Goal: Information Seeking & Learning: Learn about a topic

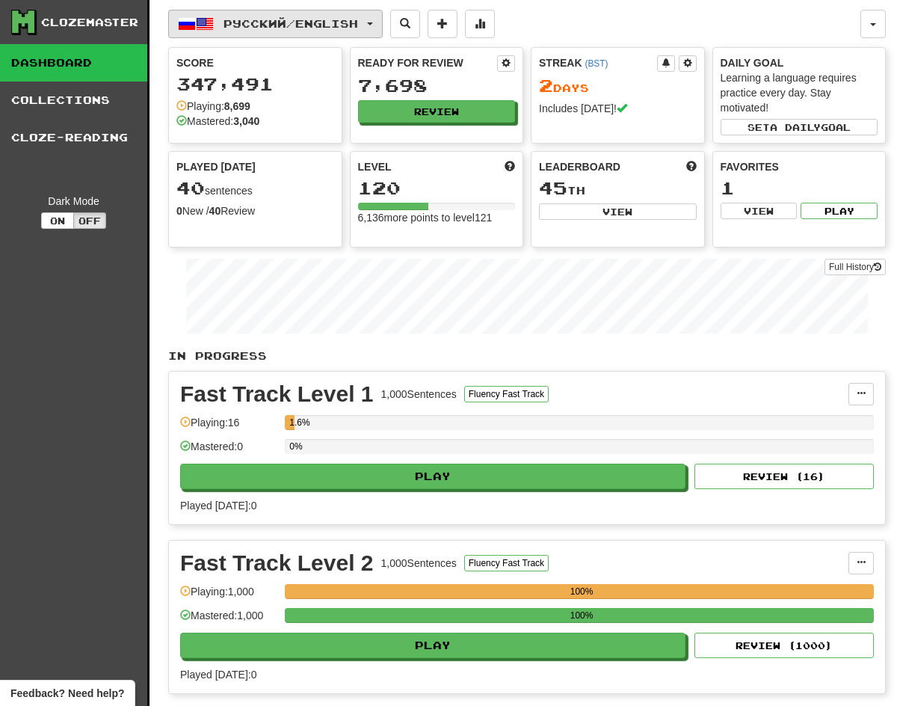
click at [373, 24] on span "button" at bounding box center [370, 23] width 6 height 3
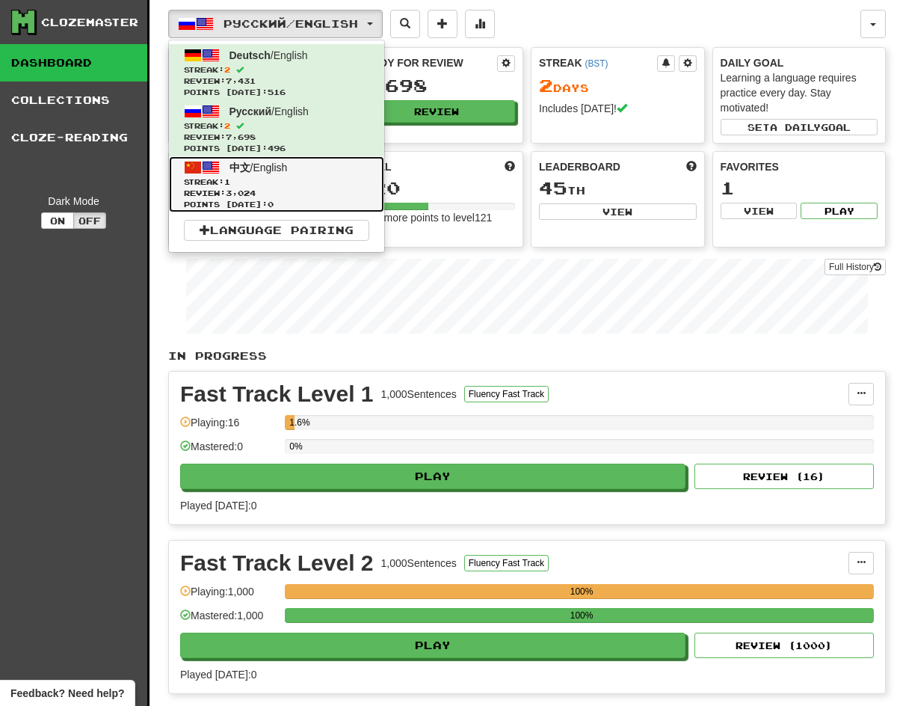
click at [293, 183] on span "Streak: 1" at bounding box center [276, 181] width 185 height 11
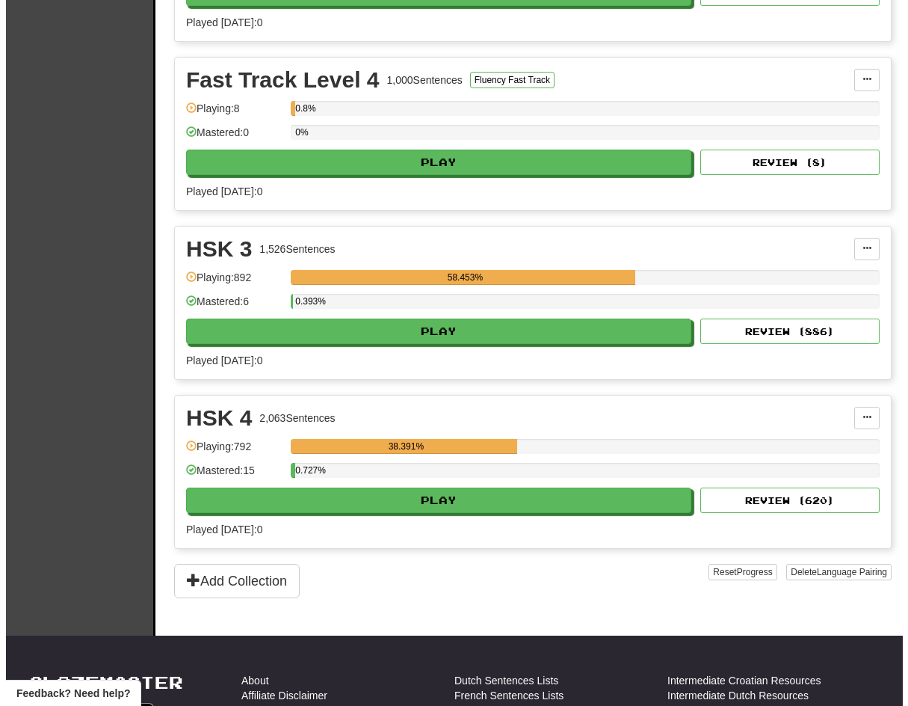
scroll to position [766, 0]
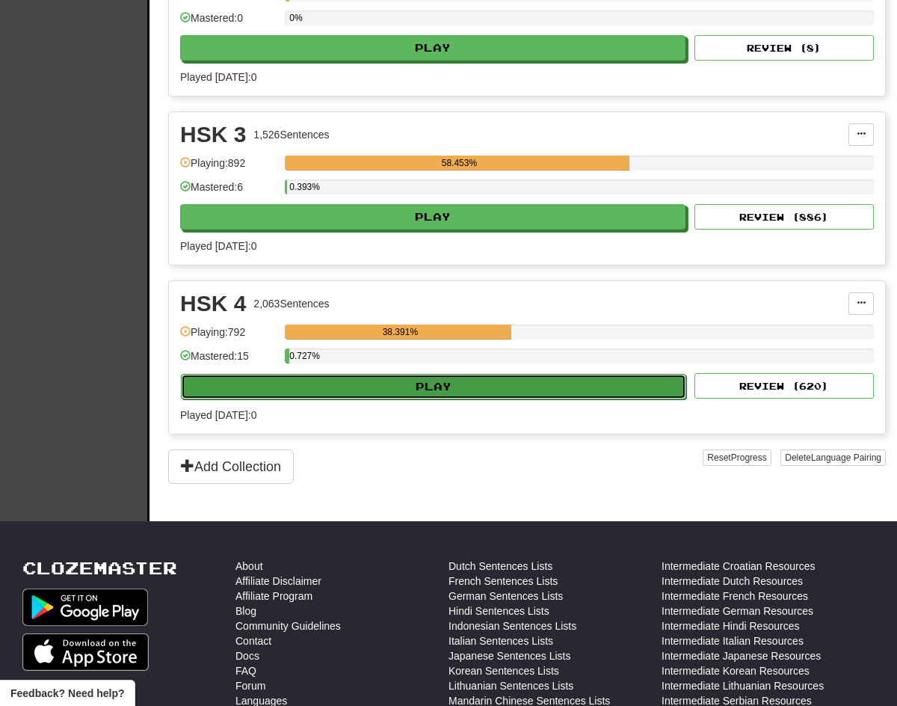
click at [333, 386] on button "Play" at bounding box center [433, 386] width 505 height 25
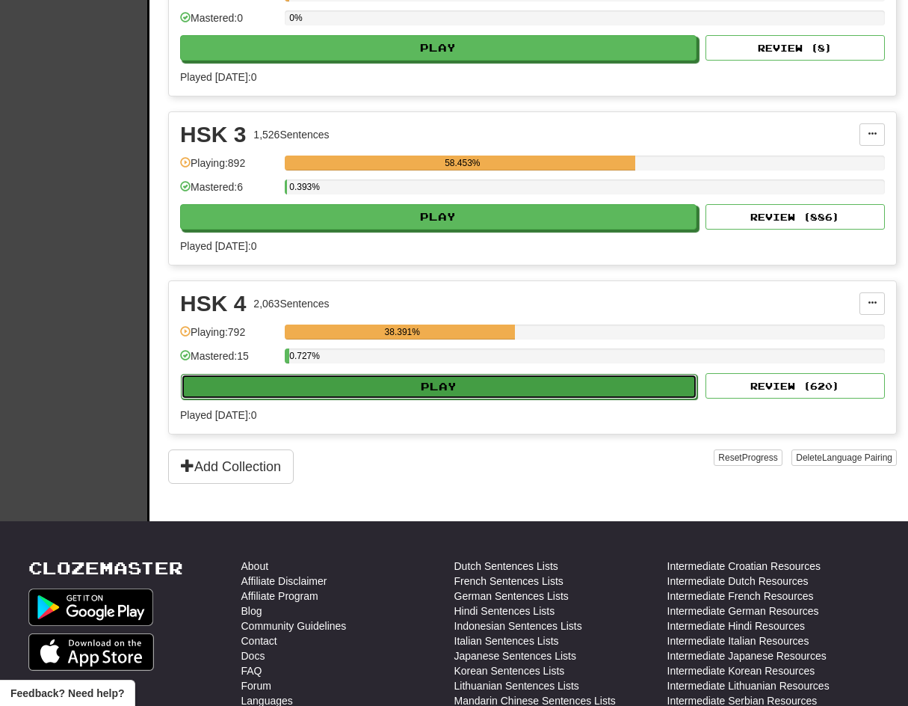
select select "**"
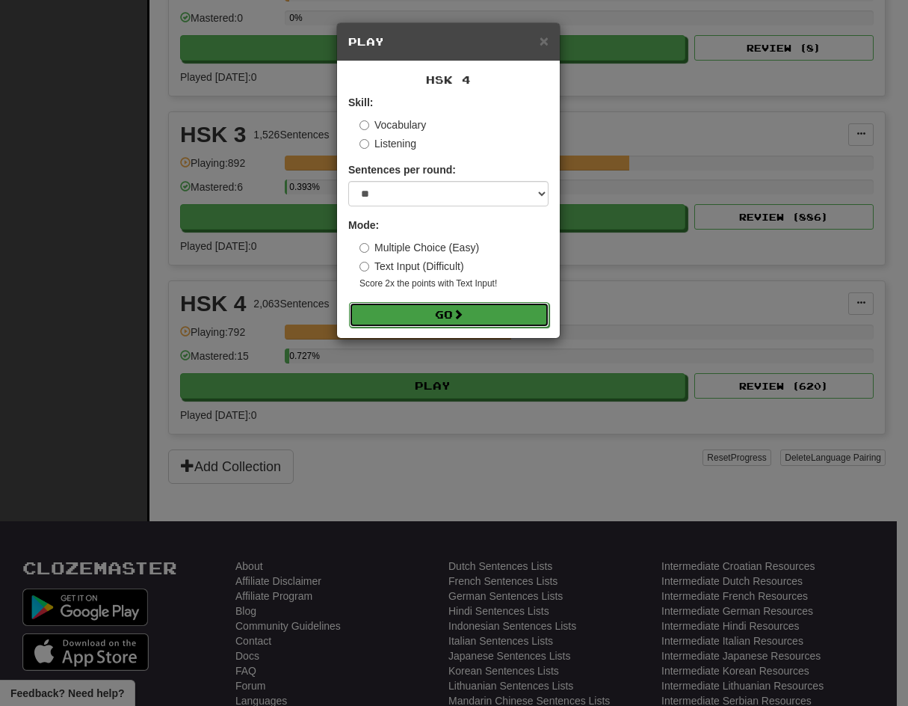
click at [437, 314] on button "Go" at bounding box center [449, 314] width 200 height 25
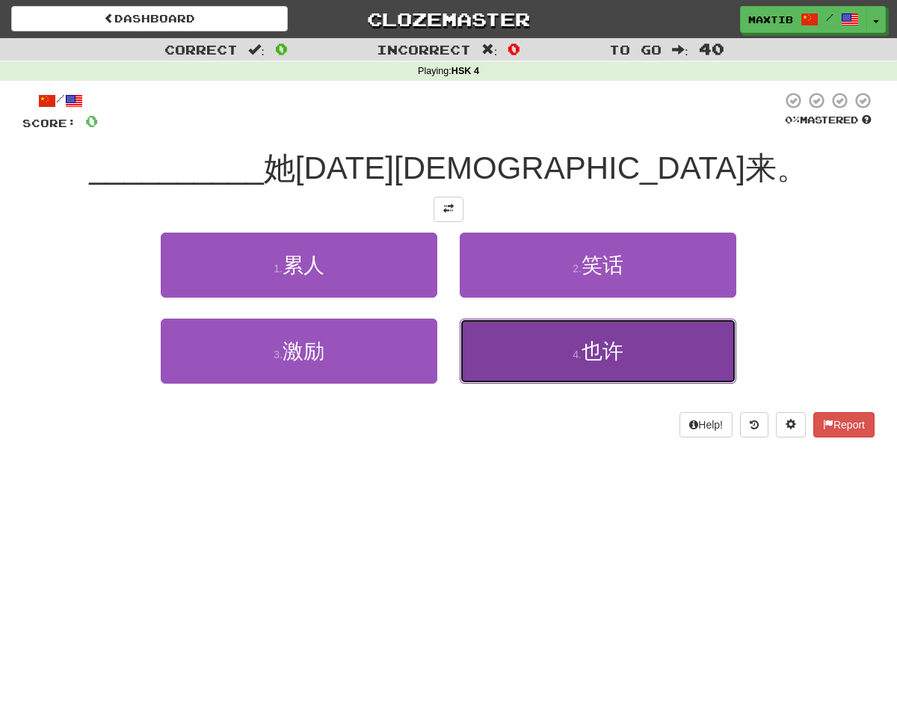
click at [511, 334] on button "4 . 也许" at bounding box center [598, 350] width 277 height 65
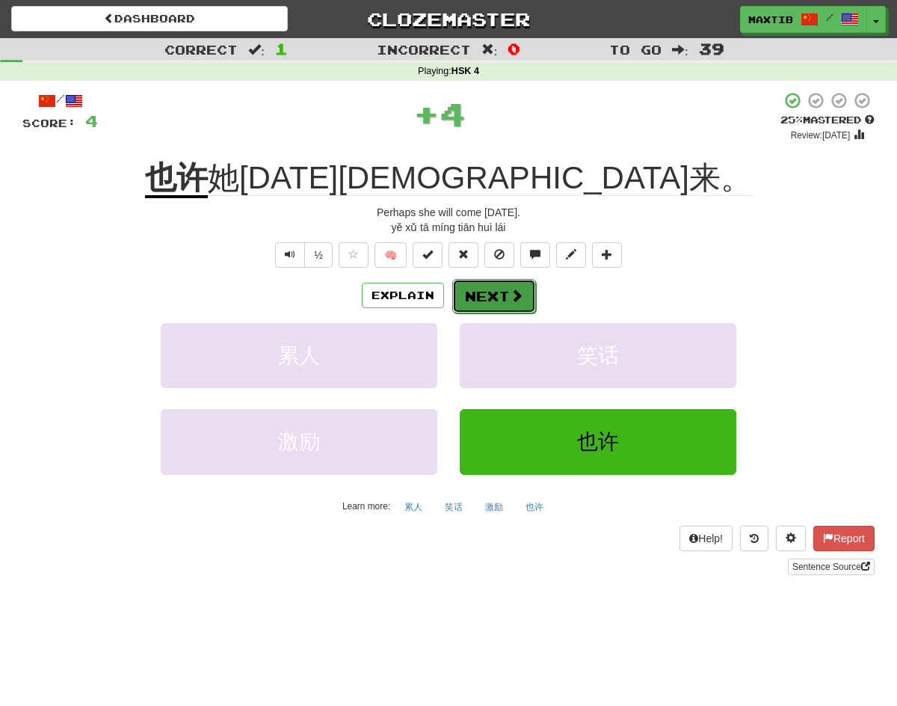
click at [495, 302] on button "Next" at bounding box center [494, 296] width 84 height 34
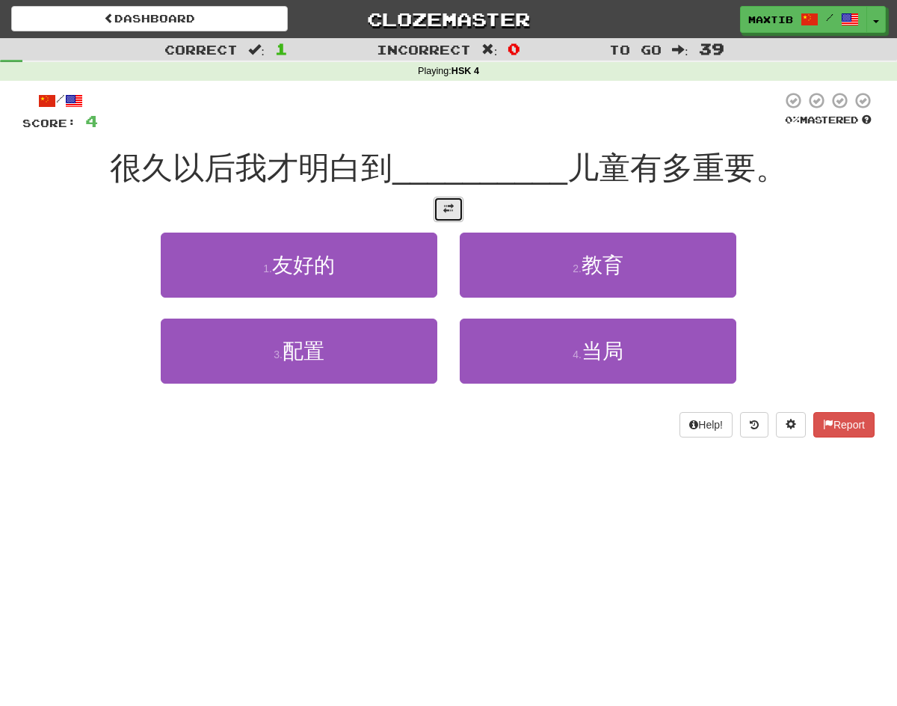
click at [459, 208] on button at bounding box center [449, 209] width 30 height 25
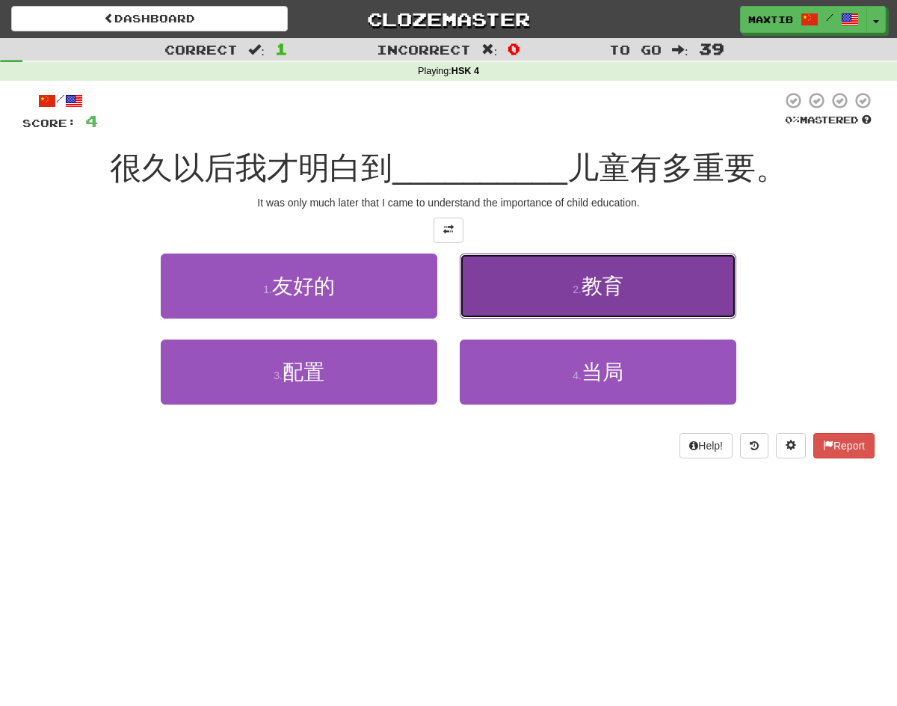
click at [511, 303] on button "2 . 教育" at bounding box center [598, 285] width 277 height 65
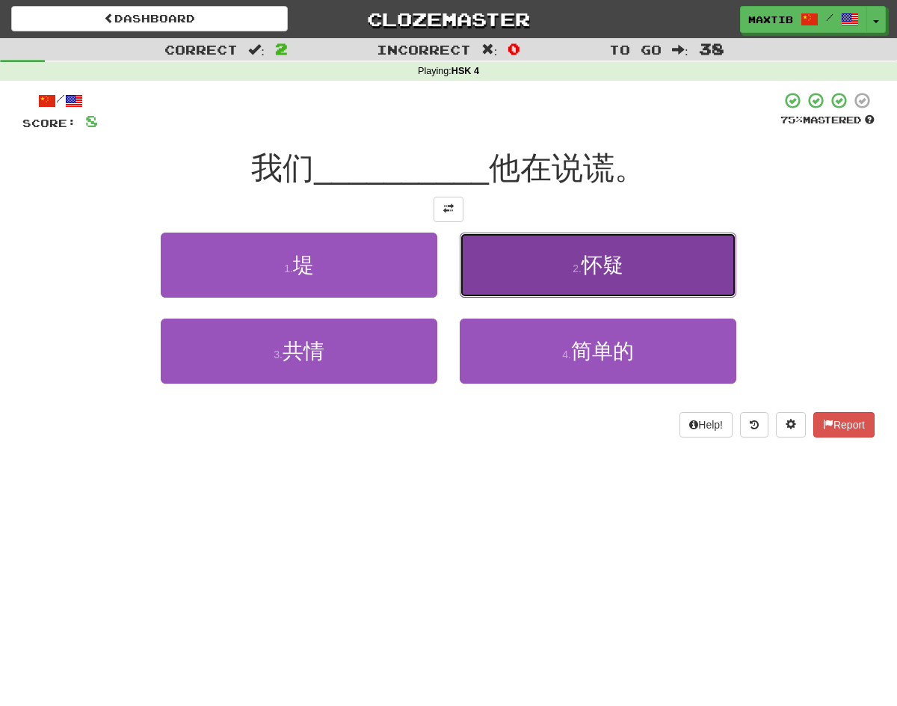
click at [519, 277] on button "2 . 怀疑" at bounding box center [598, 264] width 277 height 65
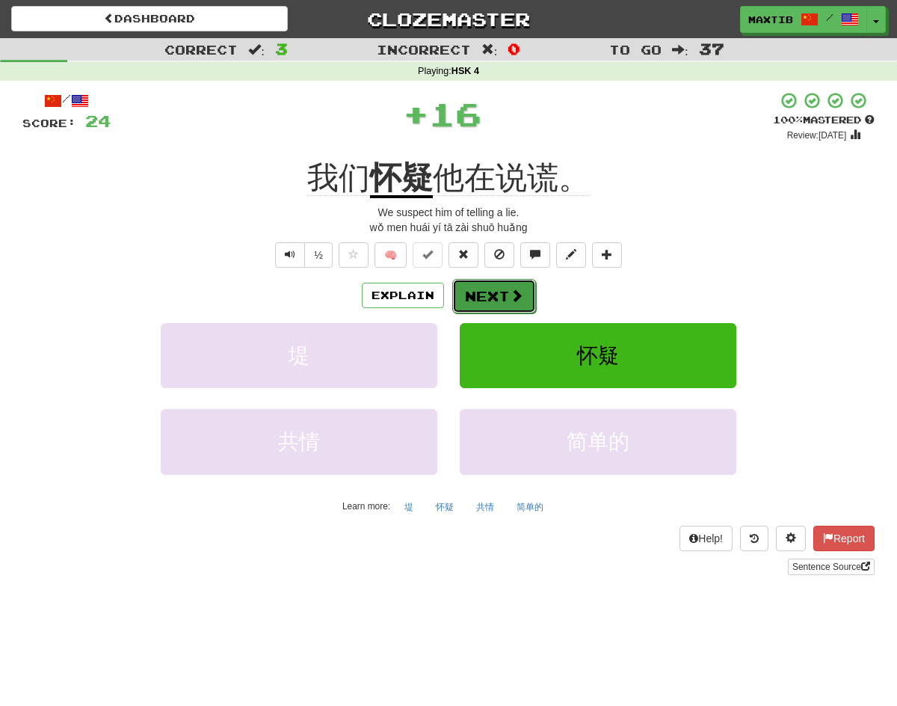
click at [511, 295] on span at bounding box center [516, 295] width 13 height 13
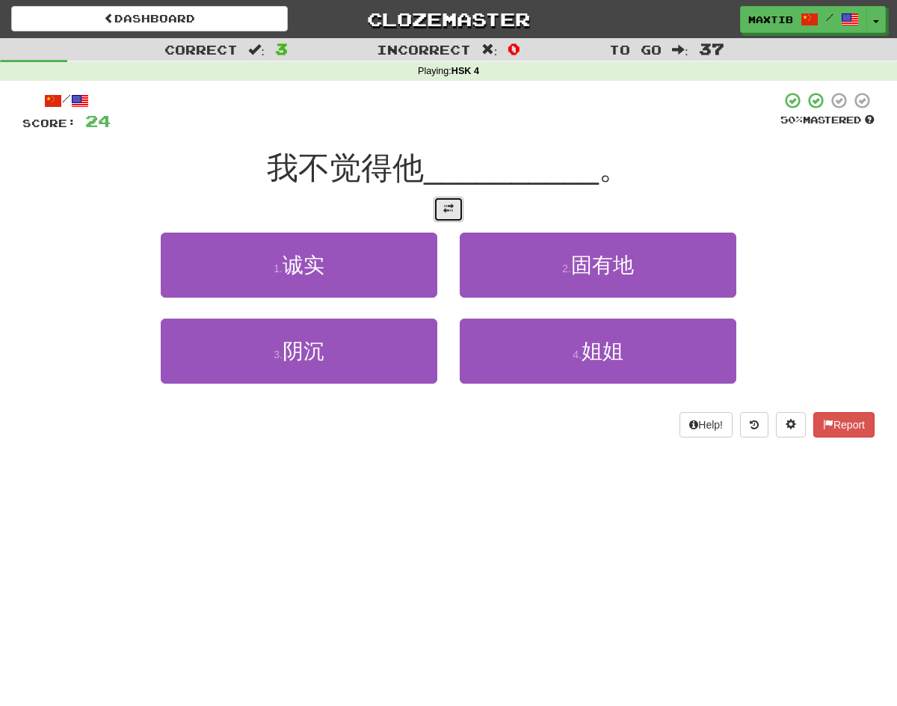
click at [443, 209] on span at bounding box center [448, 208] width 10 height 10
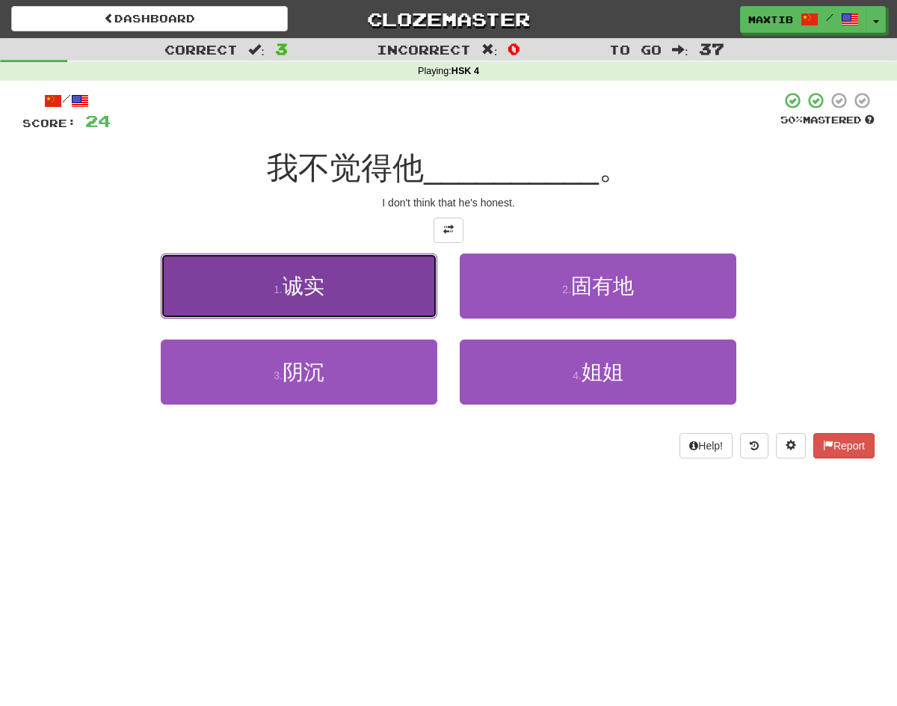
click at [404, 297] on button "1 . 诚实" at bounding box center [299, 285] width 277 height 65
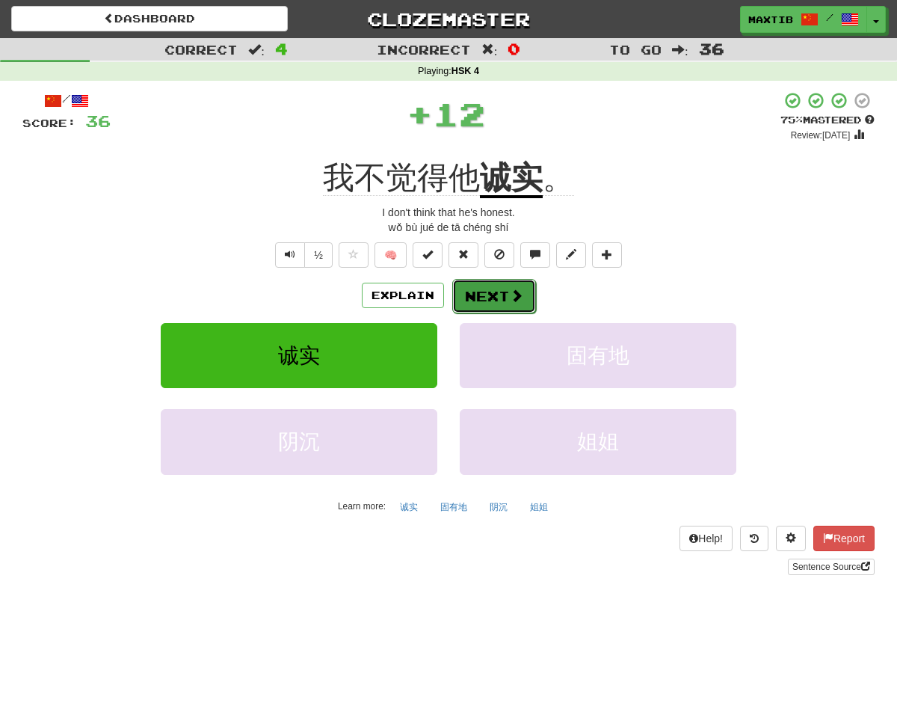
click at [489, 301] on button "Next" at bounding box center [494, 296] width 84 height 34
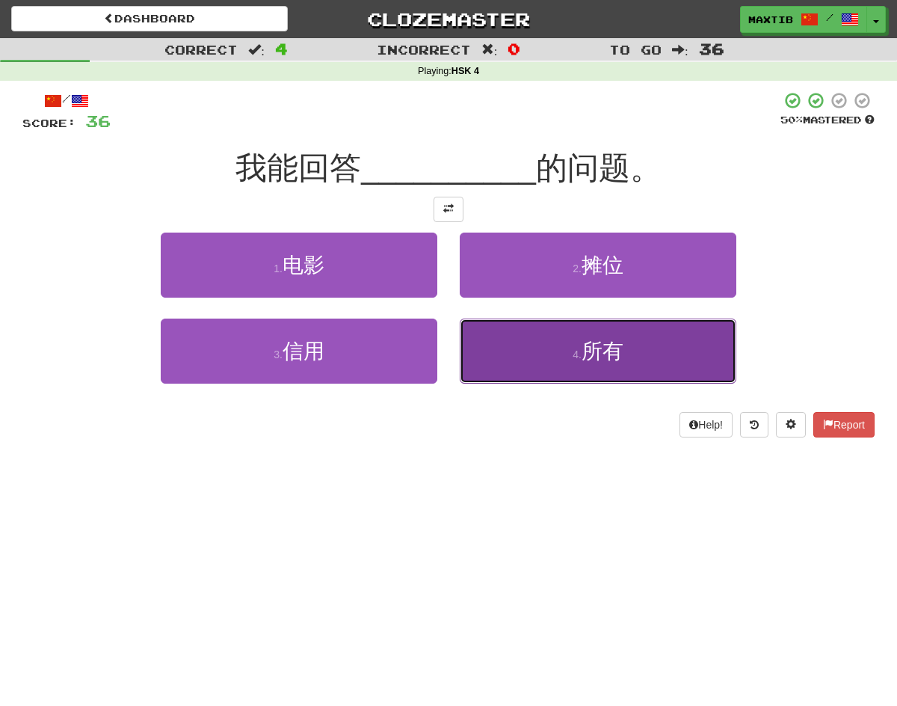
click at [521, 361] on button "4 . 所有" at bounding box center [598, 350] width 277 height 65
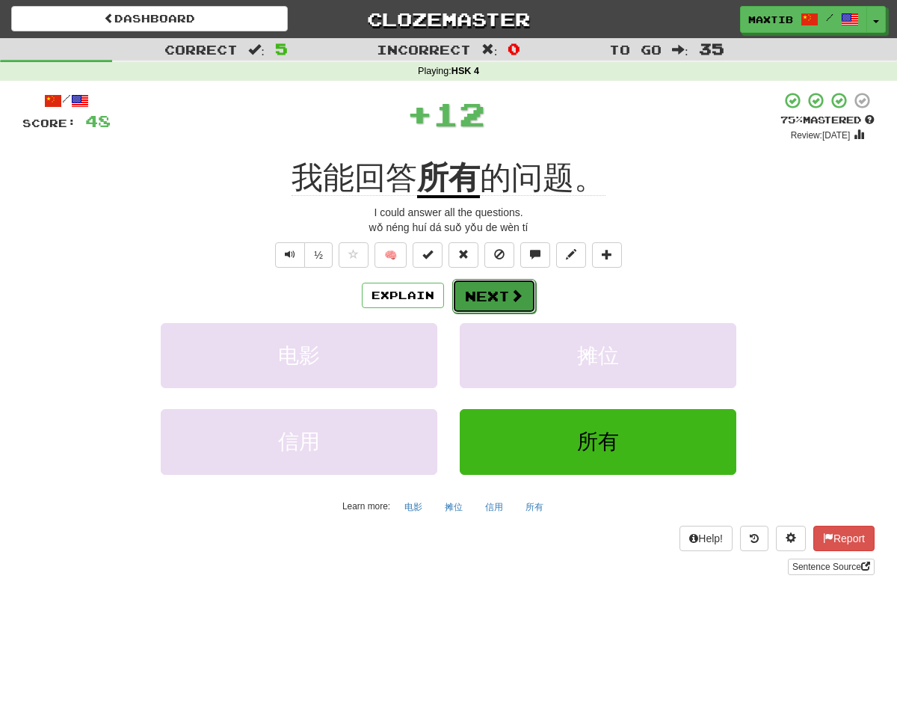
click at [502, 306] on button "Next" at bounding box center [494, 296] width 84 height 34
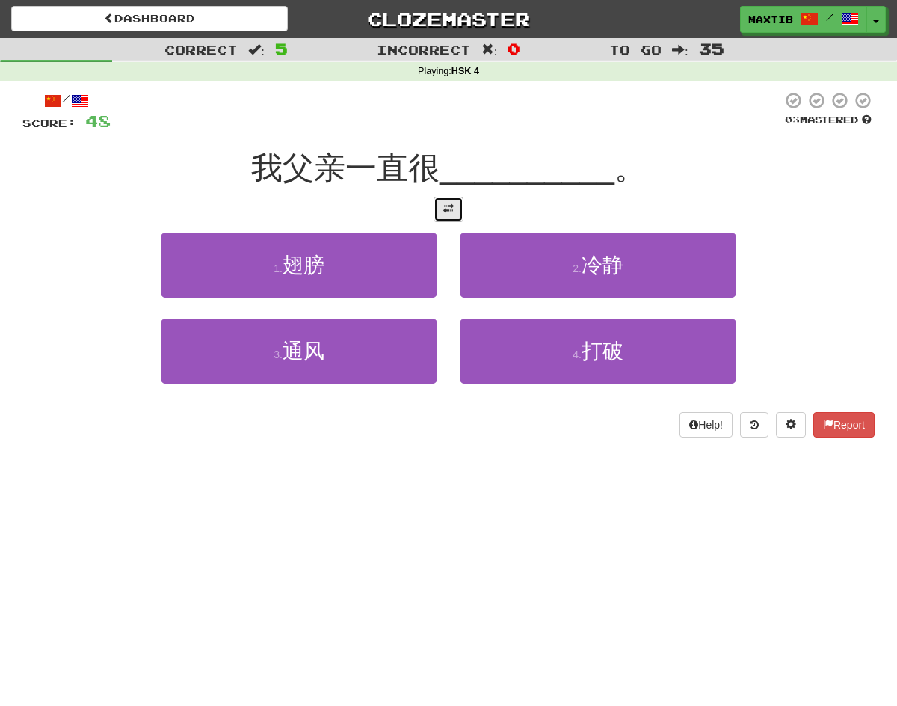
click at [447, 206] on span at bounding box center [448, 208] width 10 height 10
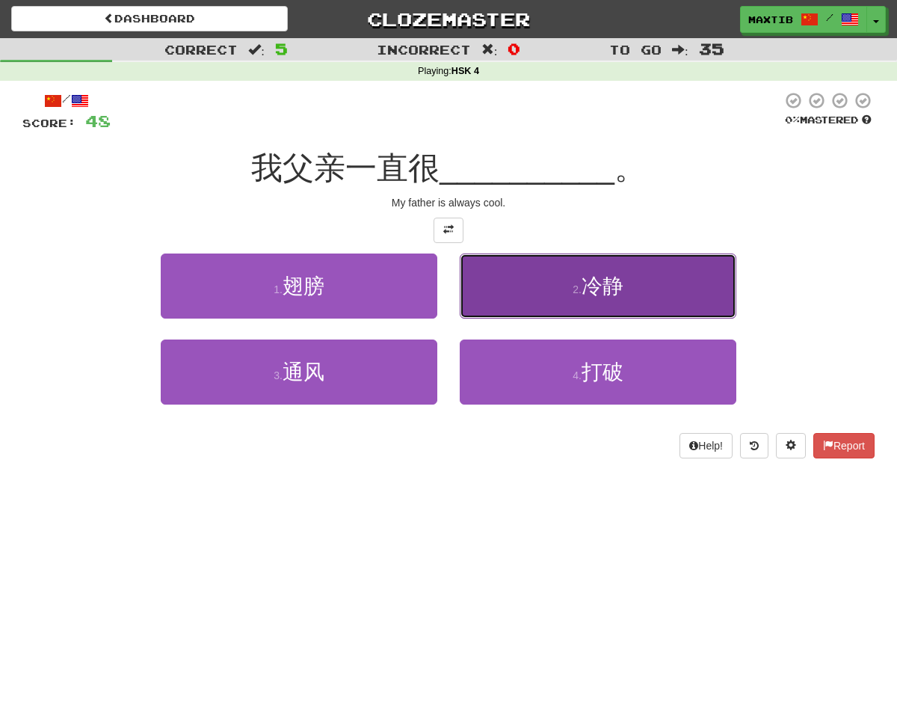
click at [522, 277] on button "2 . 冷静" at bounding box center [598, 285] width 277 height 65
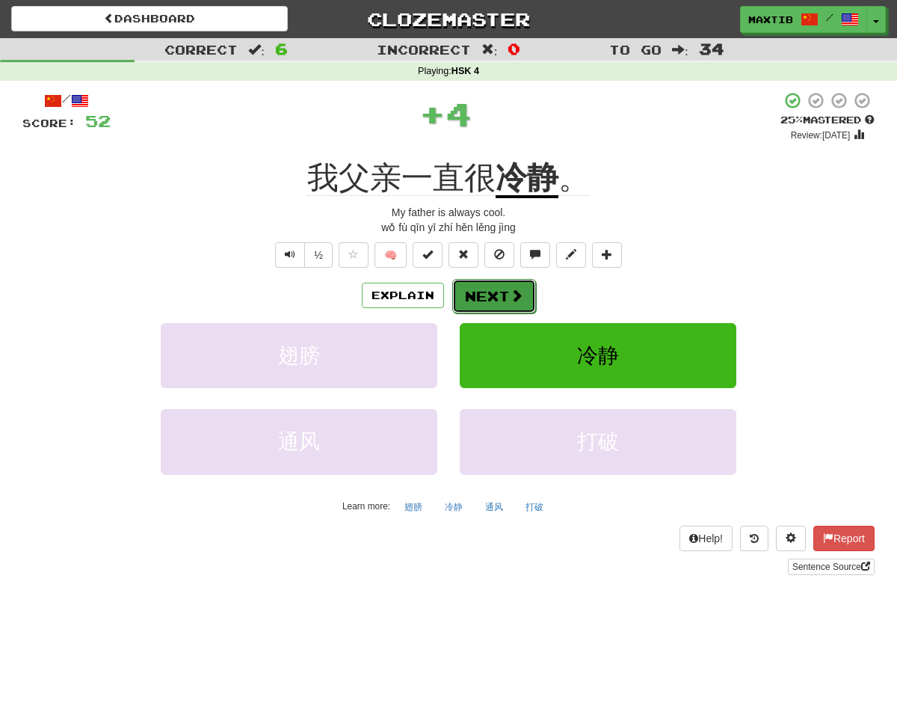
click at [514, 297] on span at bounding box center [516, 295] width 13 height 13
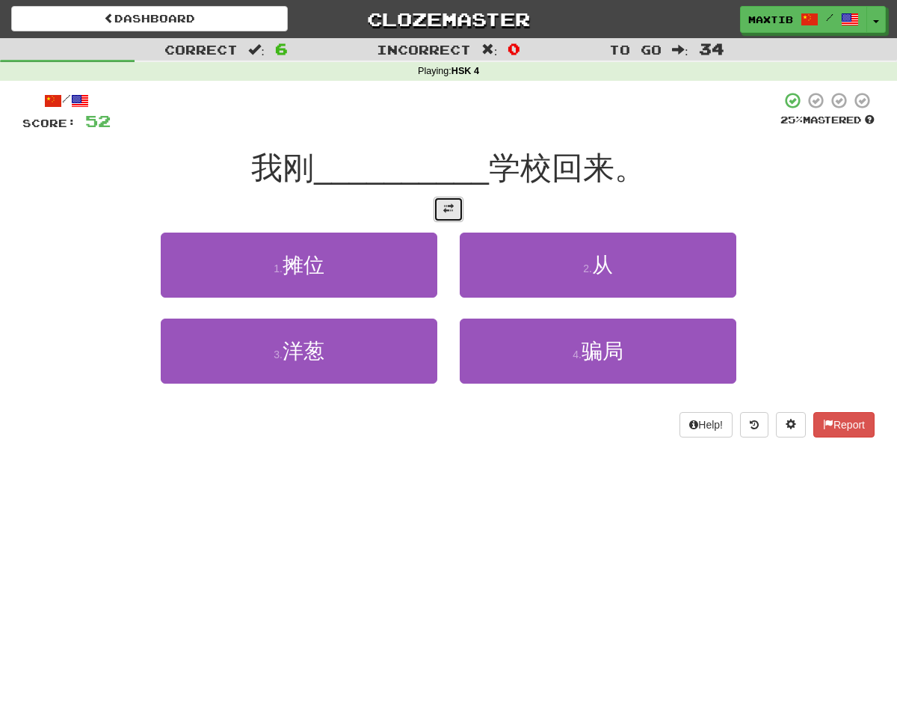
click at [457, 212] on button at bounding box center [449, 209] width 30 height 25
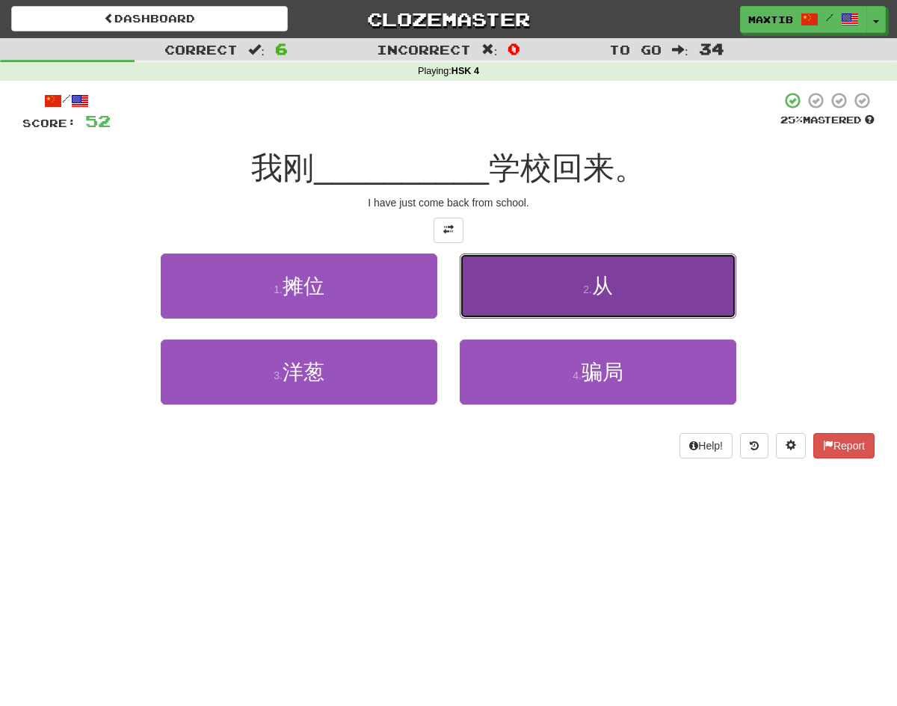
click at [489, 257] on button "2 . 从" at bounding box center [598, 285] width 277 height 65
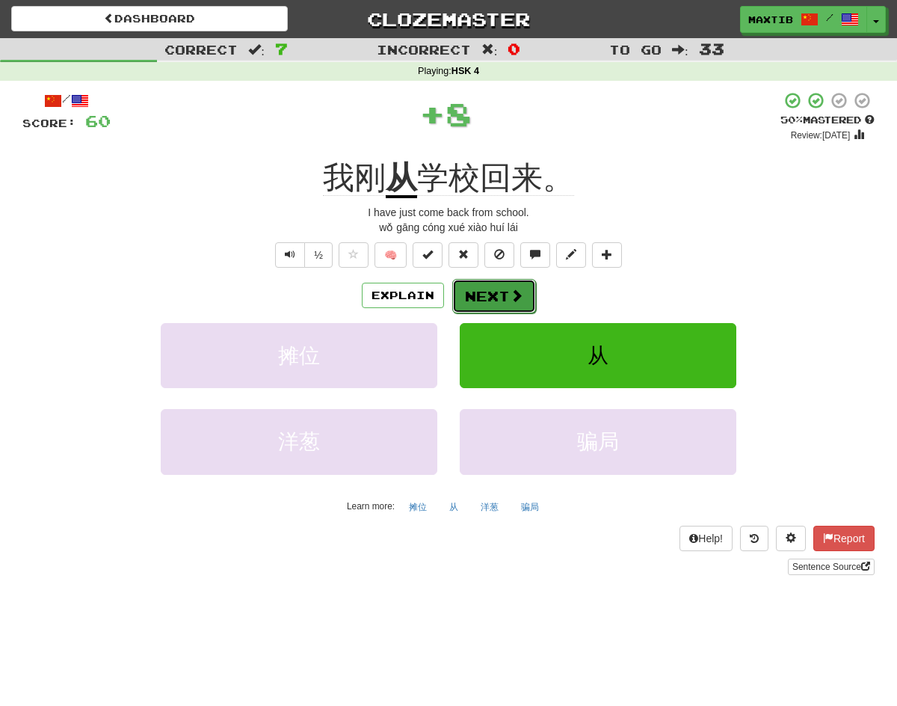
click at [483, 291] on button "Next" at bounding box center [494, 296] width 84 height 34
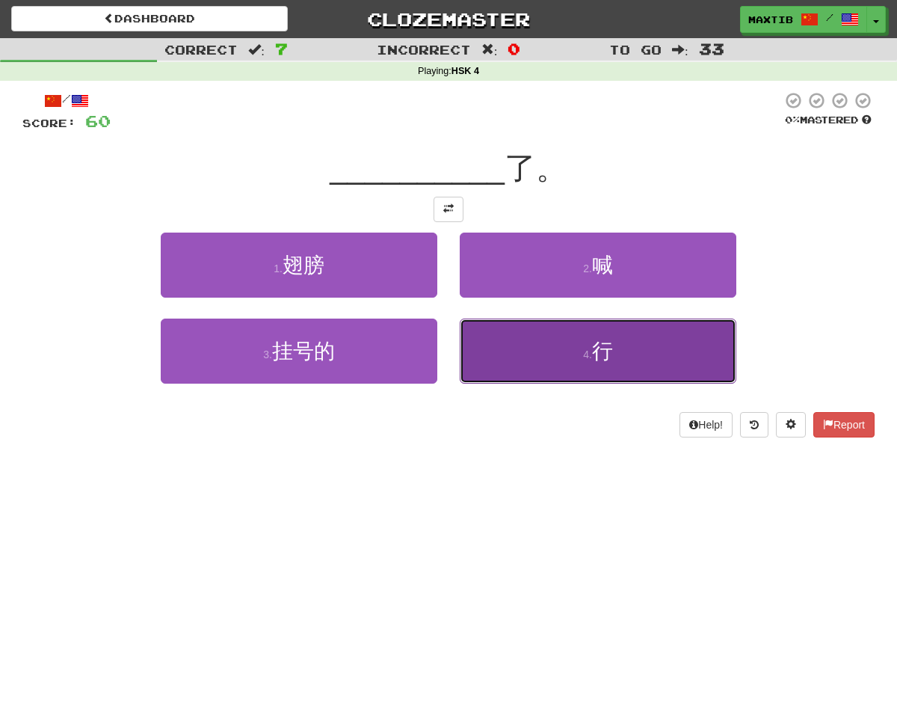
click at [534, 354] on button "4 . 行" at bounding box center [598, 350] width 277 height 65
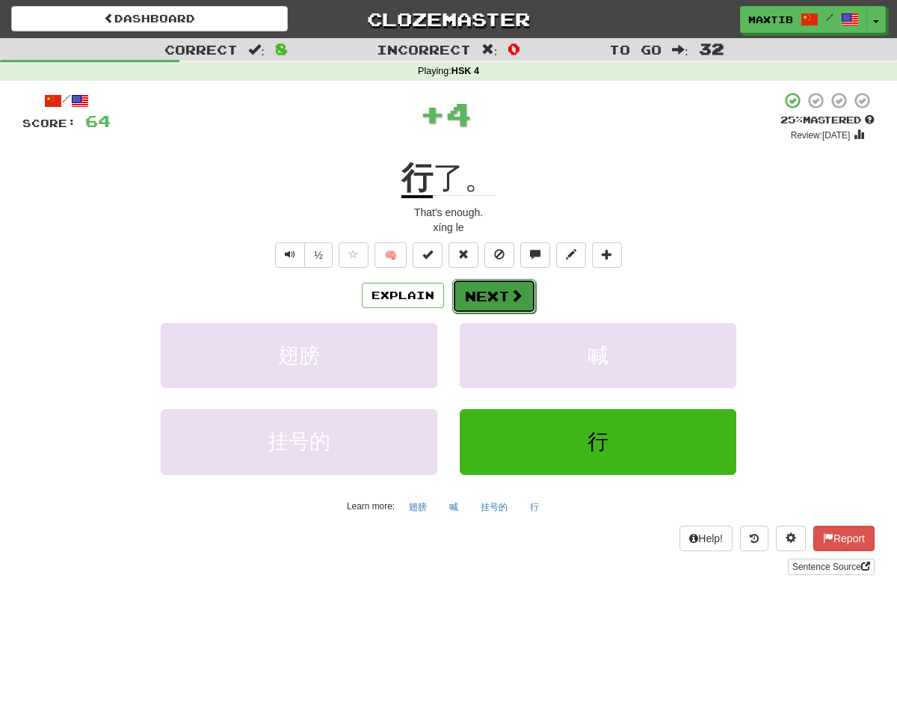
click at [499, 307] on button "Next" at bounding box center [494, 296] width 84 height 34
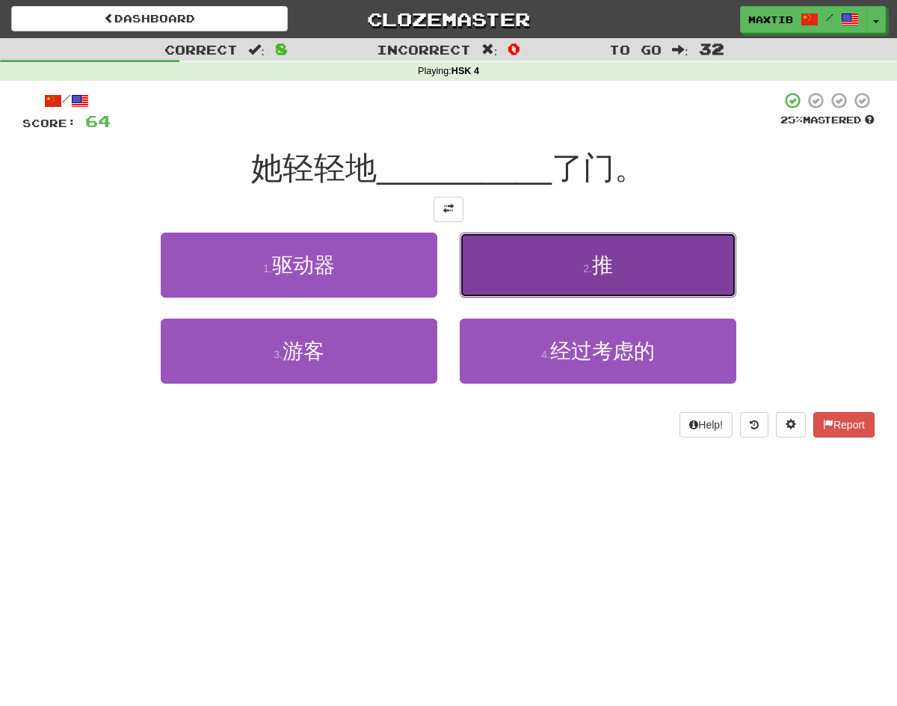
click at [479, 255] on button "2 . 推" at bounding box center [598, 264] width 277 height 65
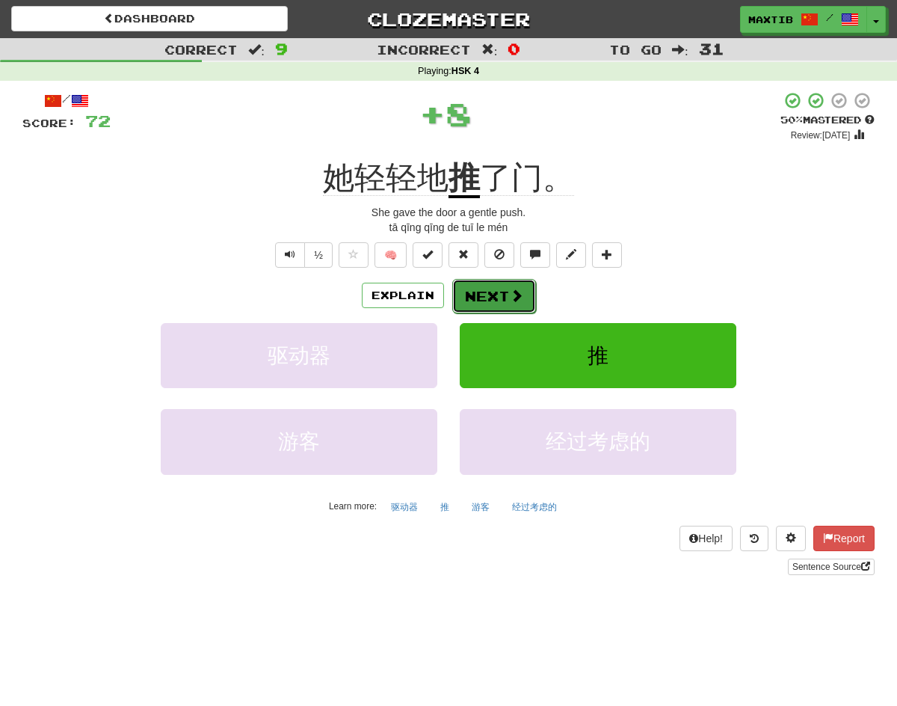
click at [475, 294] on button "Next" at bounding box center [494, 296] width 84 height 34
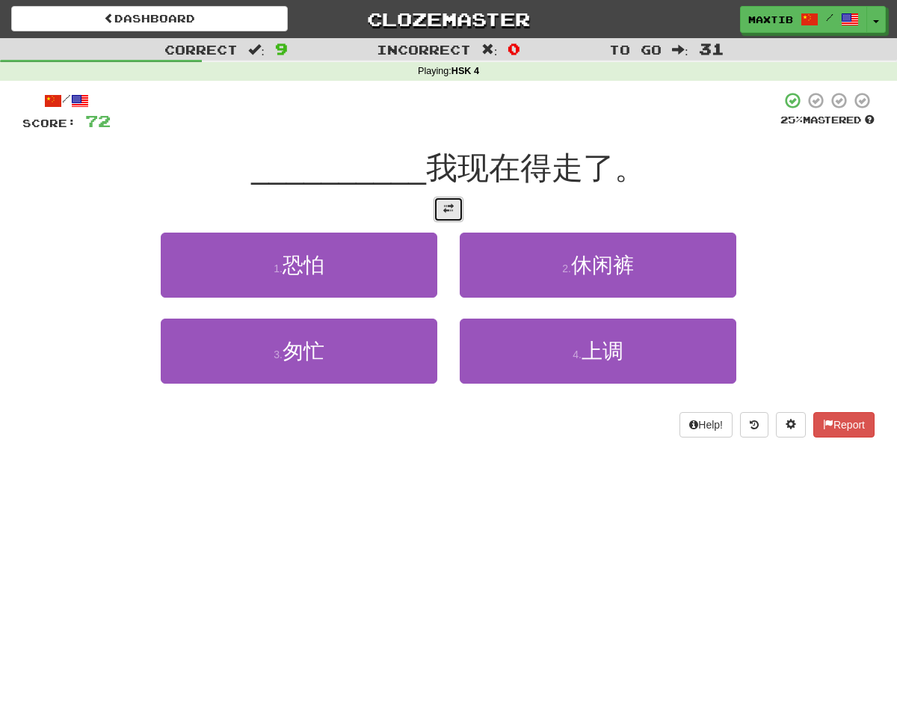
click at [444, 212] on span at bounding box center [448, 208] width 10 height 10
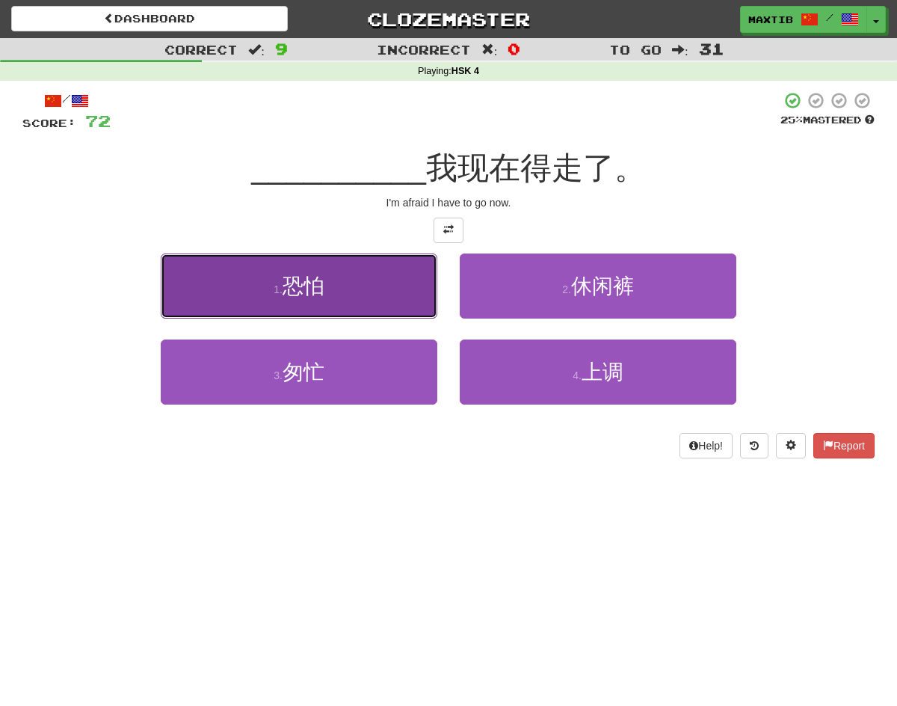
click at [397, 306] on button "1 . 恐怕" at bounding box center [299, 285] width 277 height 65
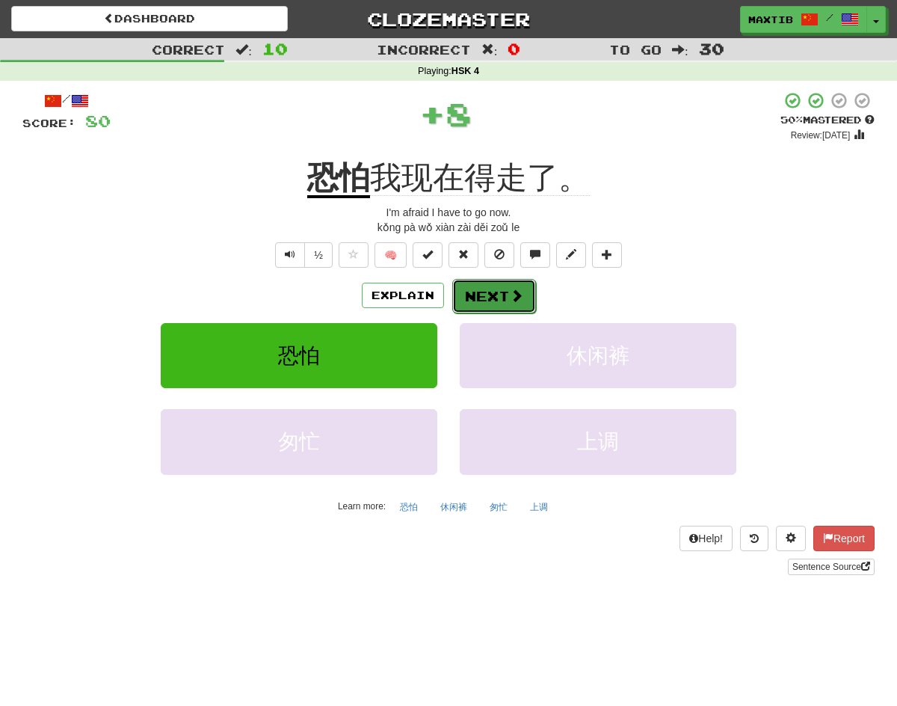
click at [486, 307] on button "Next" at bounding box center [494, 296] width 84 height 34
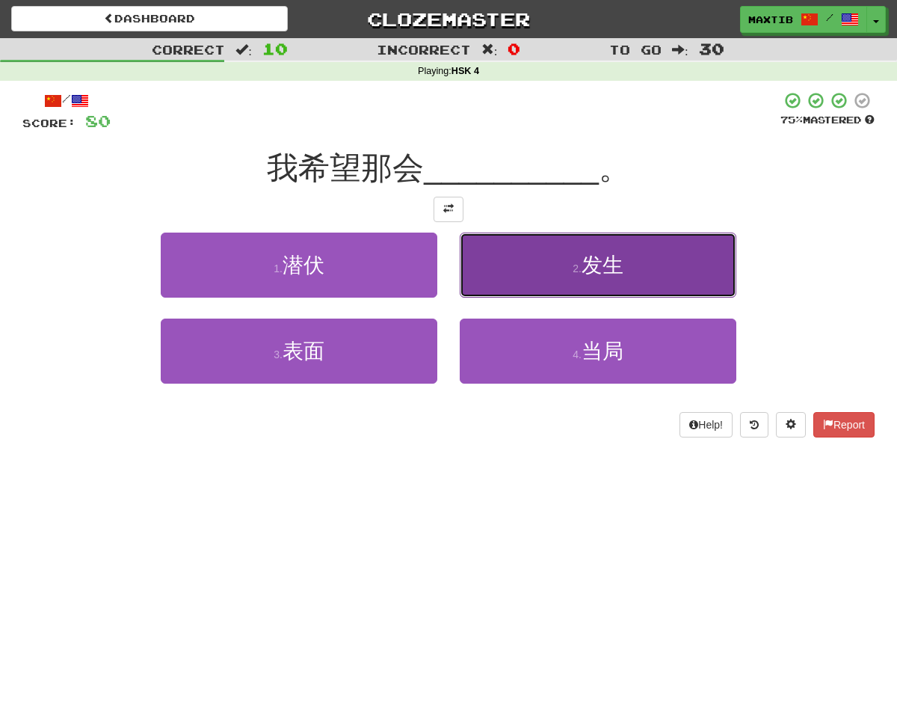
click at [469, 280] on button "2 . 发生" at bounding box center [598, 264] width 277 height 65
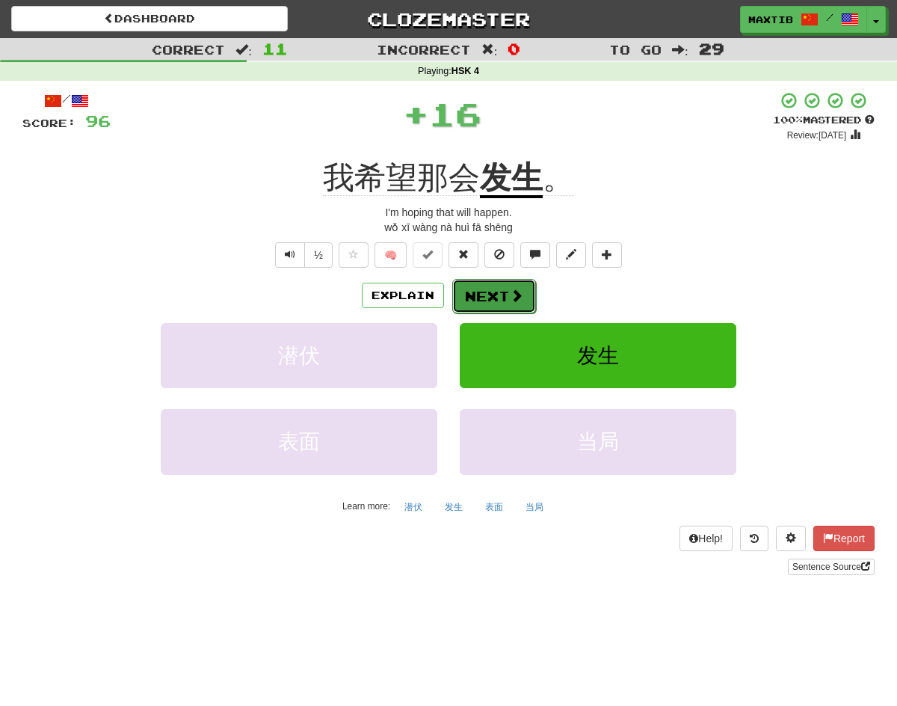
click at [471, 297] on button "Next" at bounding box center [494, 296] width 84 height 34
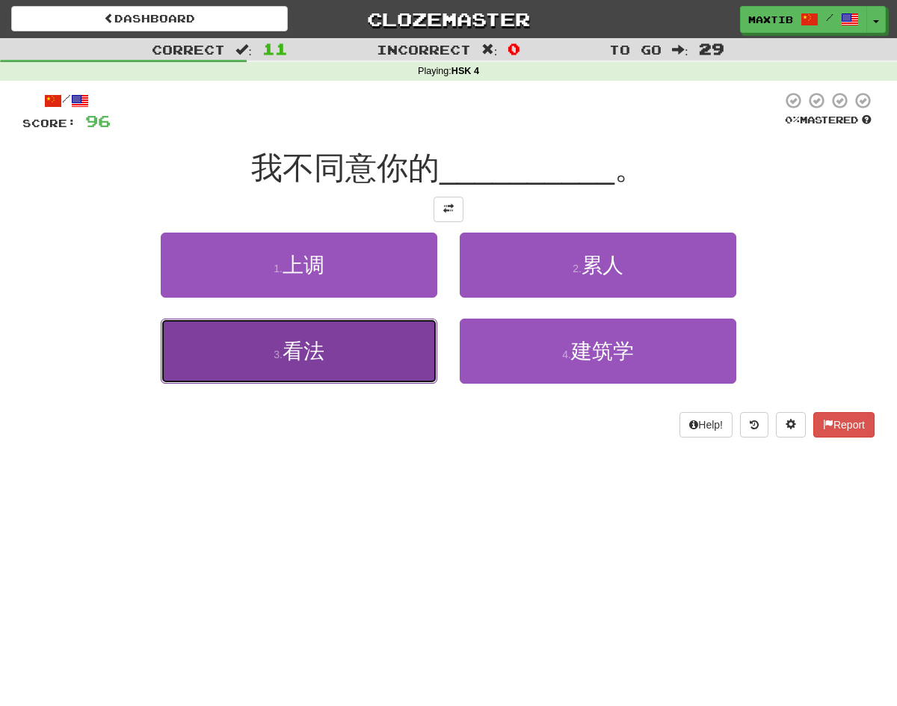
click at [416, 342] on button "3 . 看法" at bounding box center [299, 350] width 277 height 65
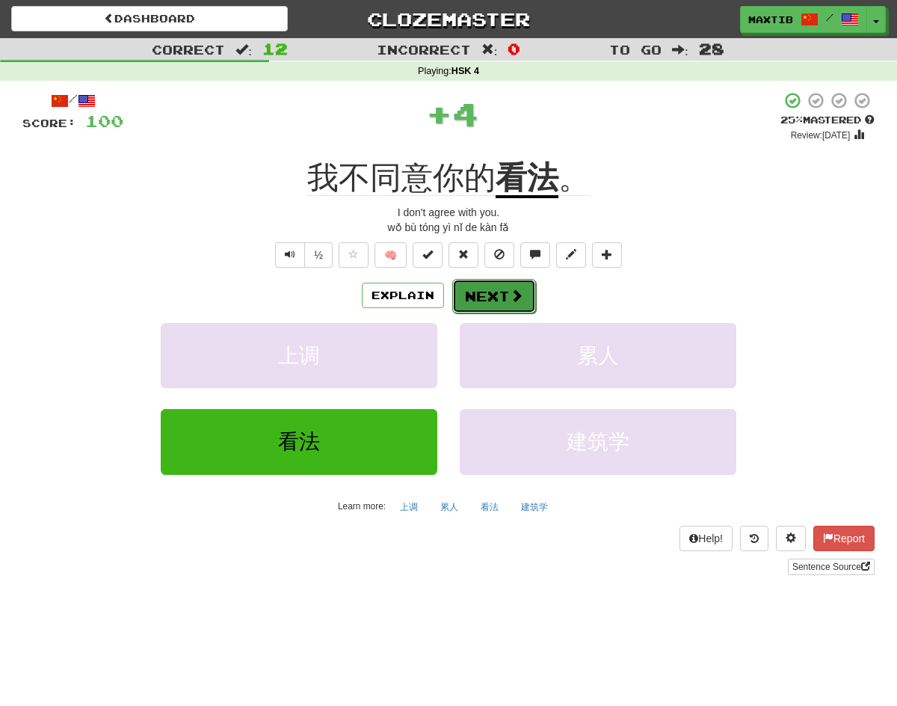
click at [473, 281] on button "Next" at bounding box center [494, 296] width 84 height 34
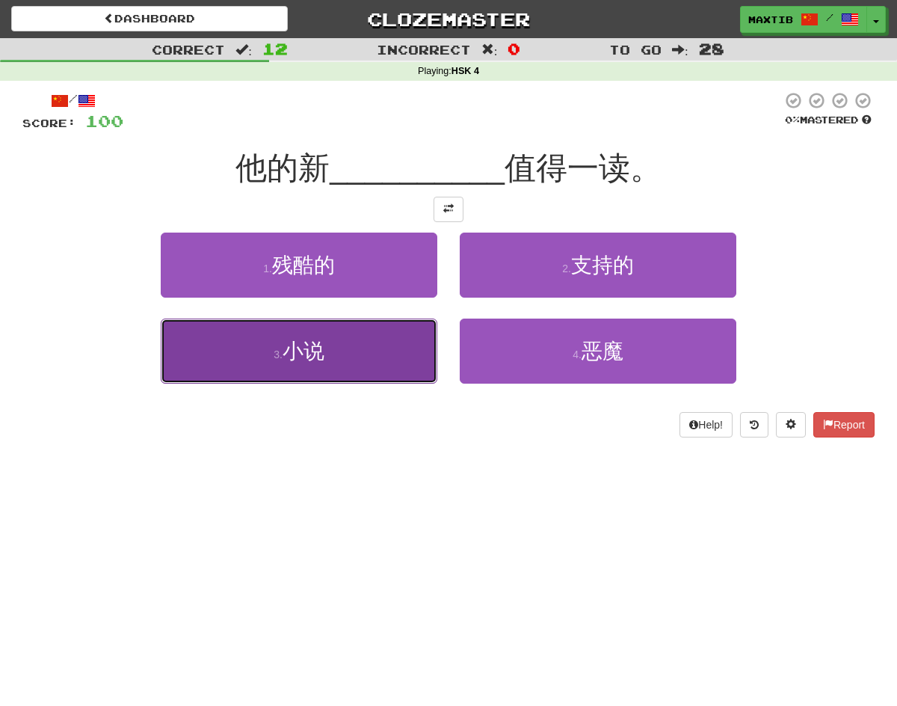
click at [398, 353] on button "3 . 小说" at bounding box center [299, 350] width 277 height 65
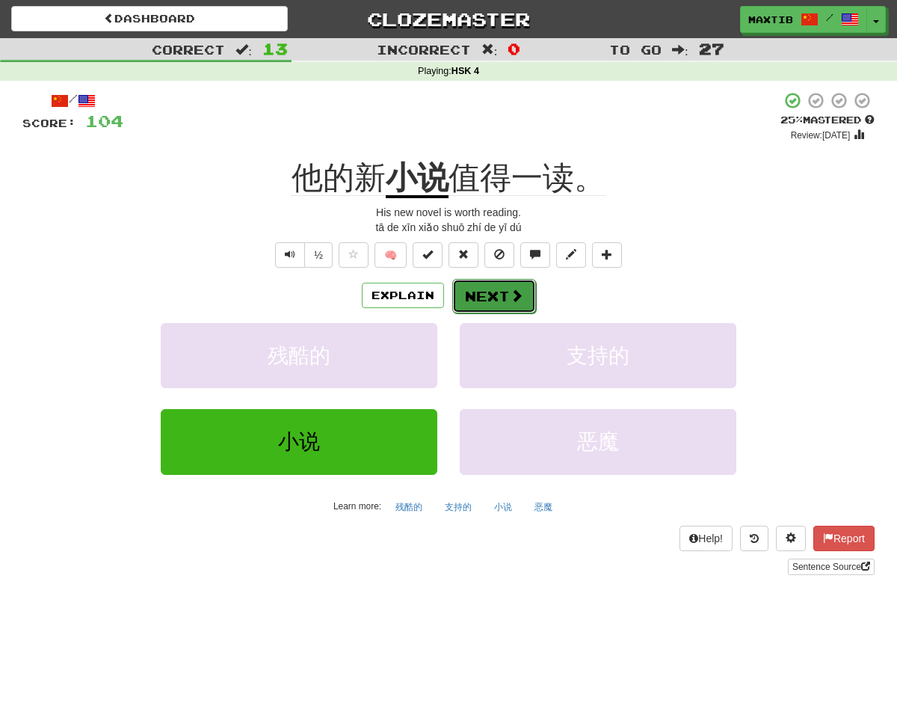
click at [469, 295] on button "Next" at bounding box center [494, 296] width 84 height 34
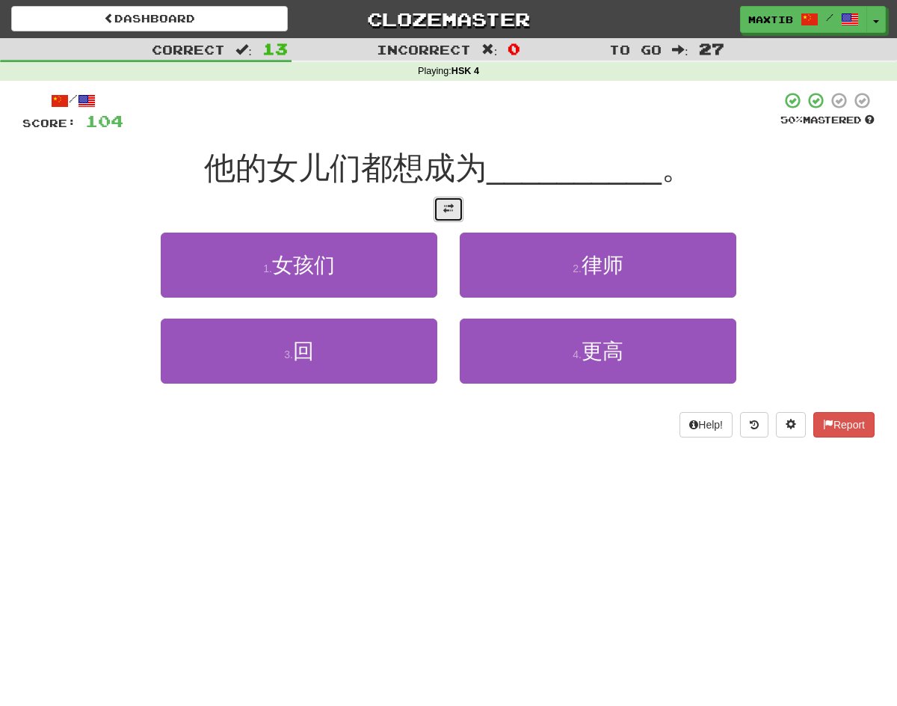
click at [445, 216] on button at bounding box center [449, 209] width 30 height 25
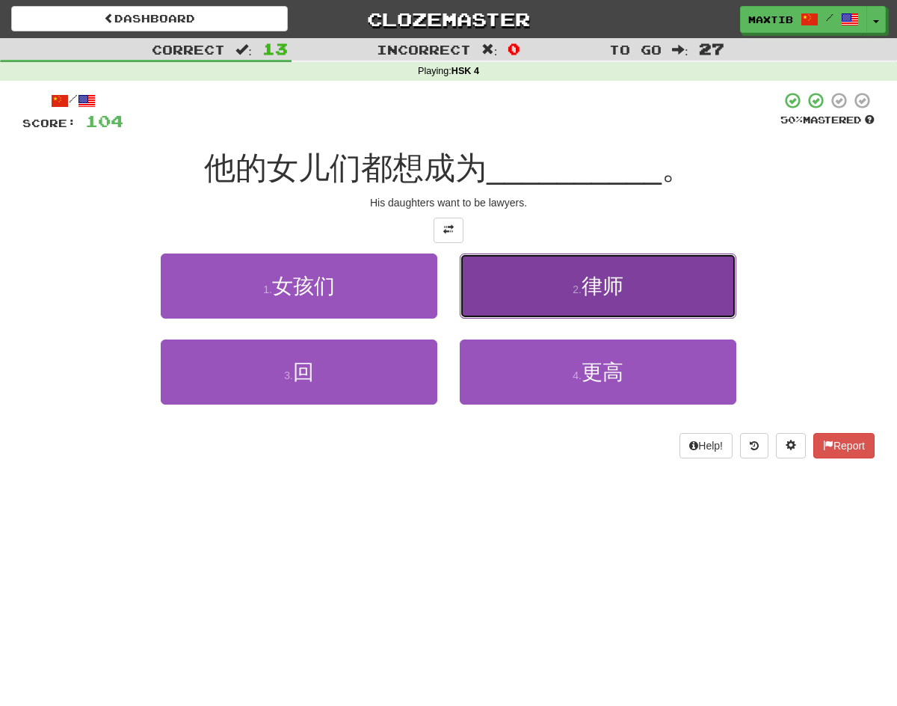
click at [502, 265] on button "2 . 律师" at bounding box center [598, 285] width 277 height 65
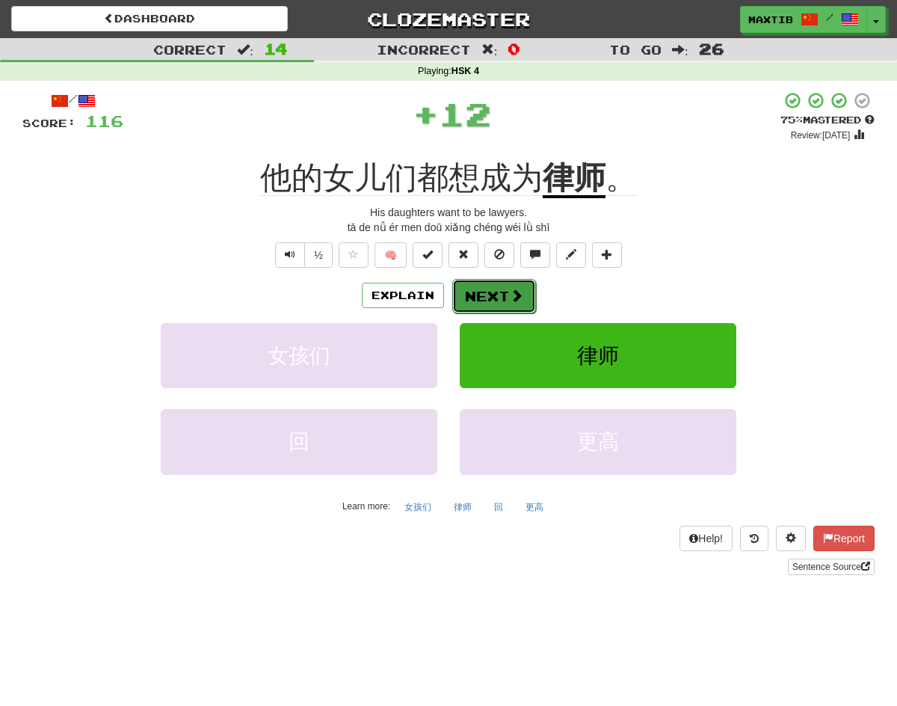
click at [499, 301] on button "Next" at bounding box center [494, 296] width 84 height 34
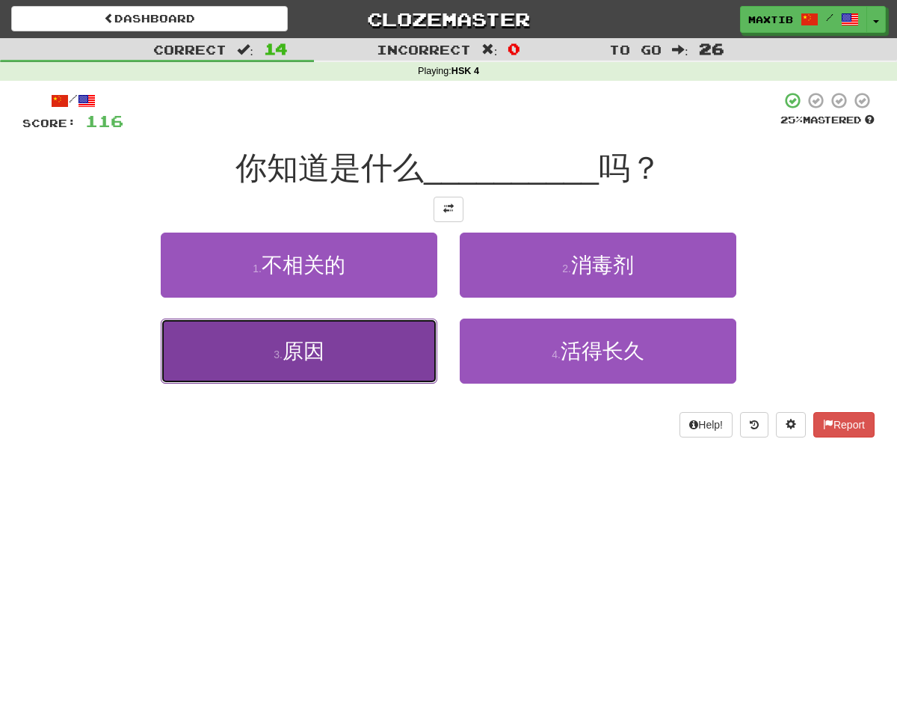
click at [373, 336] on button "3 . 原因" at bounding box center [299, 350] width 277 height 65
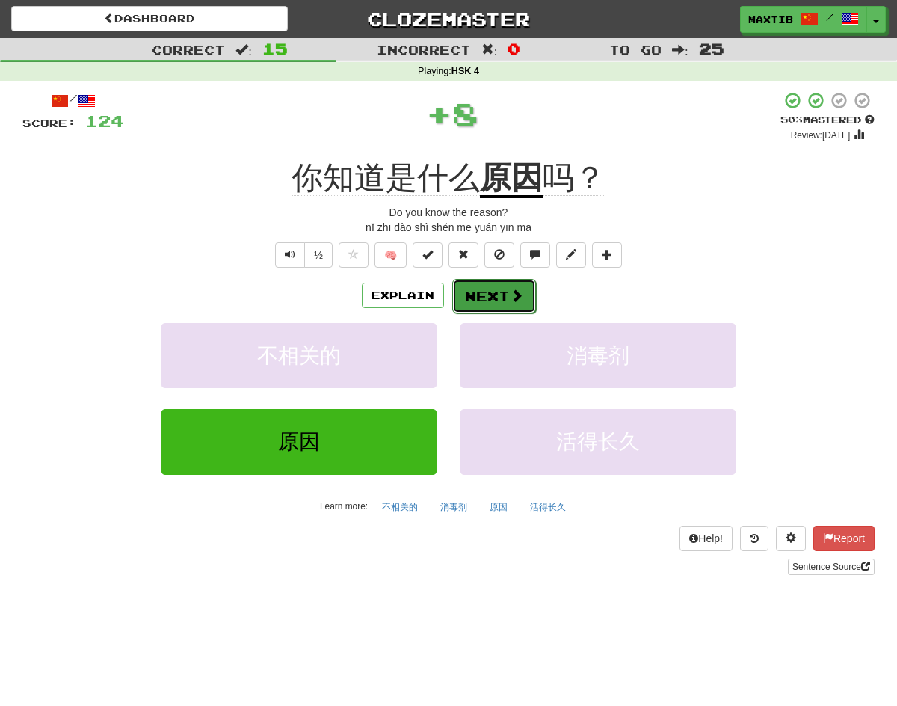
click at [477, 289] on button "Next" at bounding box center [494, 296] width 84 height 34
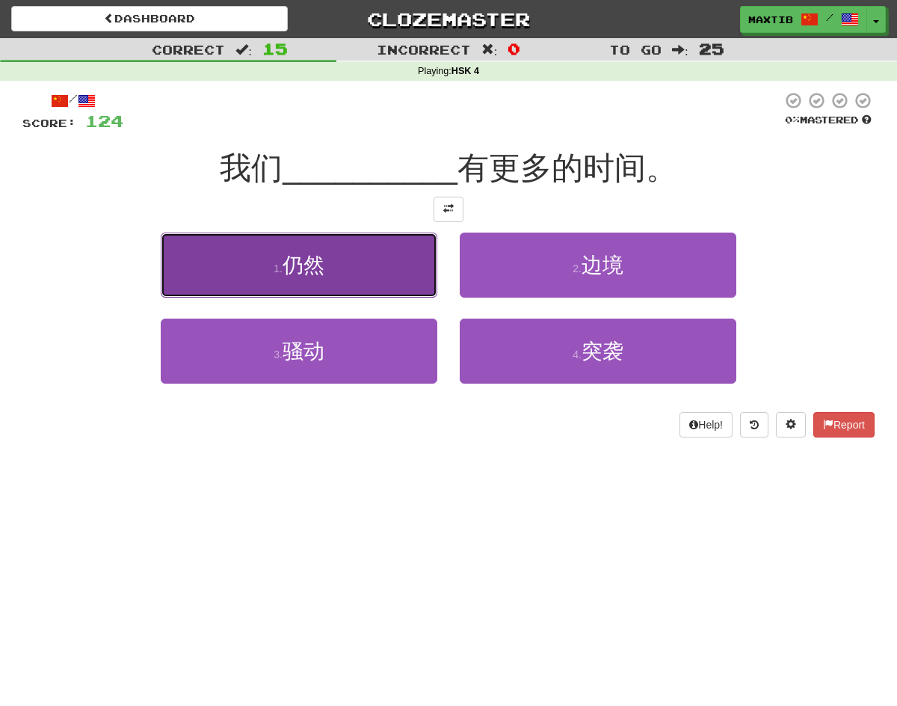
click at [423, 272] on button "1 . 仍然" at bounding box center [299, 264] width 277 height 65
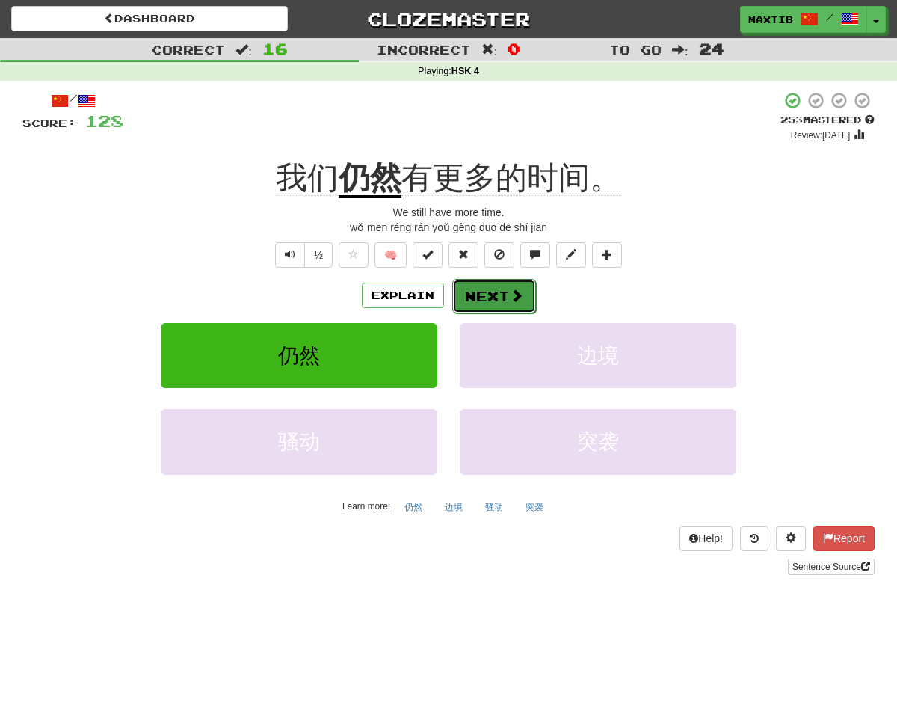
click at [514, 302] on span at bounding box center [516, 295] width 13 height 13
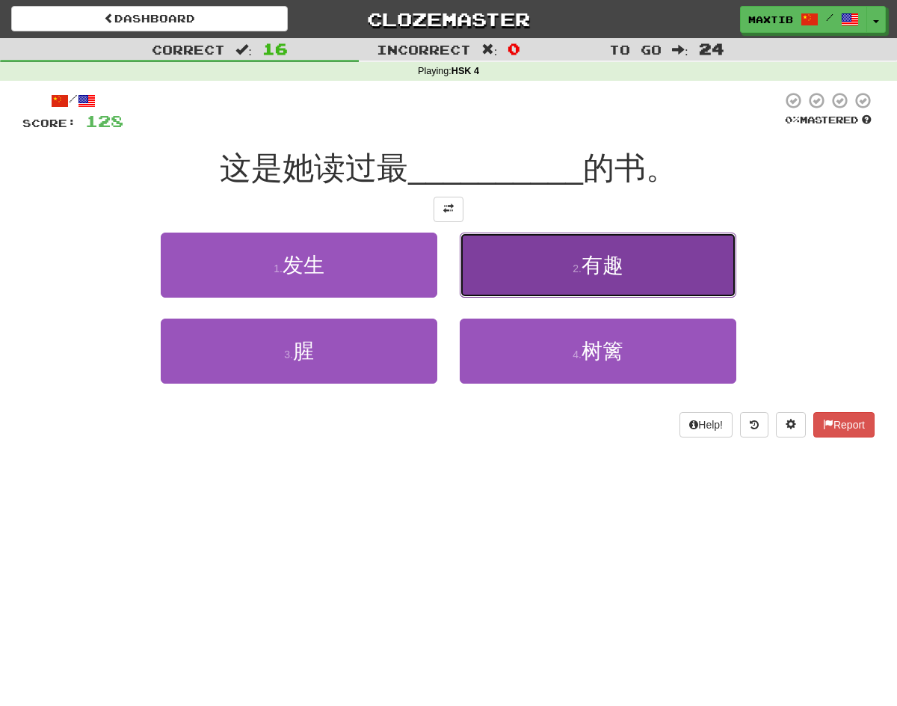
click at [528, 273] on button "2 . 有趣" at bounding box center [598, 264] width 277 height 65
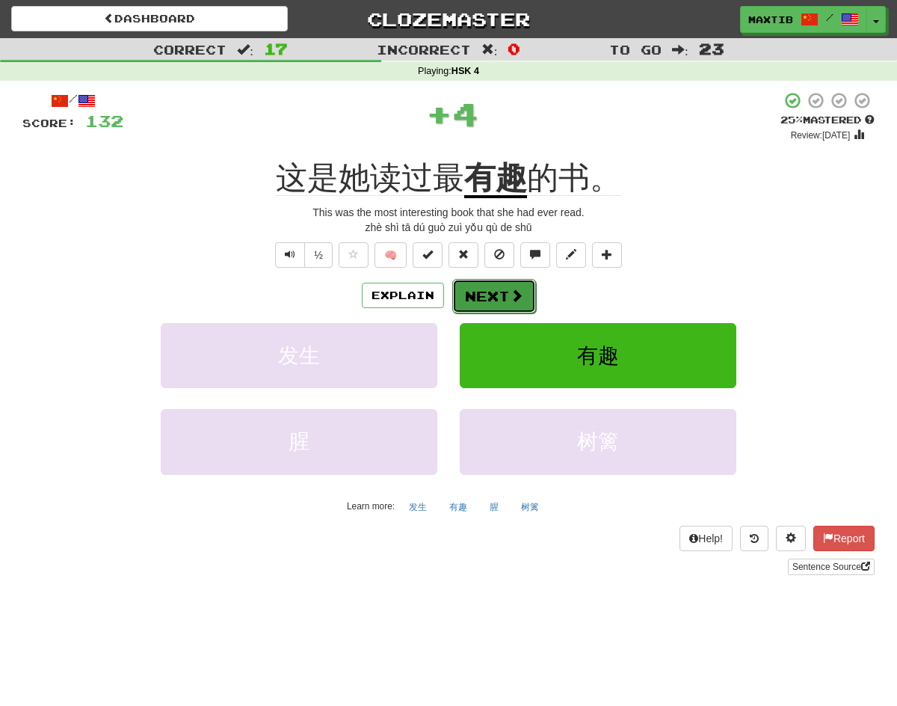
click at [515, 302] on span at bounding box center [516, 295] width 13 height 13
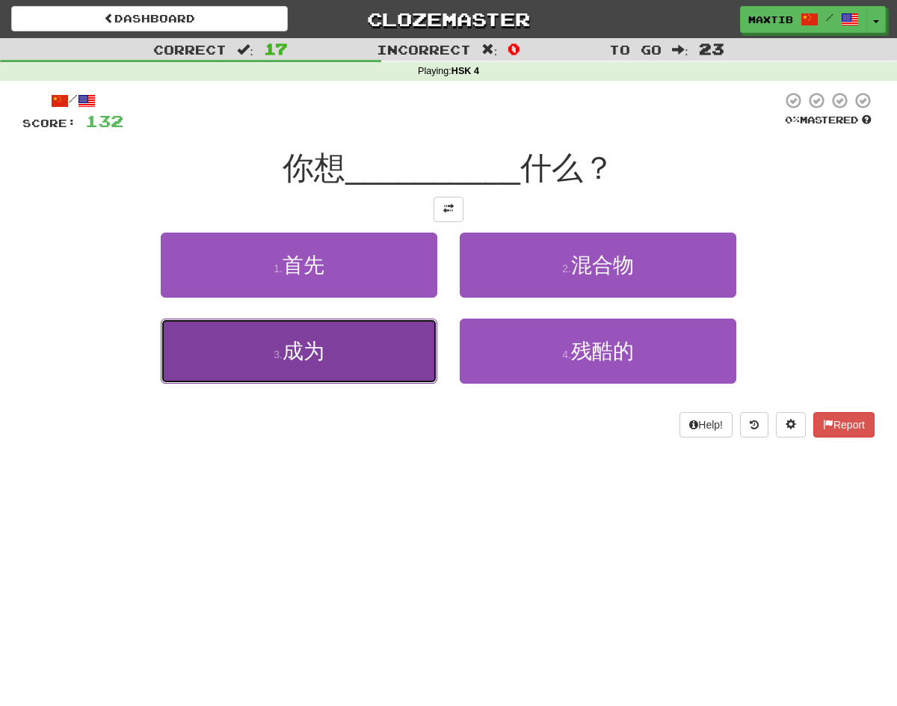
click at [375, 372] on button "3 . 成为" at bounding box center [299, 350] width 277 height 65
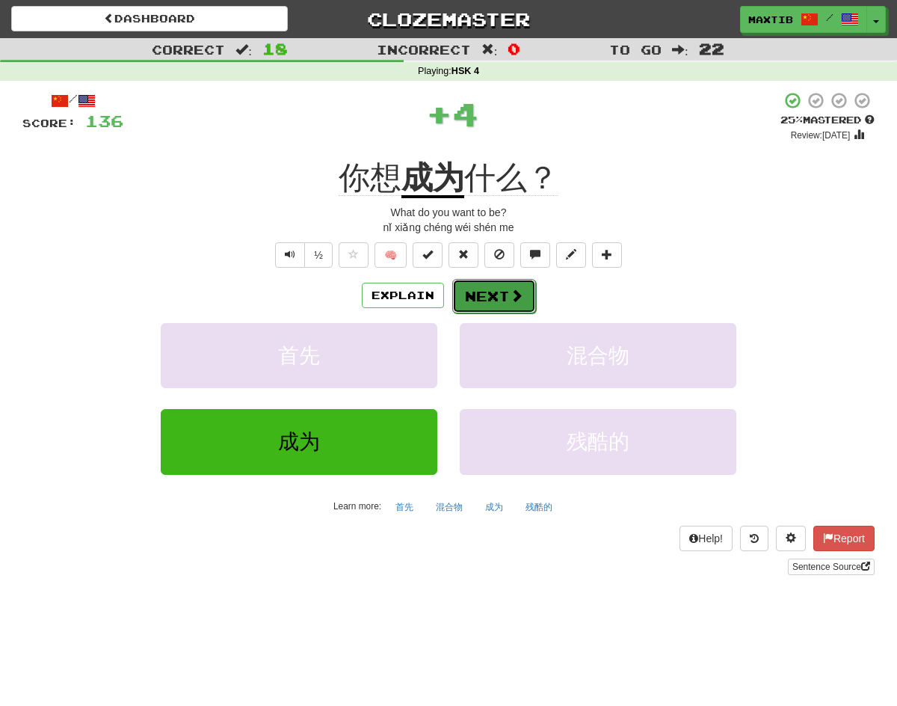
click at [481, 298] on button "Next" at bounding box center [494, 296] width 84 height 34
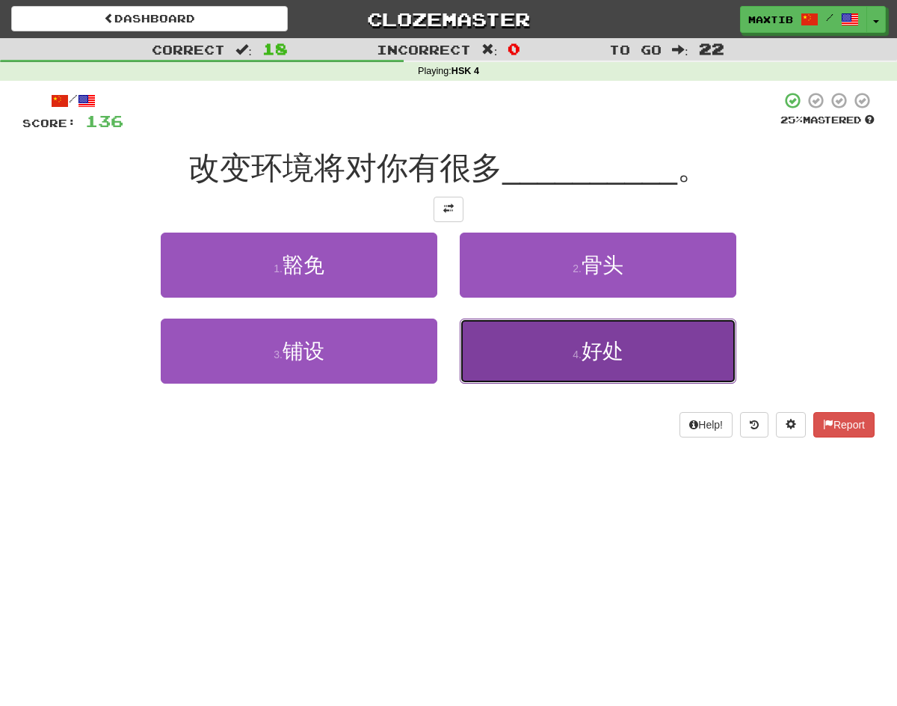
click at [493, 331] on button "4 . 好处" at bounding box center [598, 350] width 277 height 65
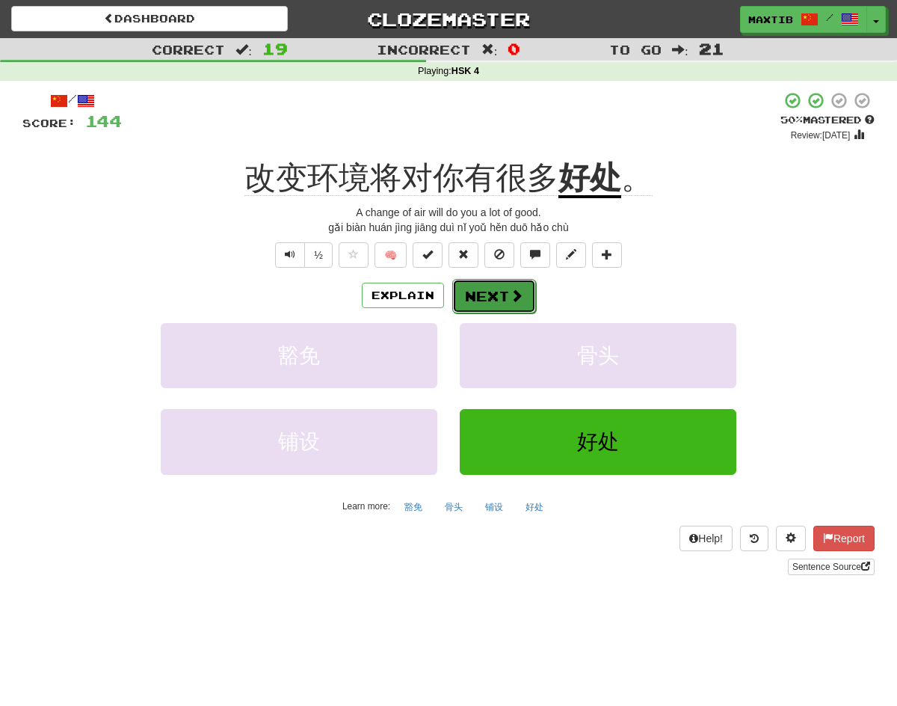
click at [505, 299] on button "Next" at bounding box center [494, 296] width 84 height 34
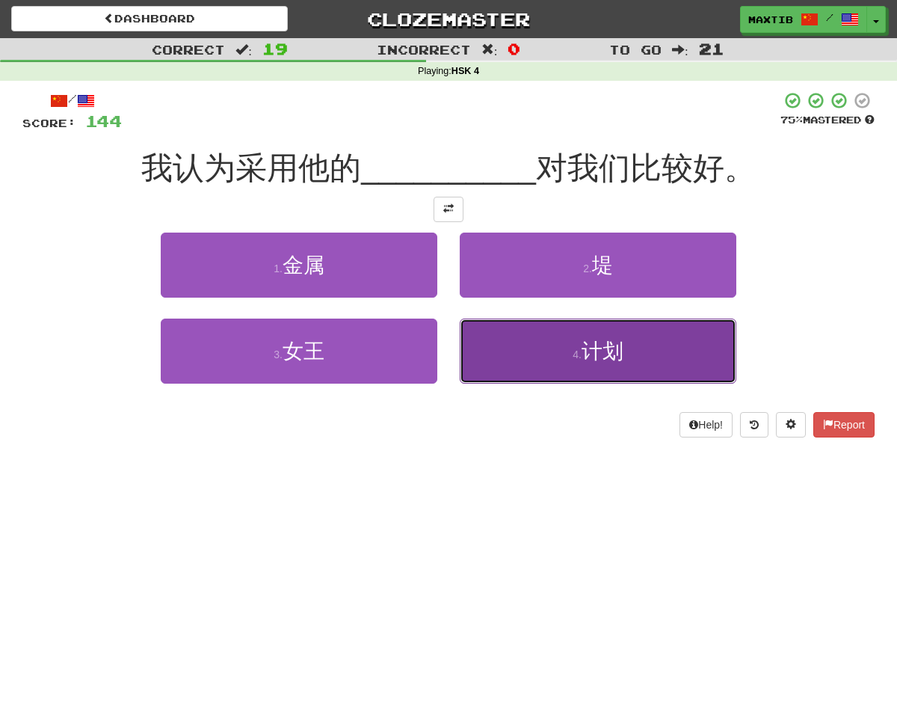
click at [517, 345] on button "4 . 计划" at bounding box center [598, 350] width 277 height 65
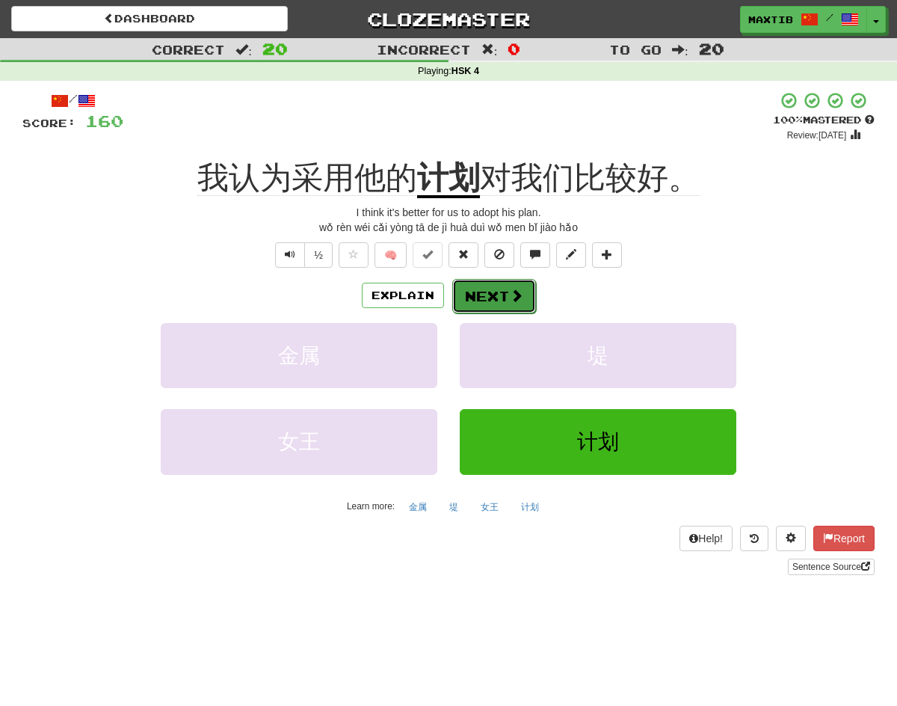
click at [512, 299] on span at bounding box center [516, 295] width 13 height 13
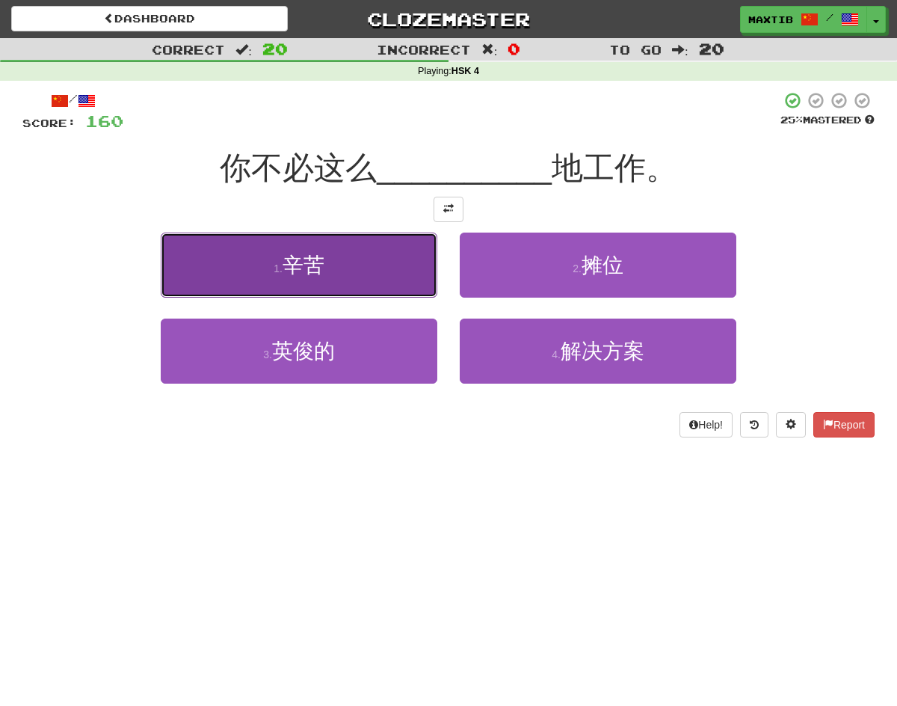
click at [417, 283] on button "1 . 辛苦" at bounding box center [299, 264] width 277 height 65
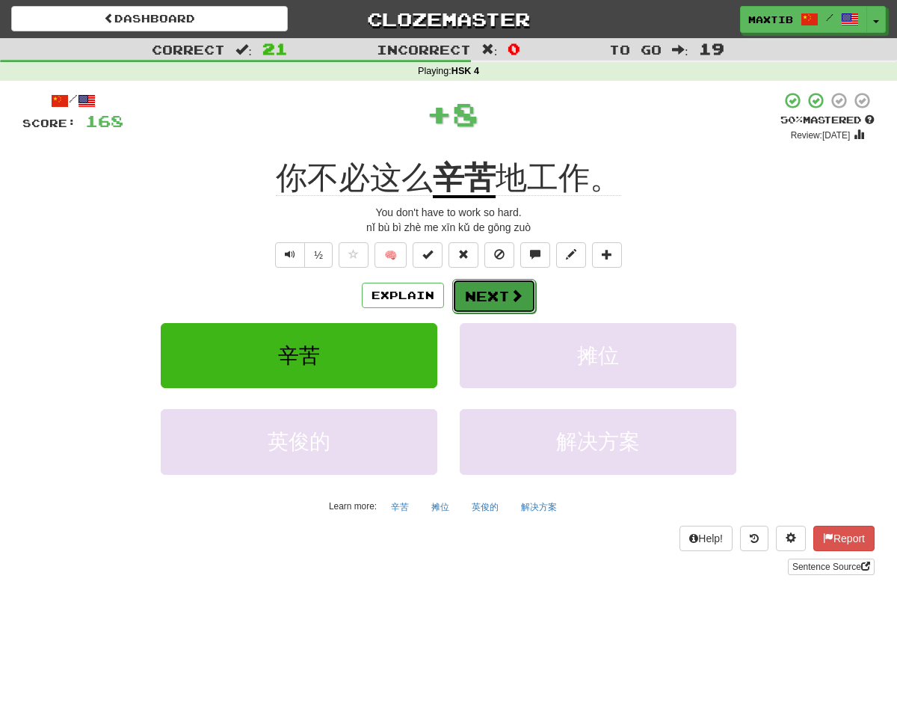
click at [479, 280] on button "Next" at bounding box center [494, 296] width 84 height 34
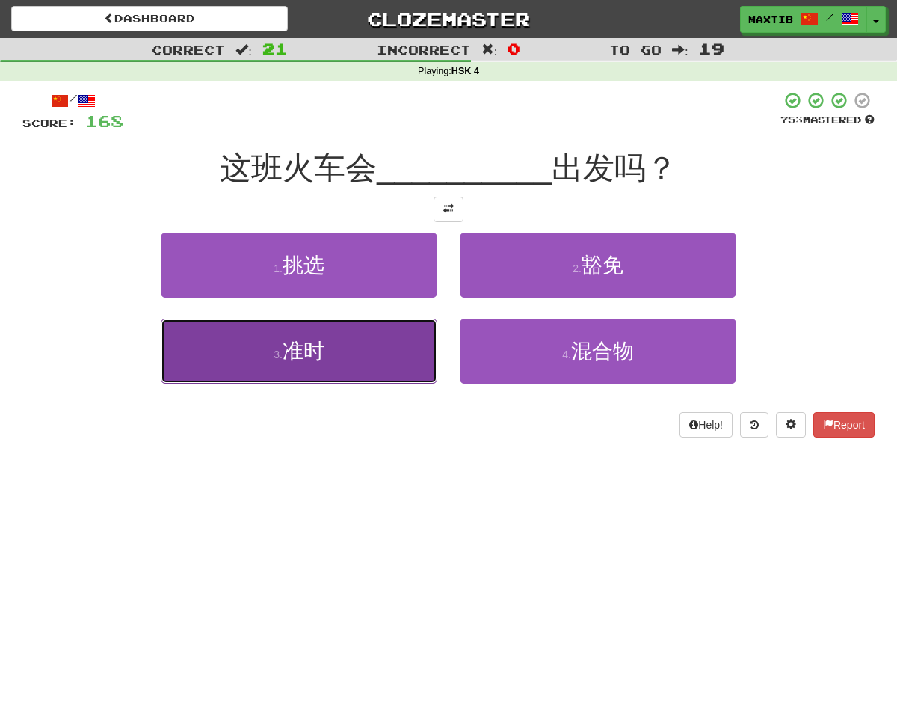
click at [360, 337] on button "3 . 准时" at bounding box center [299, 350] width 277 height 65
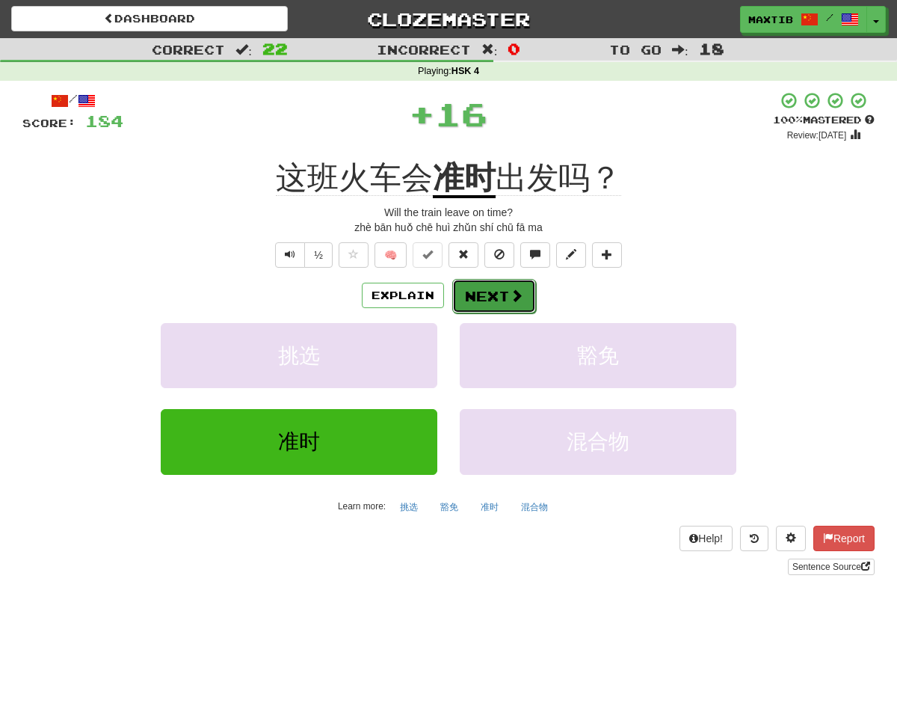
click at [464, 298] on button "Next" at bounding box center [494, 296] width 84 height 34
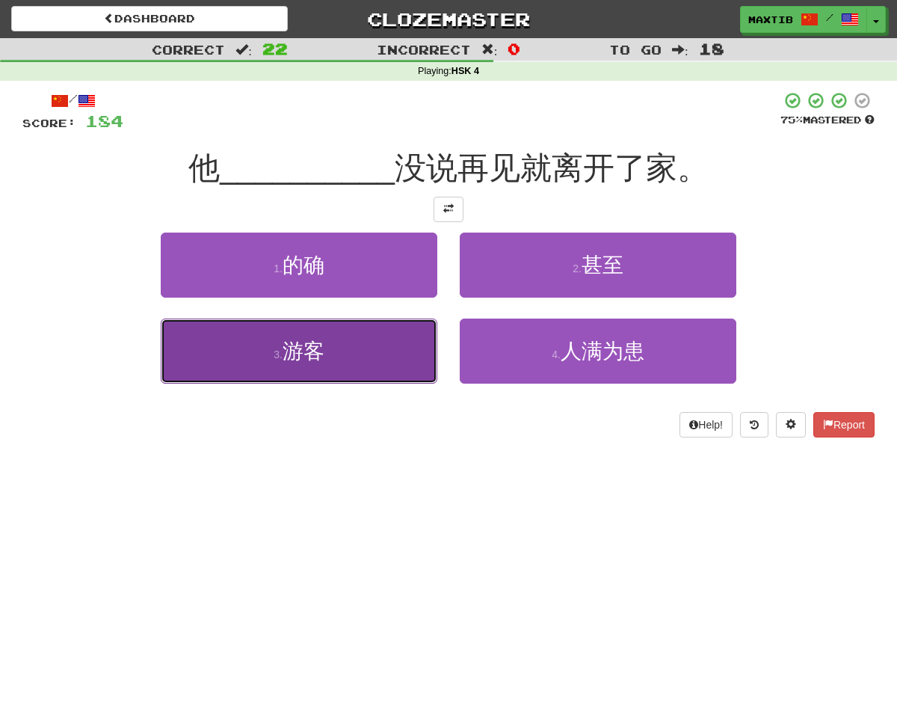
click at [378, 347] on button "3 . 游客" at bounding box center [299, 350] width 277 height 65
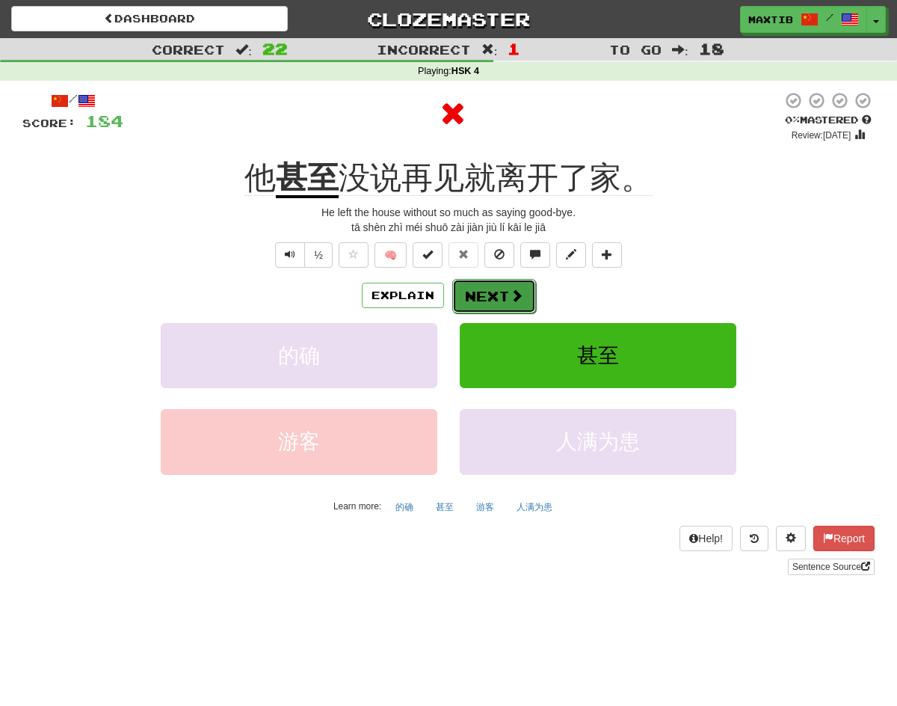
click at [489, 298] on button "Next" at bounding box center [494, 296] width 84 height 34
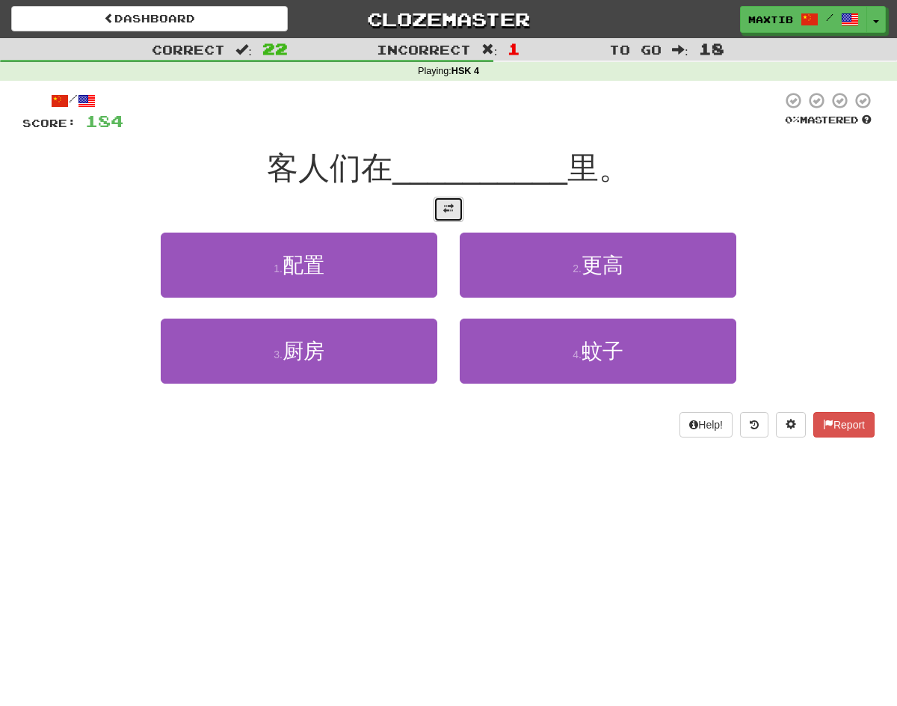
click at [447, 209] on span at bounding box center [448, 208] width 10 height 10
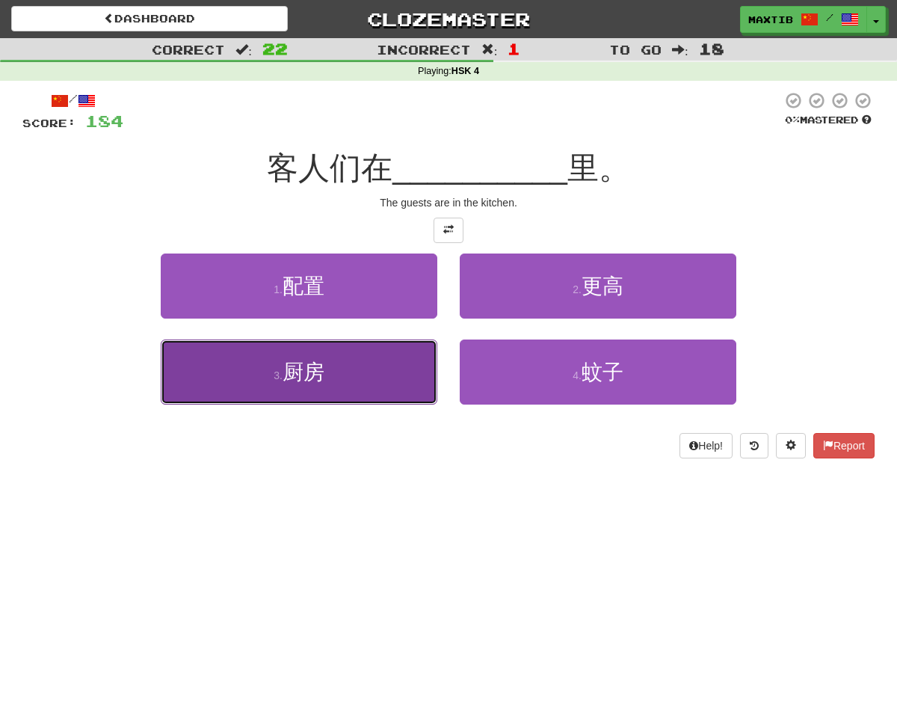
click at [369, 354] on button "3 . 厨房" at bounding box center [299, 371] width 277 height 65
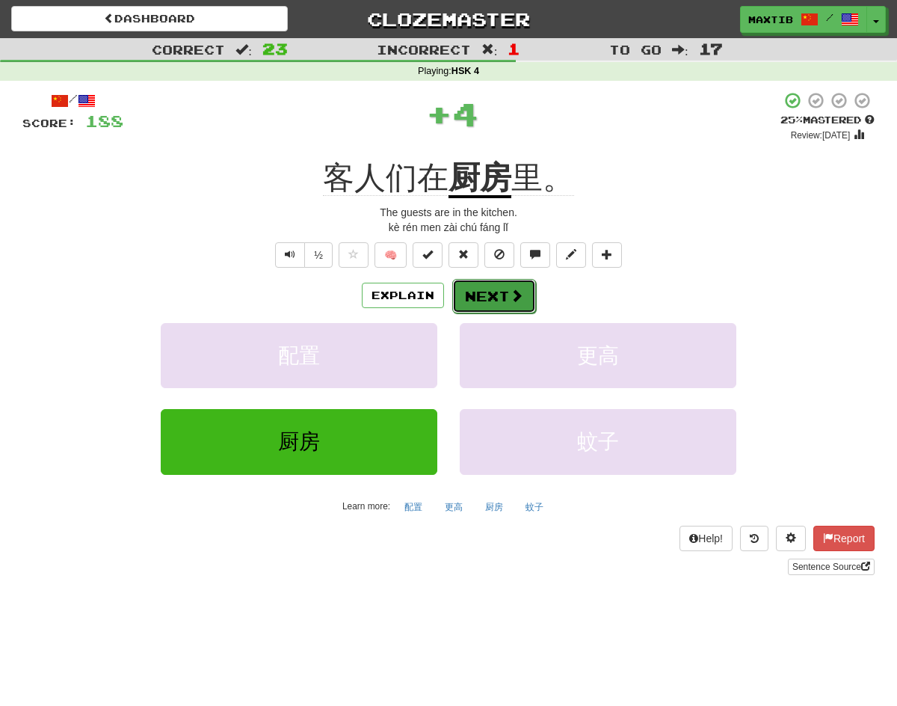
click at [486, 303] on button "Next" at bounding box center [494, 296] width 84 height 34
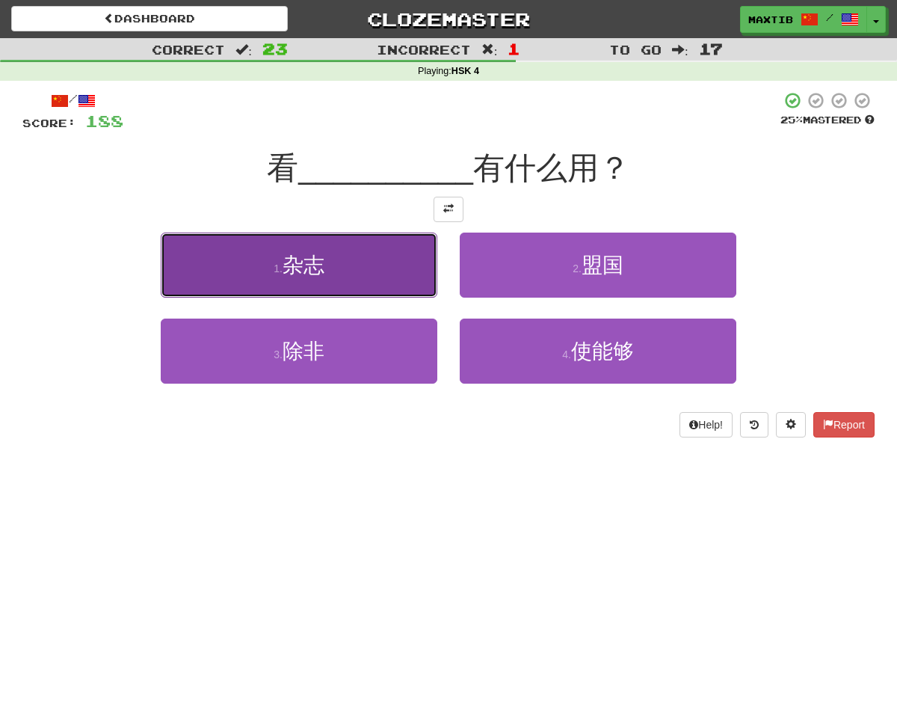
click at [414, 285] on button "1 . 杂志" at bounding box center [299, 264] width 277 height 65
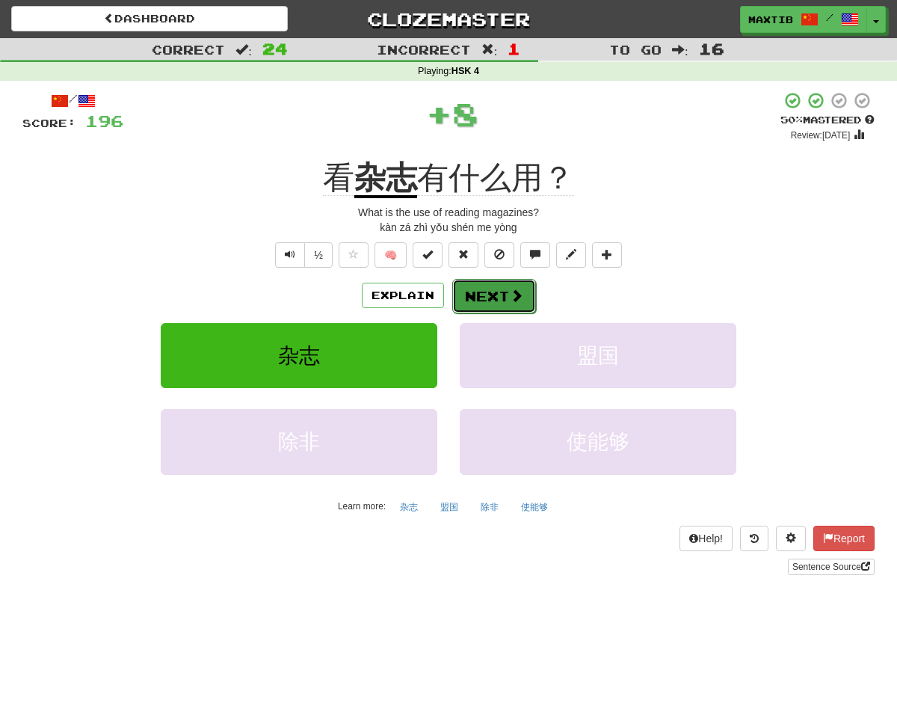
click at [496, 285] on button "Next" at bounding box center [494, 296] width 84 height 34
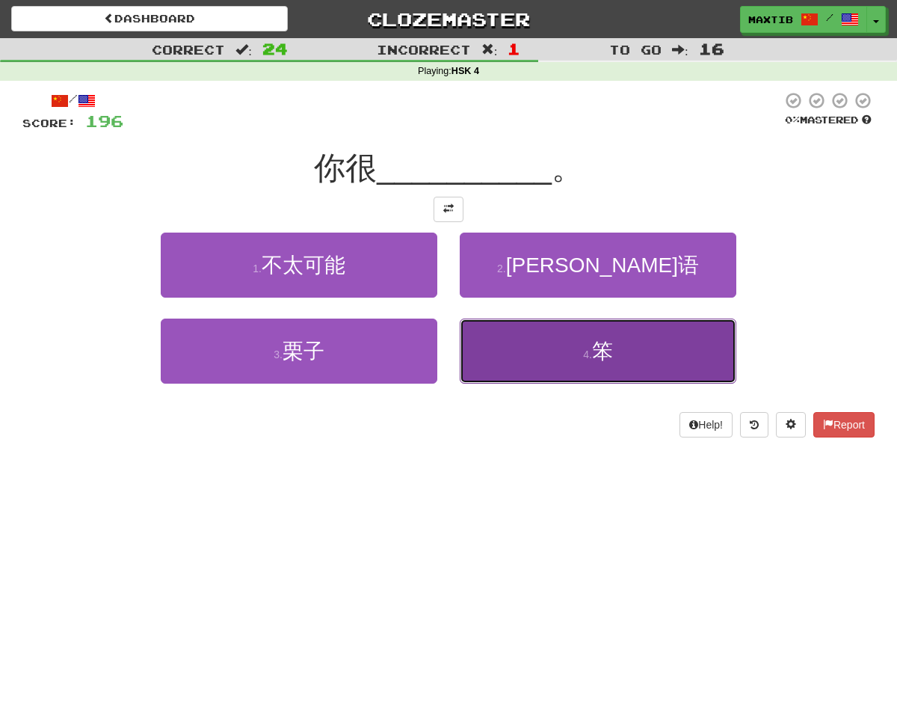
click at [521, 354] on button "4 . 笨" at bounding box center [598, 350] width 277 height 65
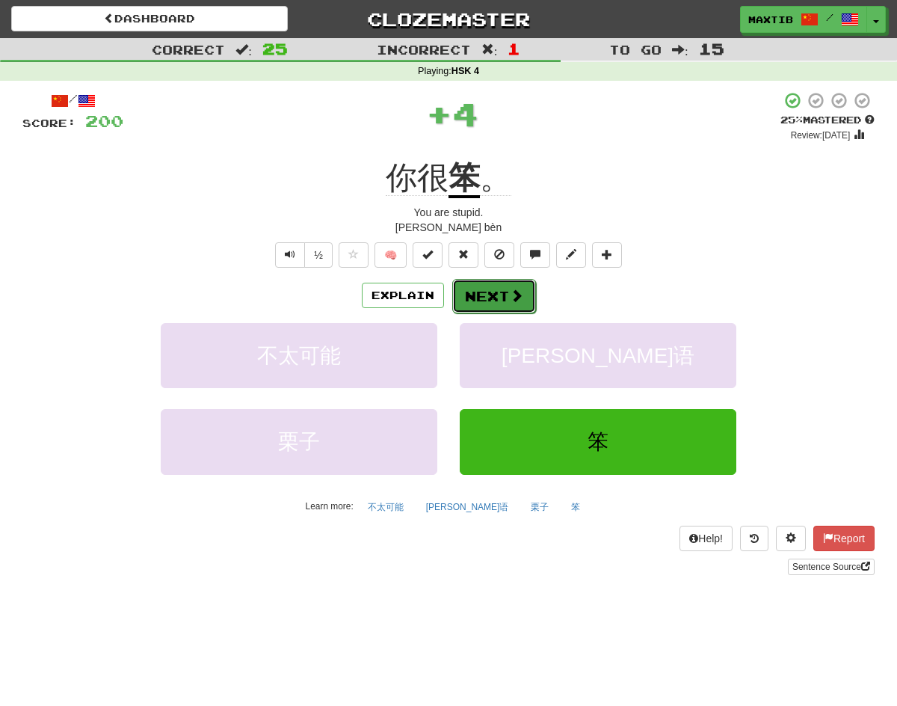
click at [520, 302] on span at bounding box center [516, 295] width 13 height 13
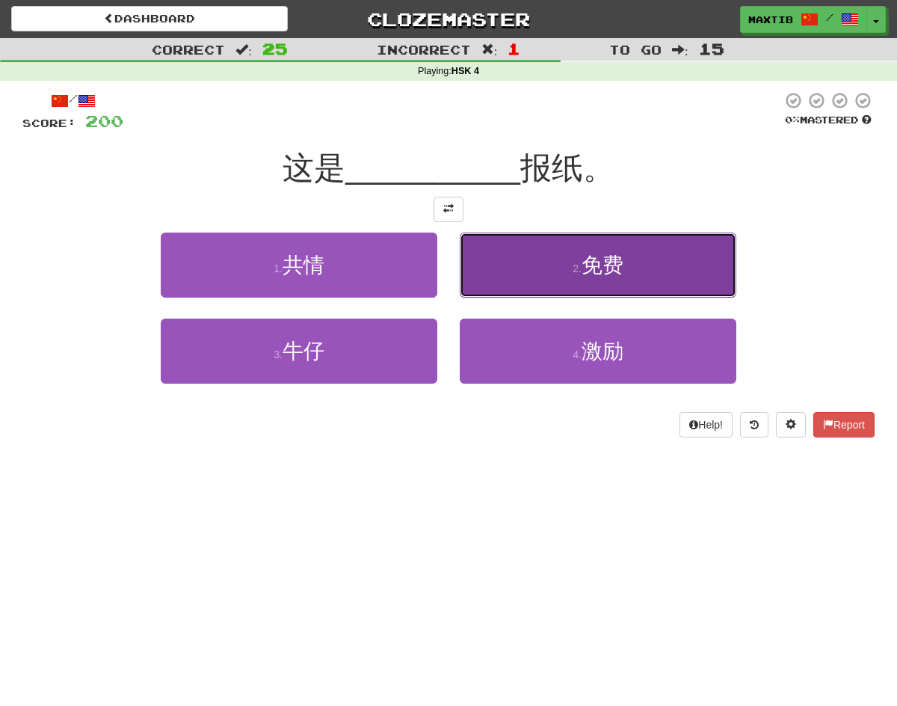
click at [531, 289] on button "2 . 免费" at bounding box center [598, 264] width 277 height 65
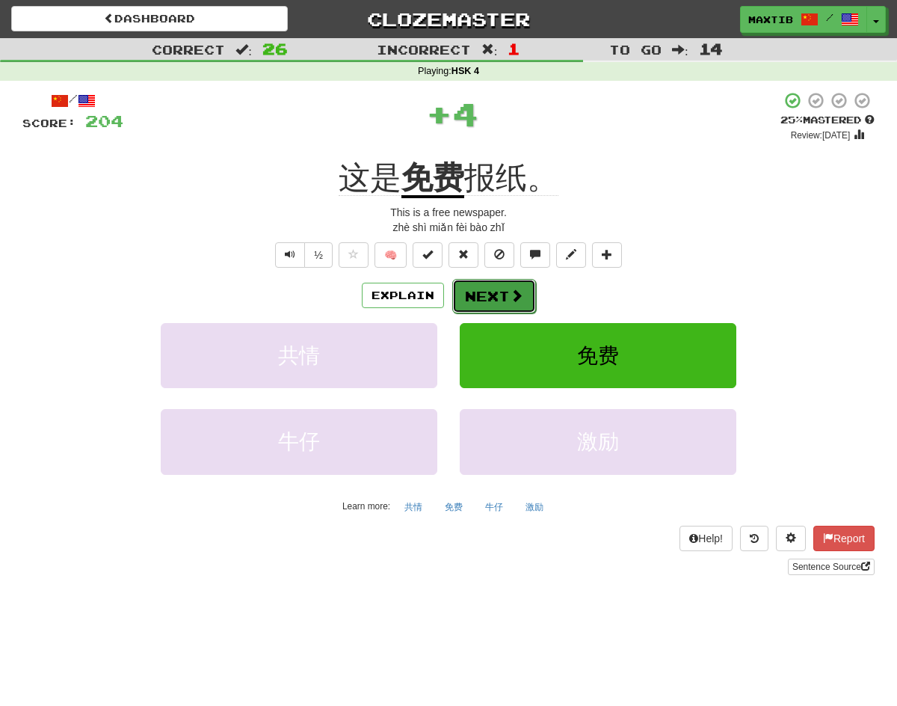
click at [502, 295] on button "Next" at bounding box center [494, 296] width 84 height 34
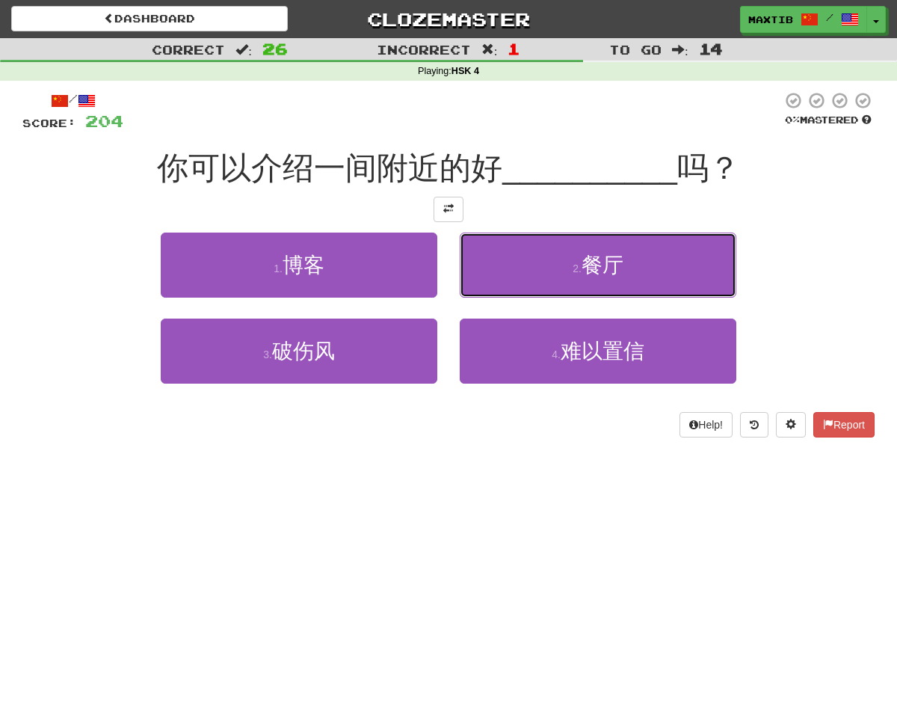
click at [502, 295] on button "2 . 餐厅" at bounding box center [598, 264] width 277 height 65
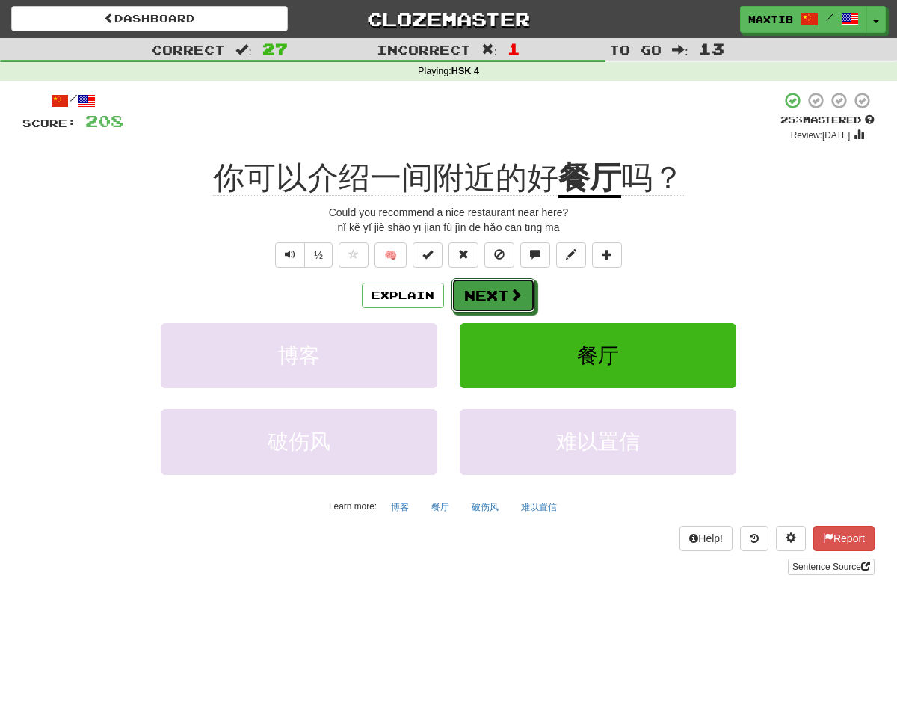
click at [502, 295] on button "Next" at bounding box center [493, 295] width 84 height 34
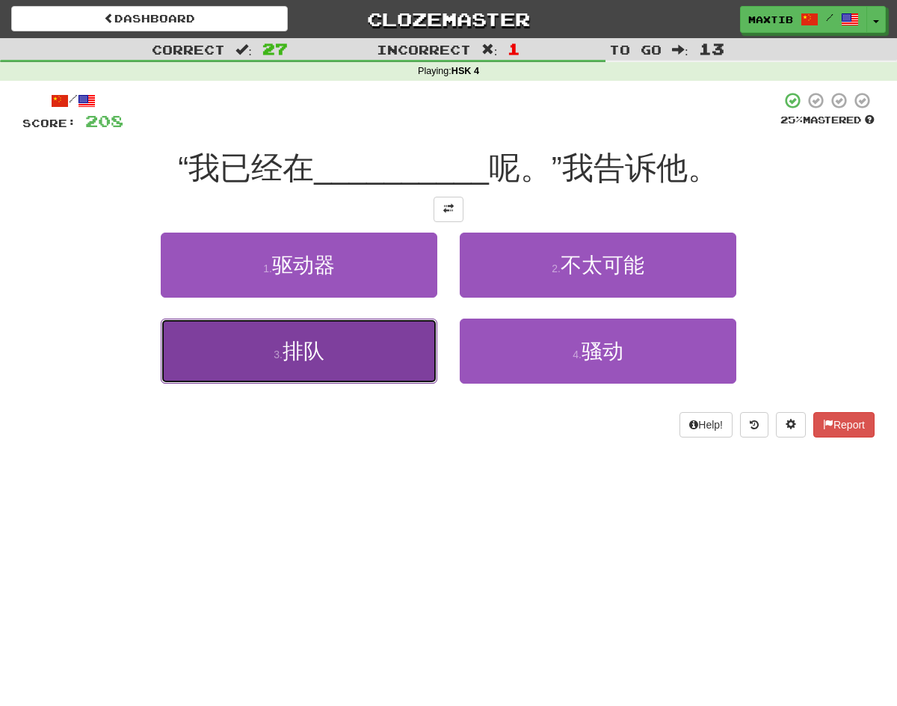
click at [419, 352] on button "3 . 排队" at bounding box center [299, 350] width 277 height 65
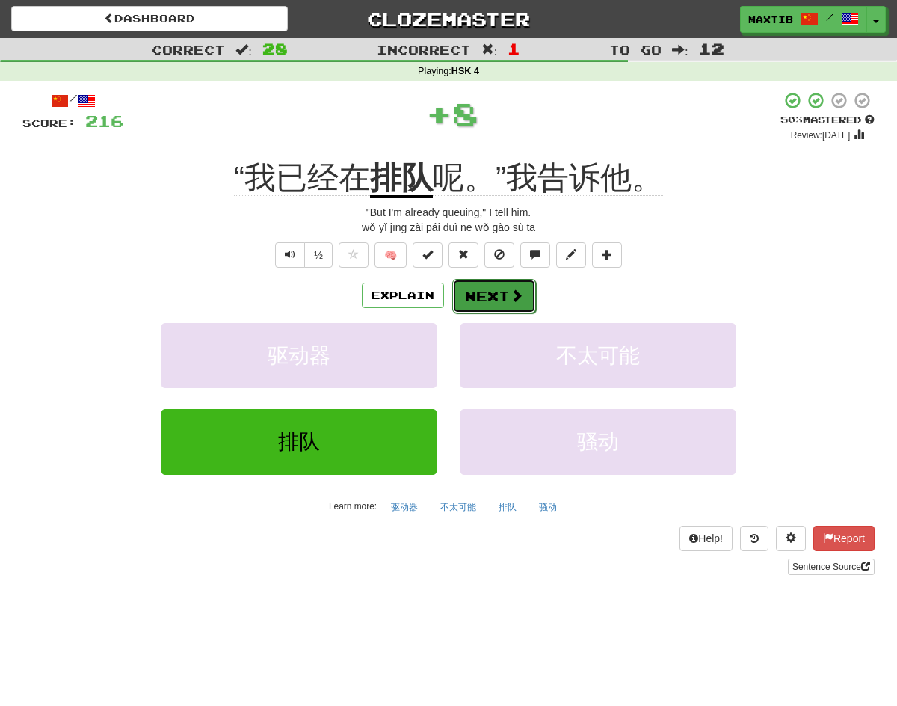
click at [500, 298] on button "Next" at bounding box center [494, 296] width 84 height 34
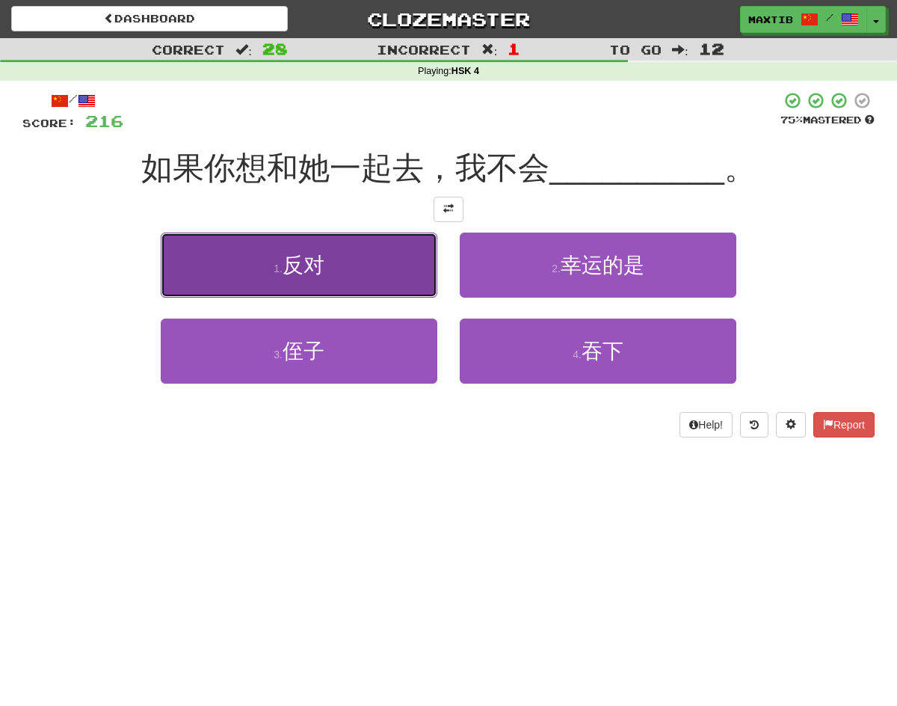
click at [386, 271] on button "1 . 反对" at bounding box center [299, 264] width 277 height 65
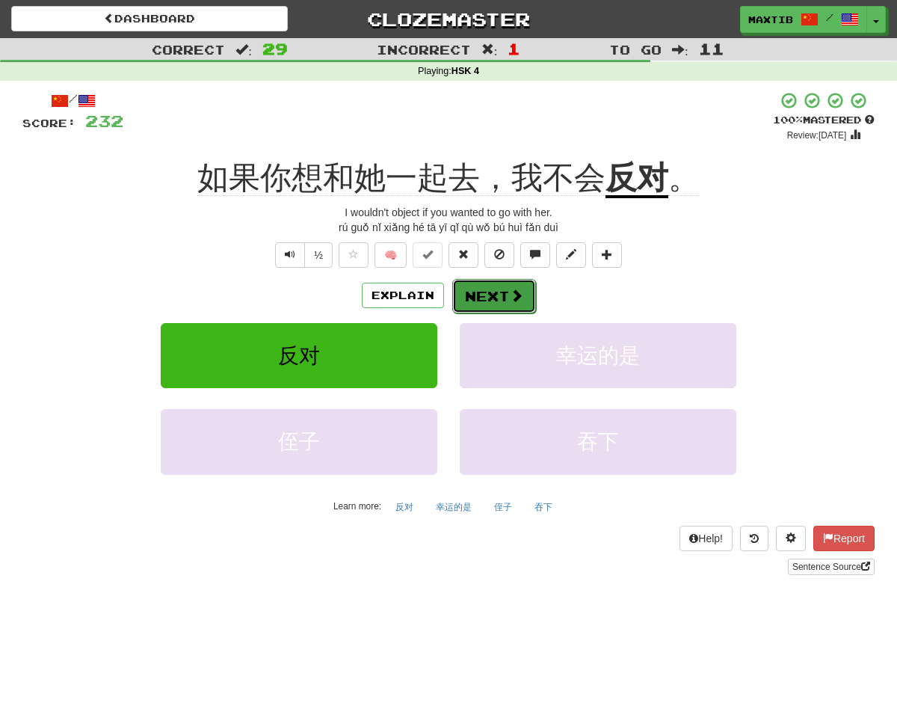
click at [483, 302] on button "Next" at bounding box center [494, 296] width 84 height 34
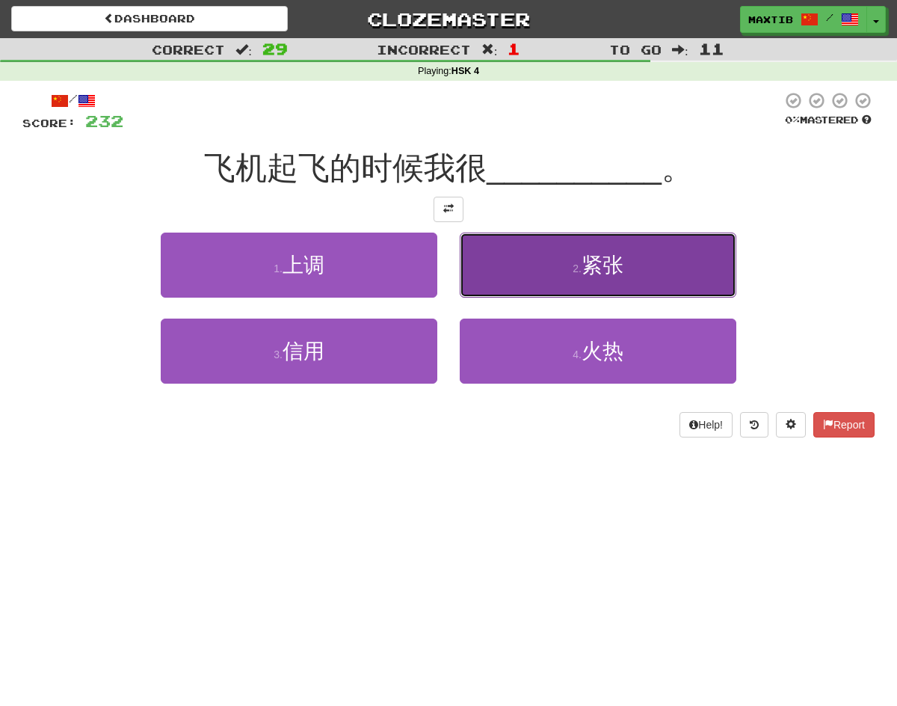
click at [510, 251] on button "2 . 紧张" at bounding box center [598, 264] width 277 height 65
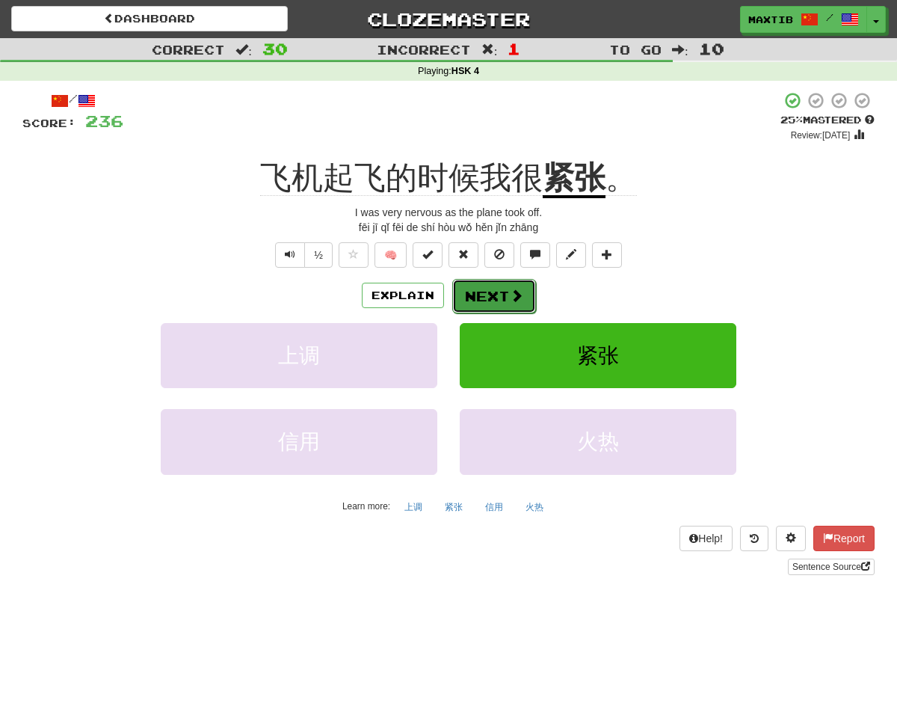
click at [501, 303] on button "Next" at bounding box center [494, 296] width 84 height 34
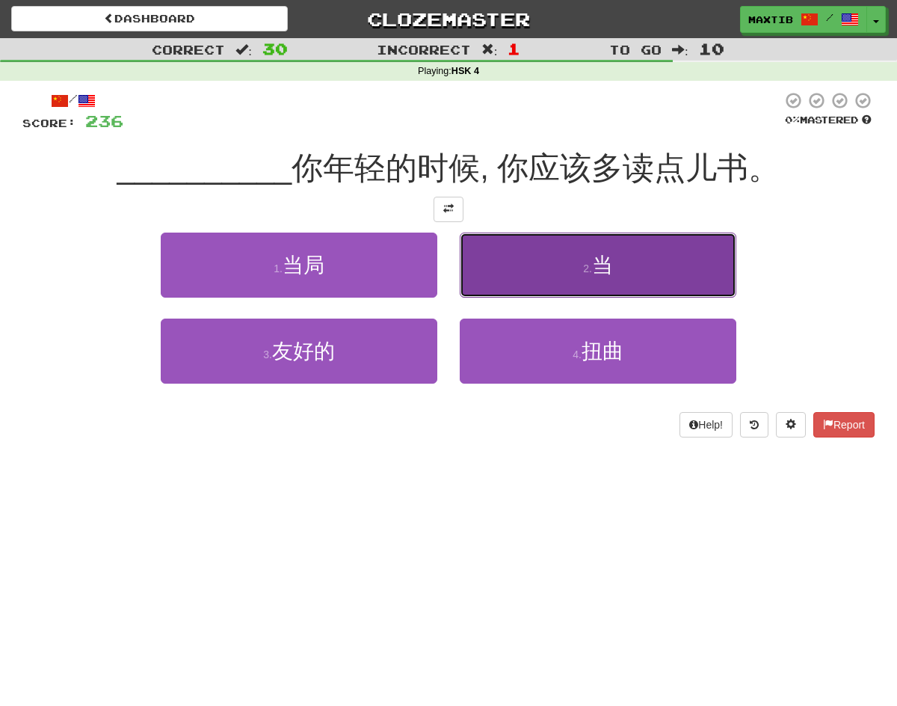
click at [503, 281] on button "2 . 当" at bounding box center [598, 264] width 277 height 65
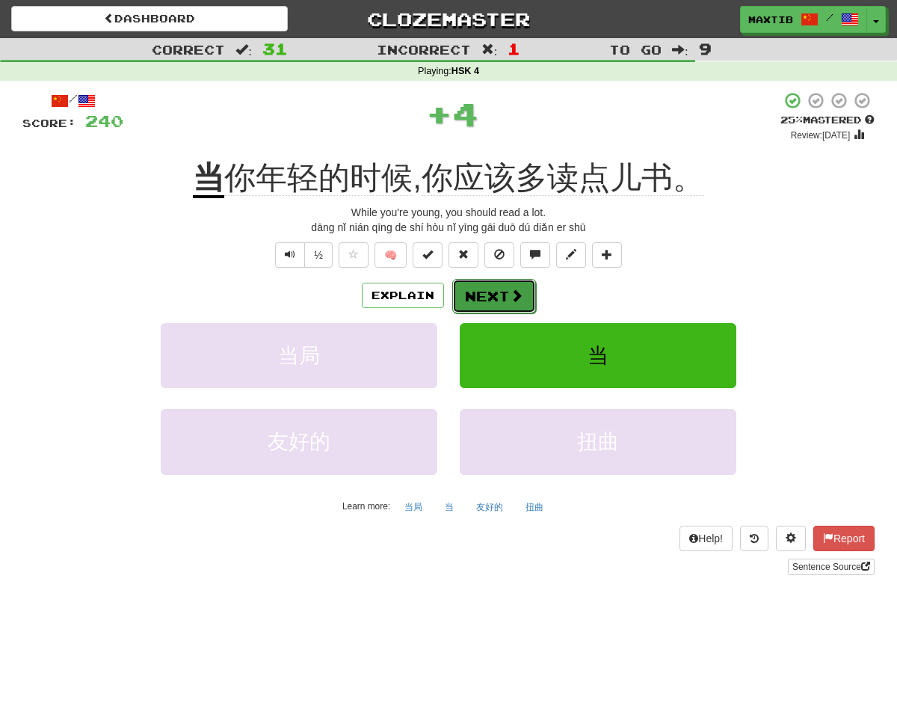
click at [503, 292] on button "Next" at bounding box center [494, 296] width 84 height 34
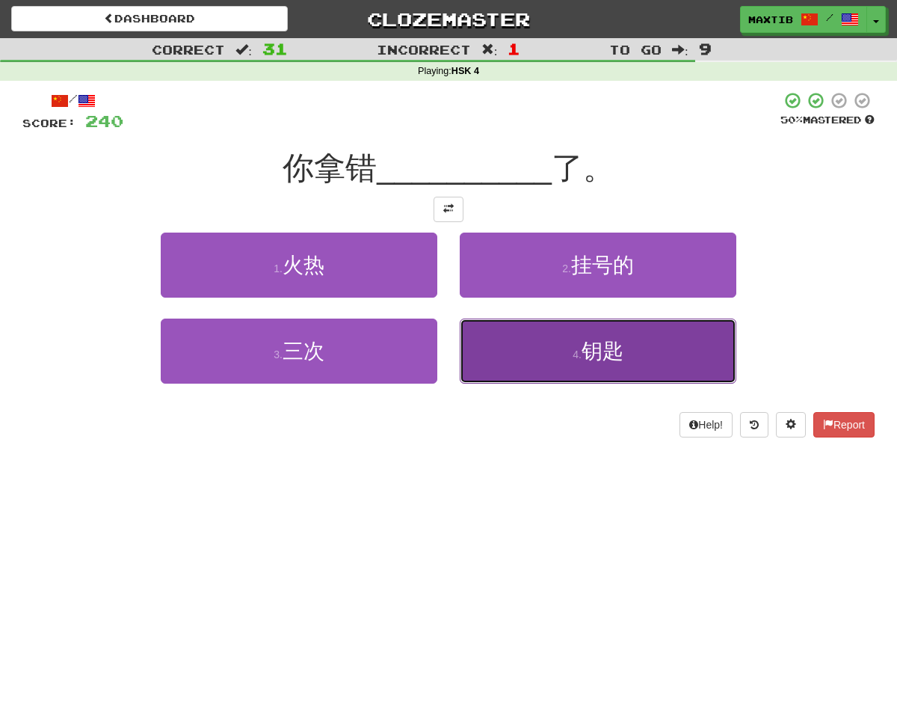
click at [472, 340] on button "4 . 钥匙" at bounding box center [598, 350] width 277 height 65
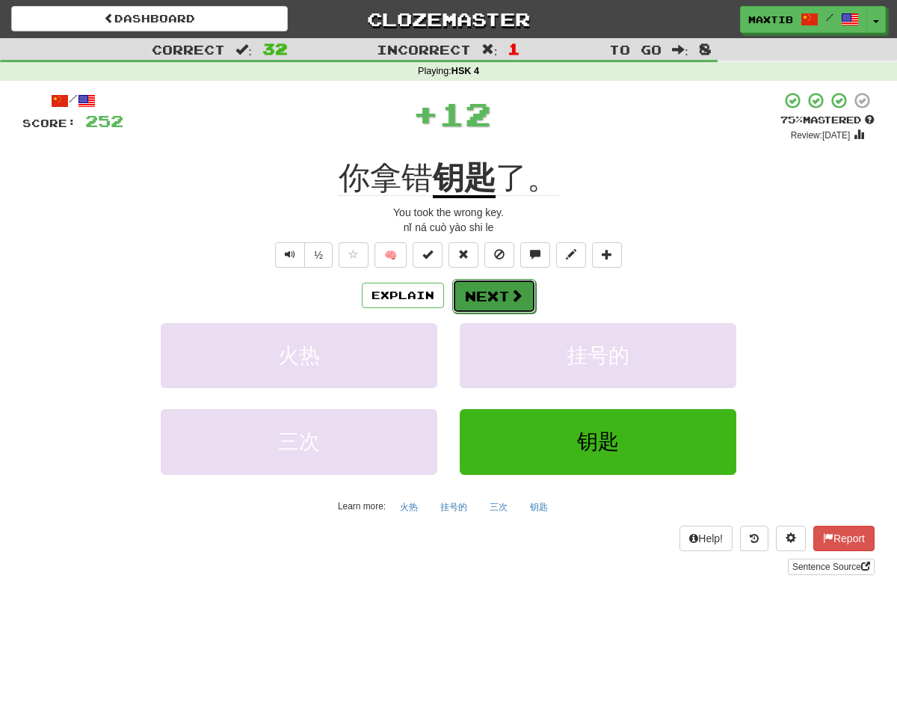
click at [483, 307] on button "Next" at bounding box center [494, 296] width 84 height 34
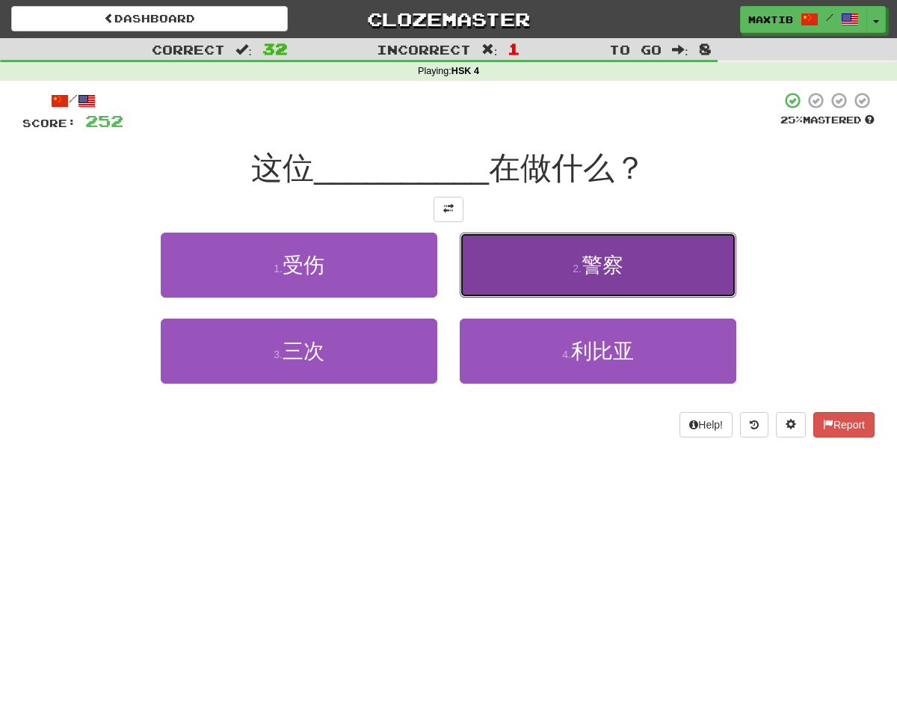
click at [508, 287] on button "2 . 警察" at bounding box center [598, 264] width 277 height 65
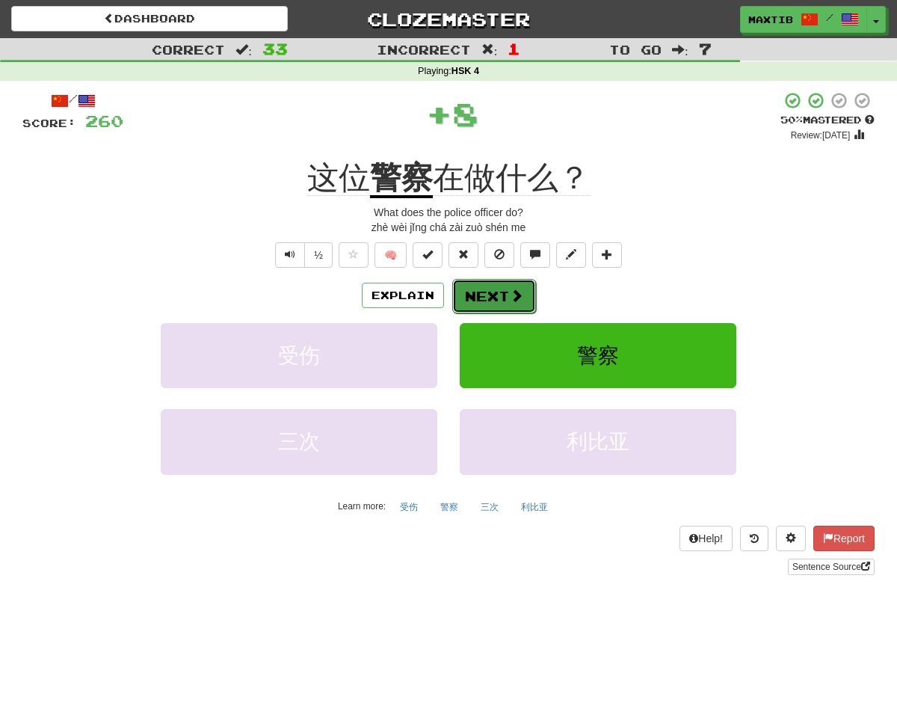
click at [502, 294] on button "Next" at bounding box center [494, 296] width 84 height 34
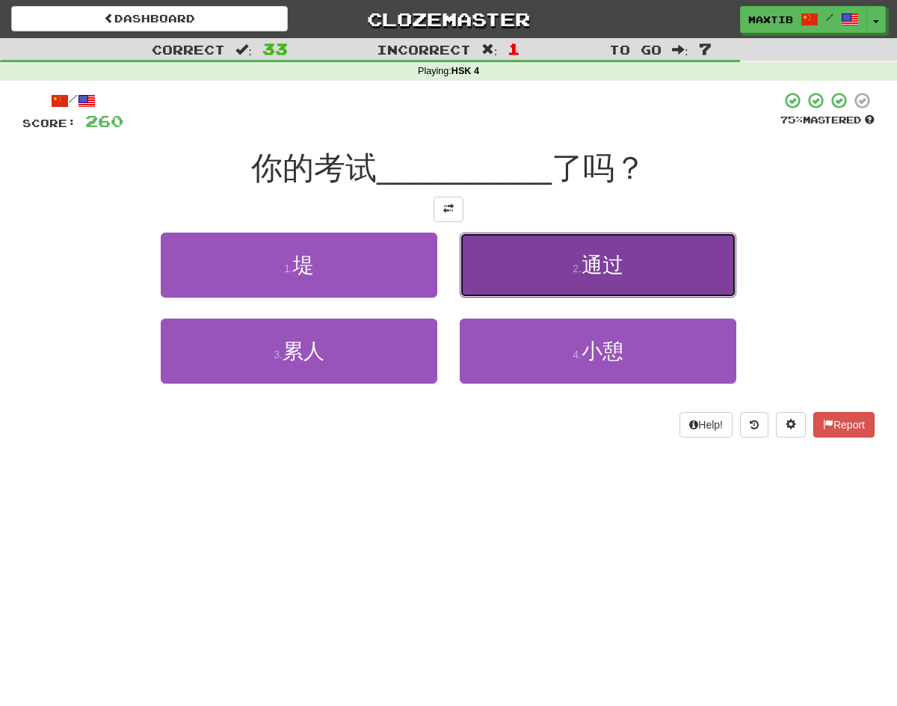
click at [531, 286] on button "2 . 通过" at bounding box center [598, 264] width 277 height 65
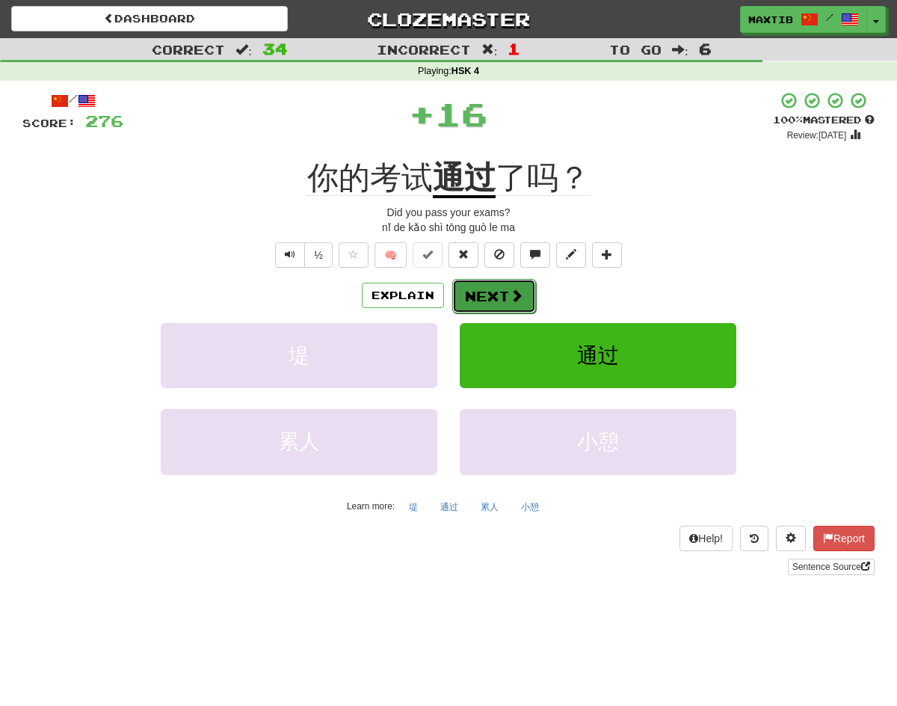
click at [511, 304] on button "Next" at bounding box center [494, 296] width 84 height 34
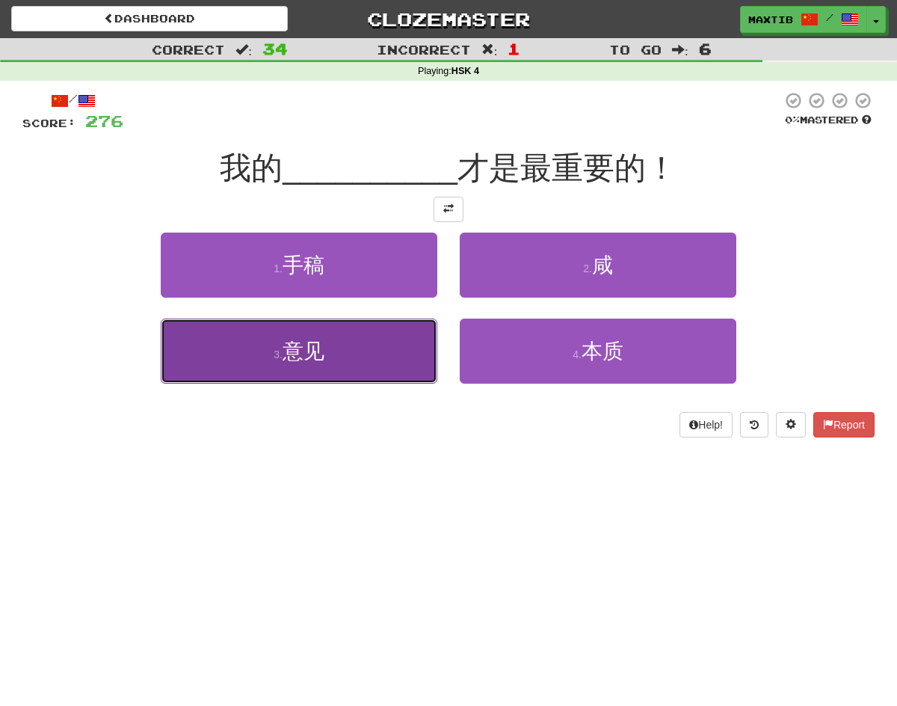
click at [395, 364] on button "3 . 意见" at bounding box center [299, 350] width 277 height 65
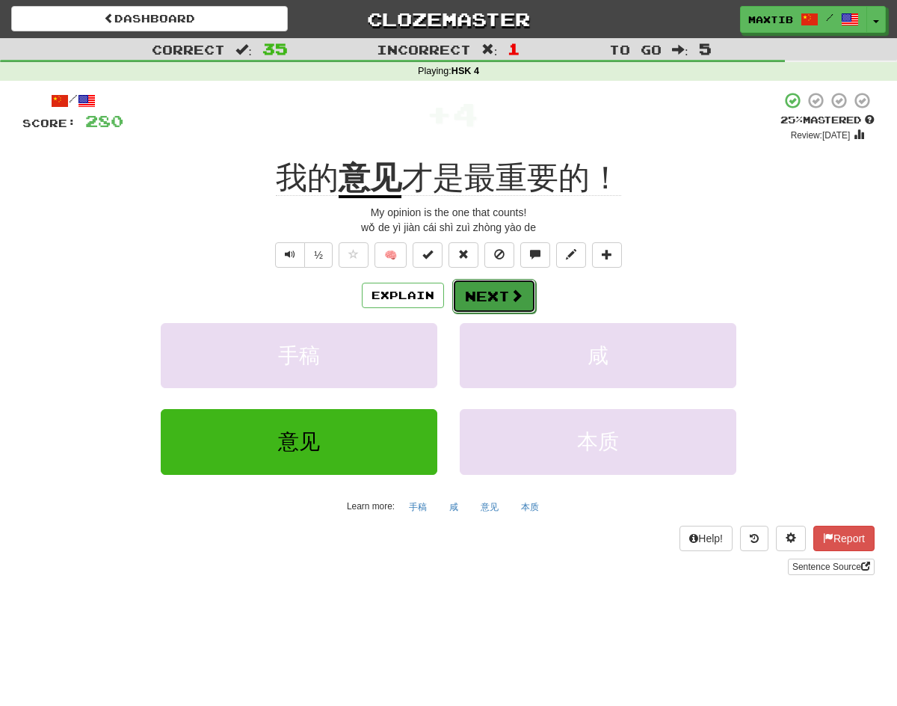
click at [491, 307] on button "Next" at bounding box center [494, 296] width 84 height 34
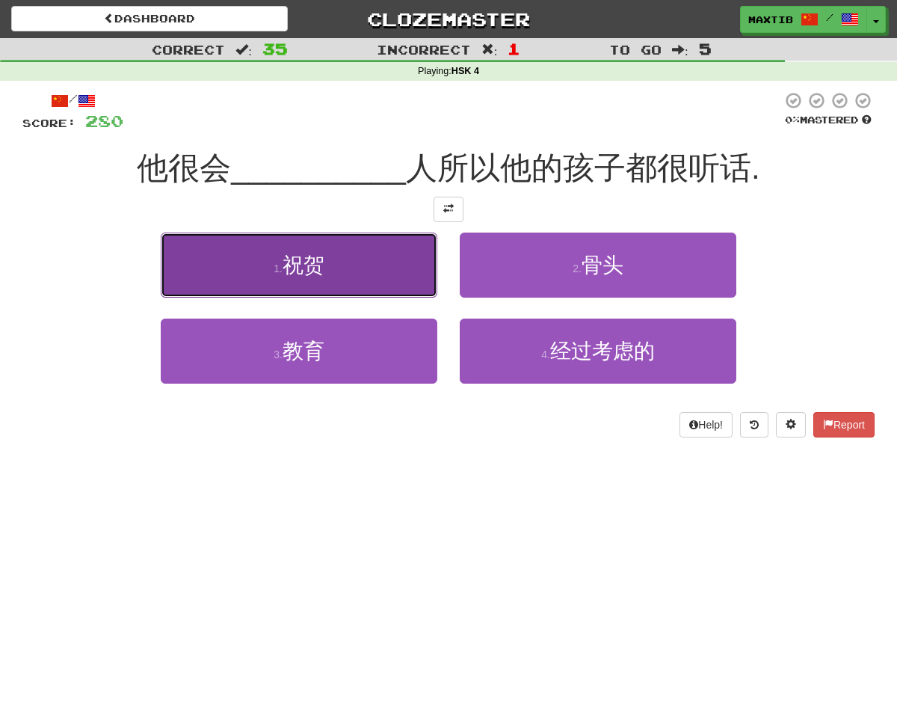
click at [389, 257] on button "1 . 祝贺" at bounding box center [299, 264] width 277 height 65
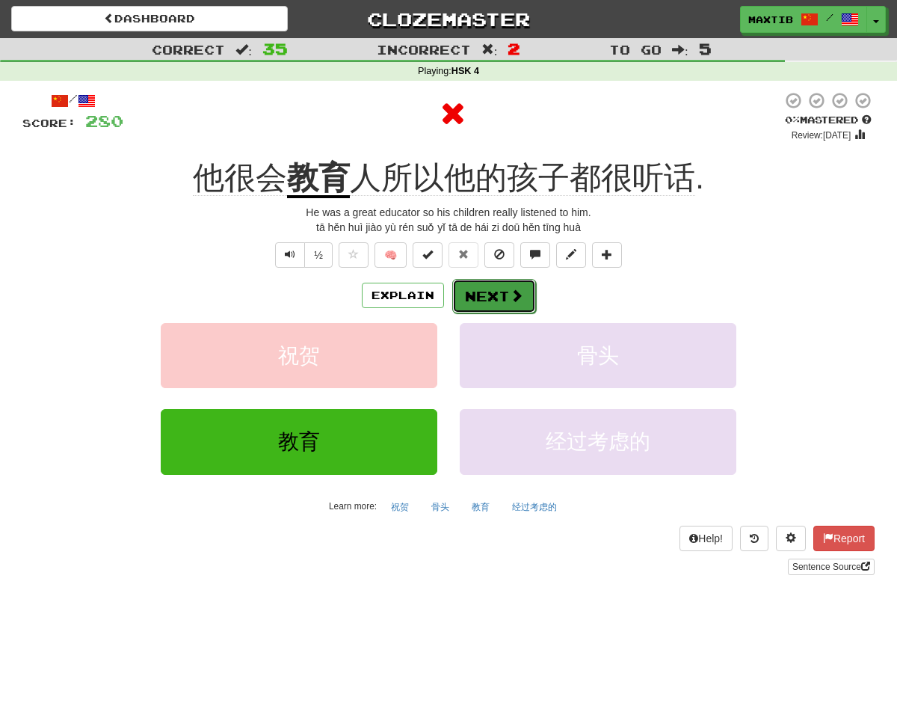
click at [484, 296] on button "Next" at bounding box center [494, 296] width 84 height 34
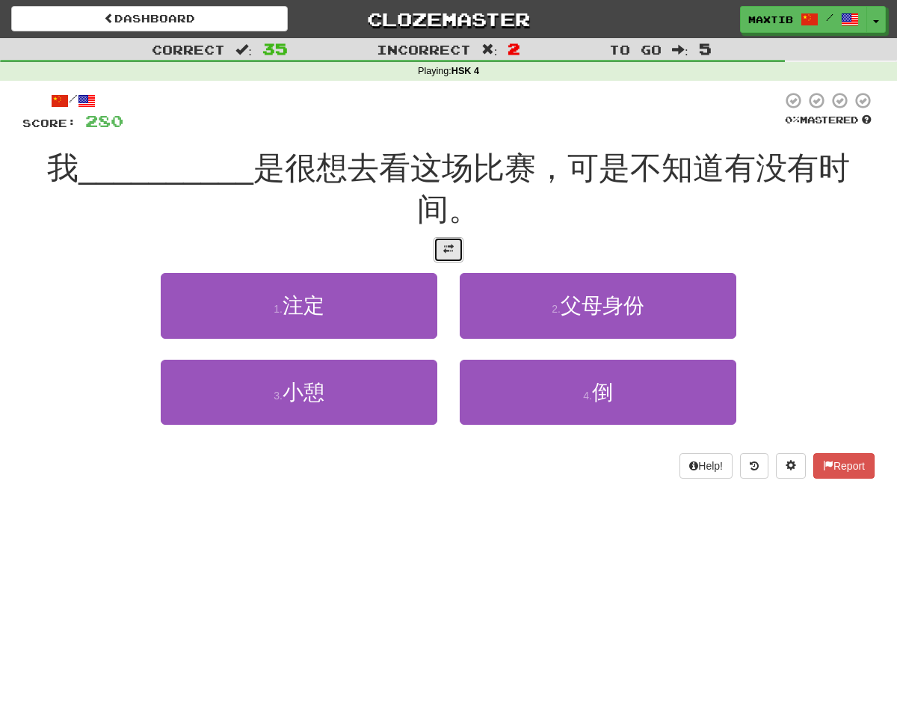
click at [454, 254] on button at bounding box center [449, 249] width 30 height 25
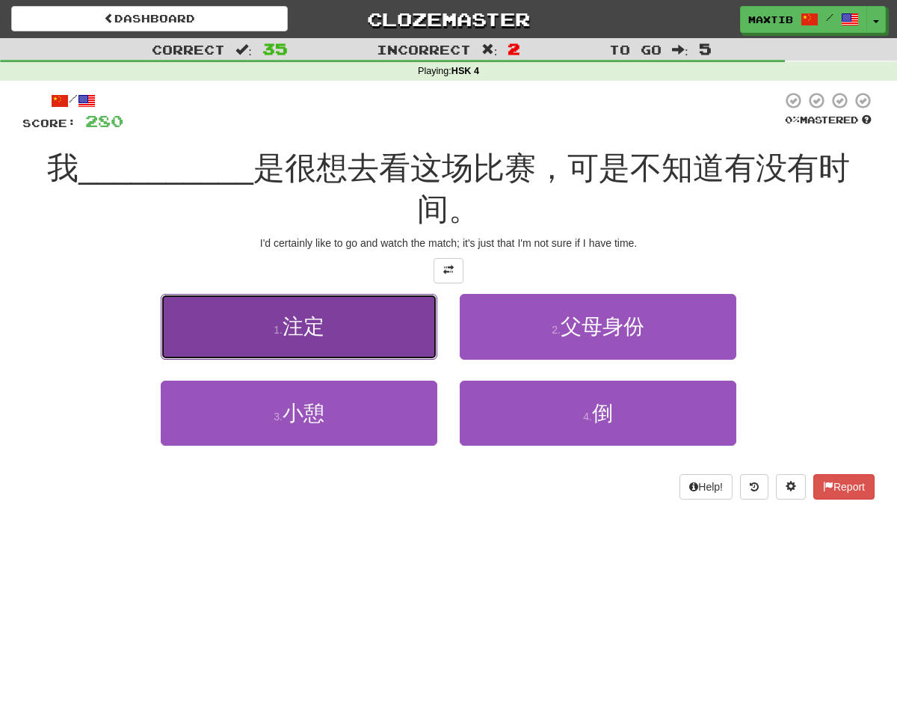
click at [398, 321] on button "1 . 注定" at bounding box center [299, 326] width 277 height 65
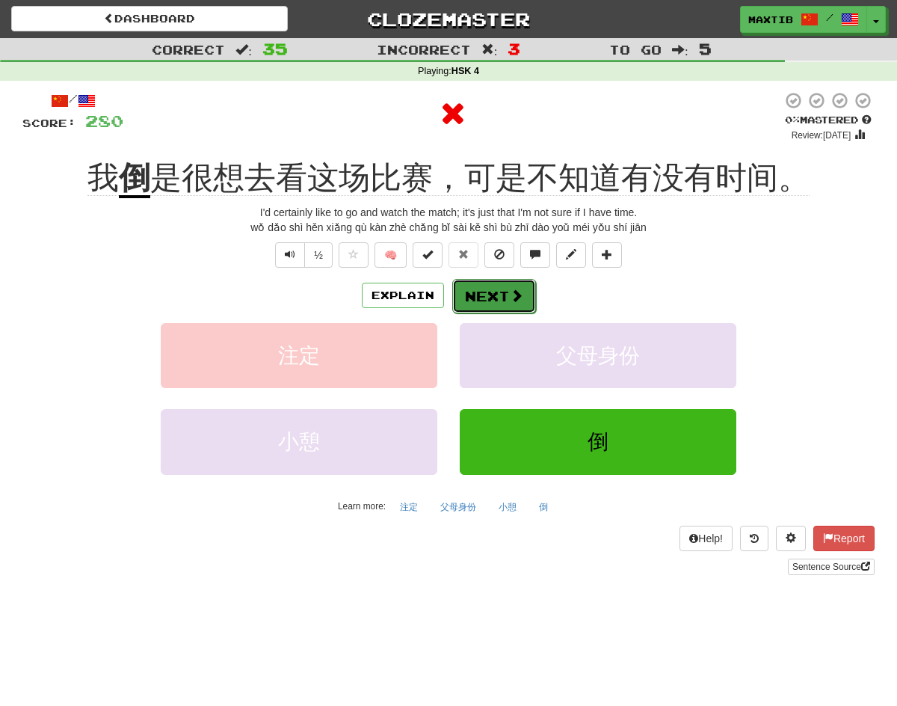
click at [487, 295] on button "Next" at bounding box center [494, 296] width 84 height 34
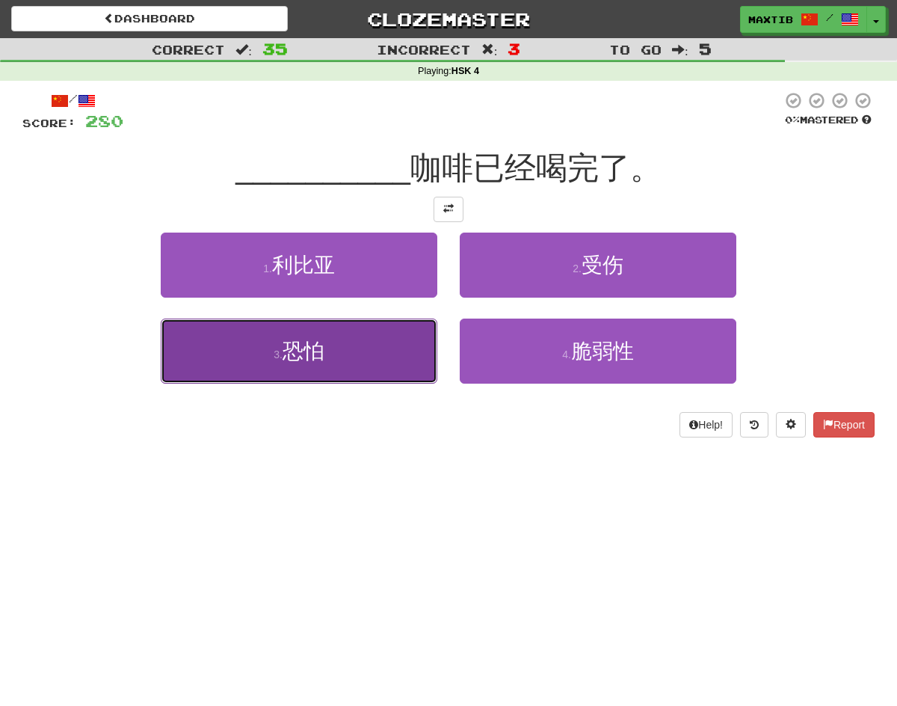
click at [422, 330] on button "3 . 恐怕" at bounding box center [299, 350] width 277 height 65
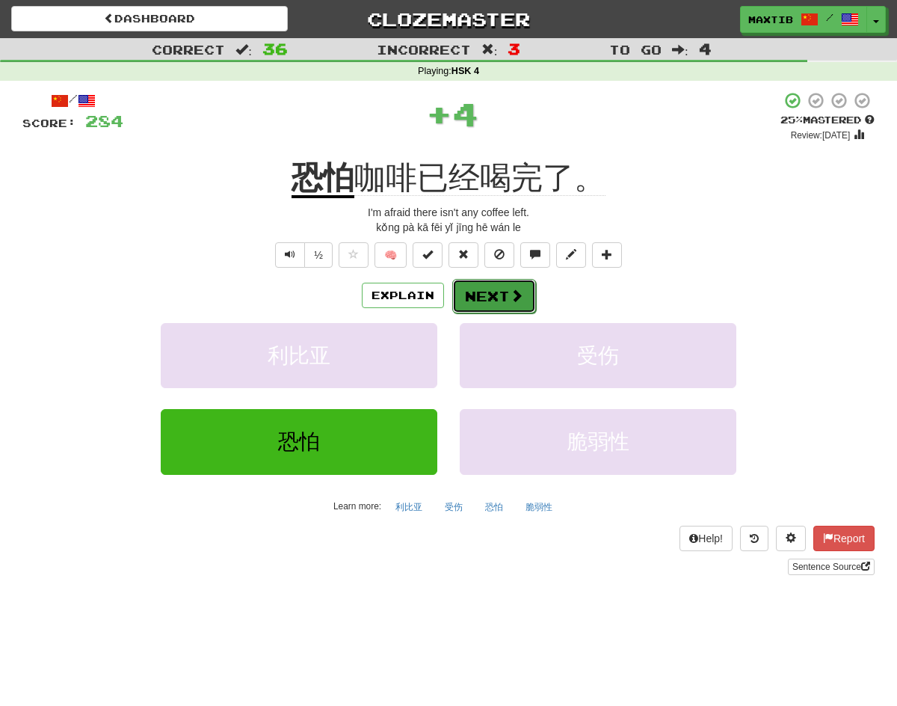
click at [475, 290] on button "Next" at bounding box center [494, 296] width 84 height 34
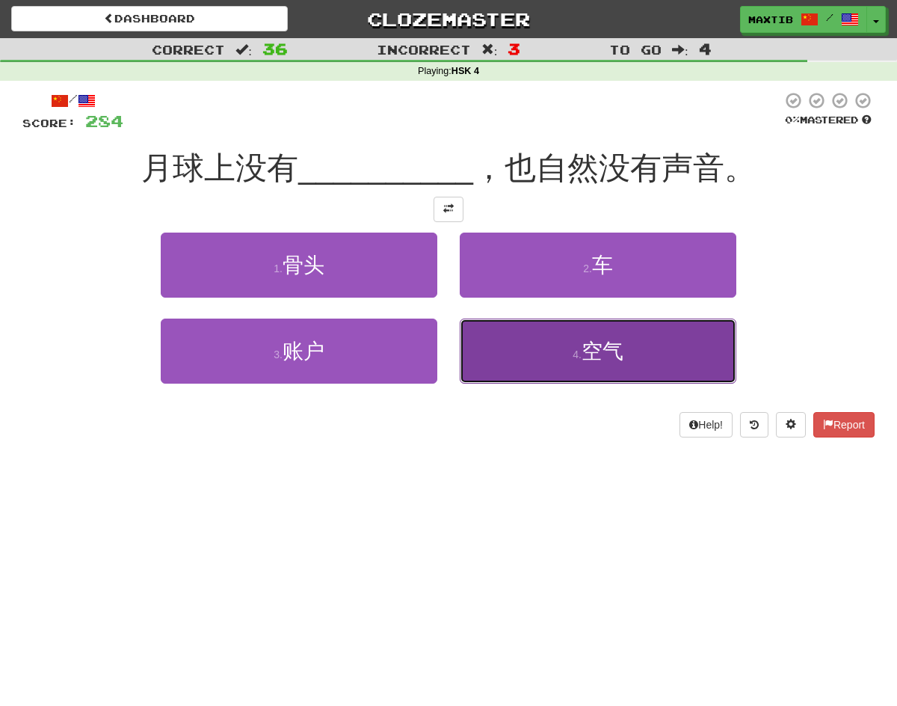
click at [525, 354] on button "4 . 空气" at bounding box center [598, 350] width 277 height 65
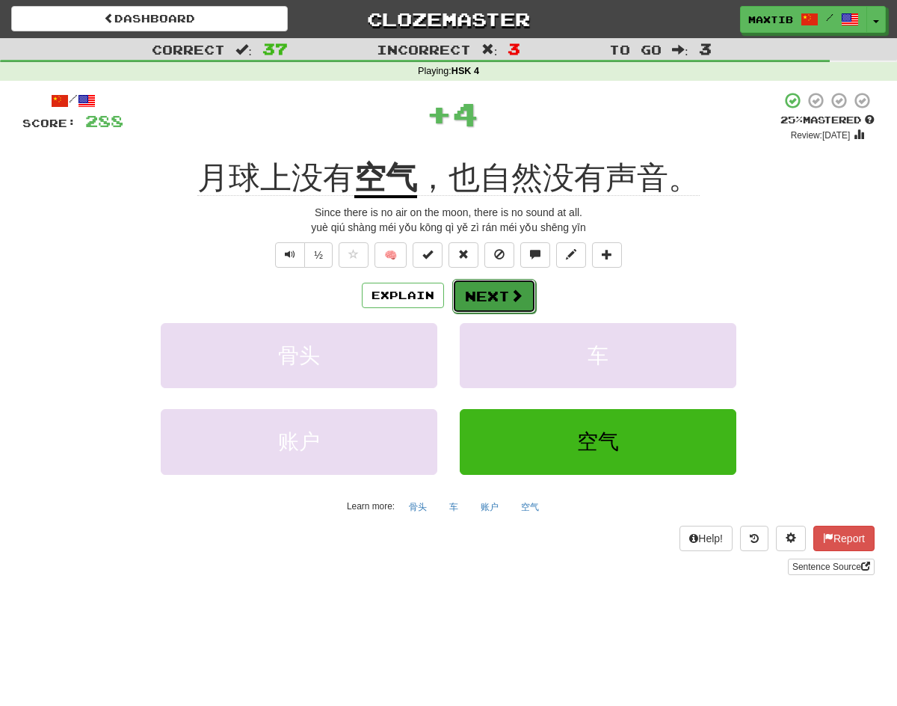
click at [475, 300] on button "Next" at bounding box center [494, 296] width 84 height 34
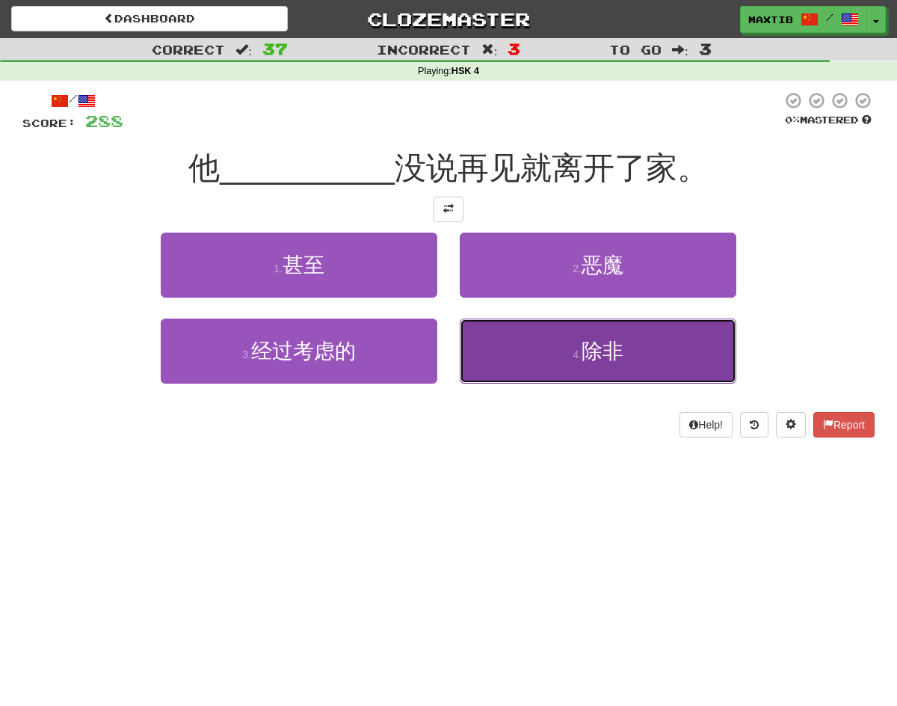
click at [508, 358] on button "4 . 除非" at bounding box center [598, 350] width 277 height 65
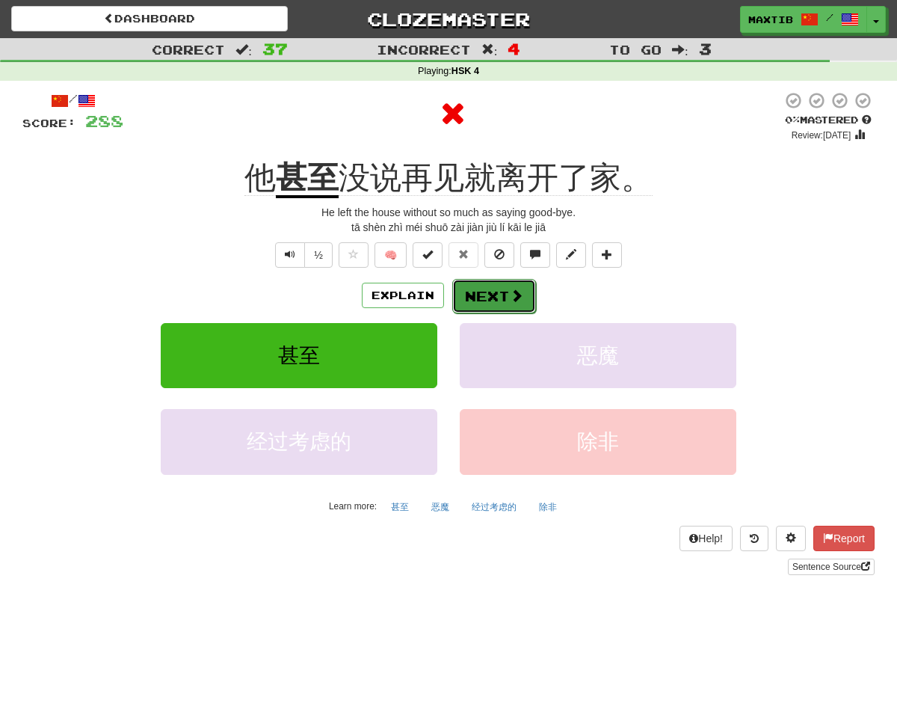
click at [485, 308] on button "Next" at bounding box center [494, 296] width 84 height 34
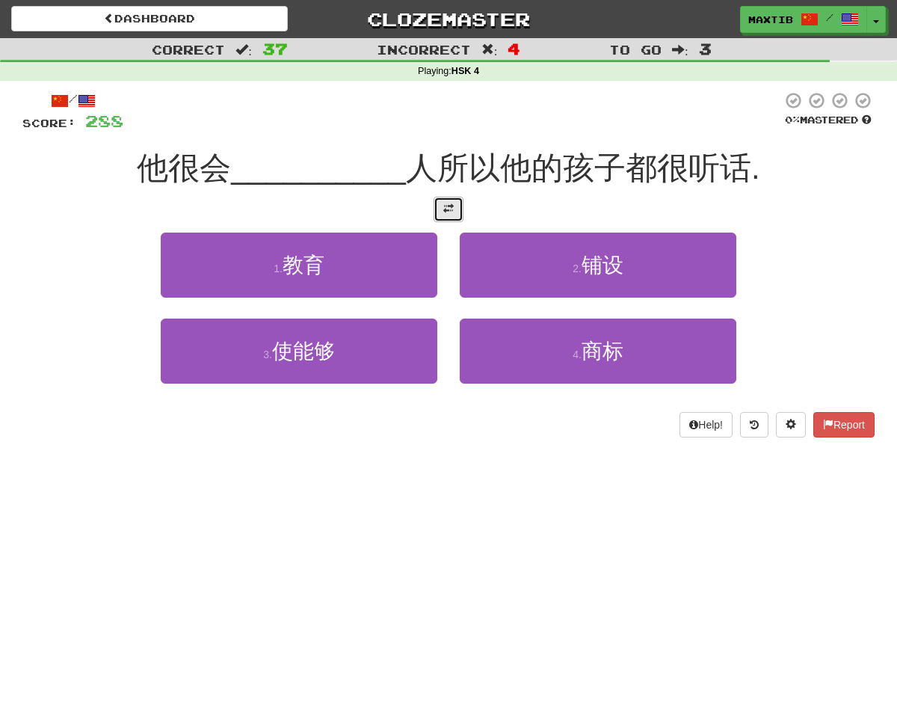
click at [453, 211] on span at bounding box center [448, 208] width 10 height 10
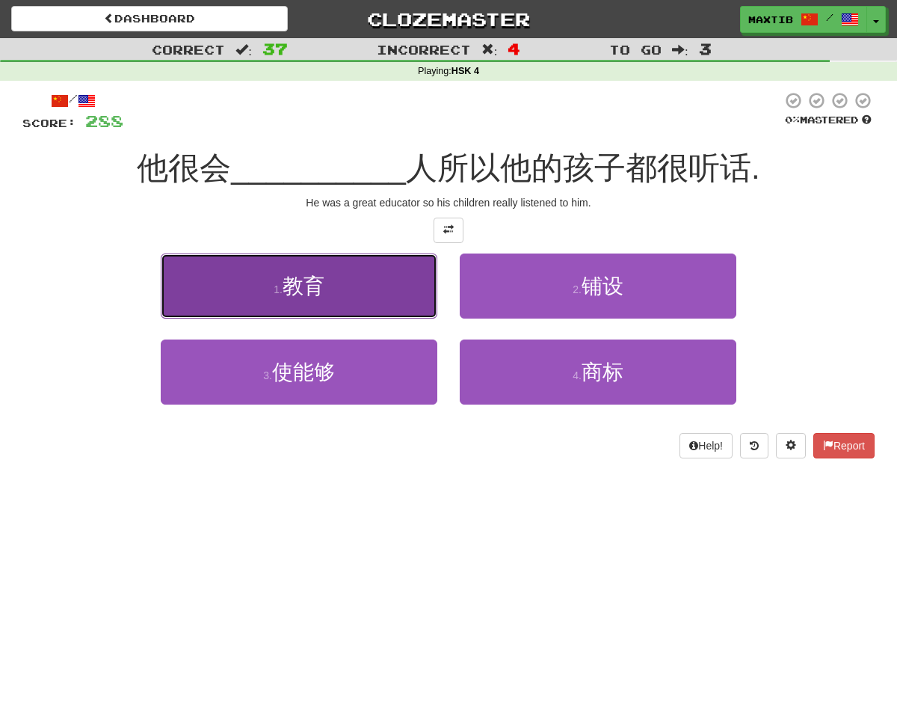
click at [409, 295] on button "1 . 教育" at bounding box center [299, 285] width 277 height 65
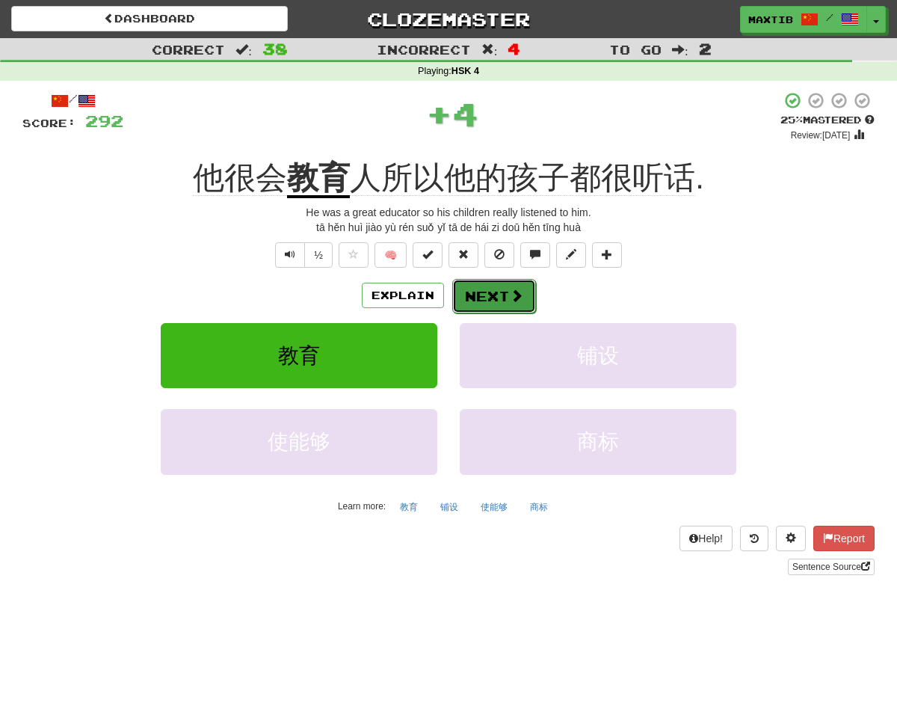
click at [493, 298] on button "Next" at bounding box center [494, 296] width 84 height 34
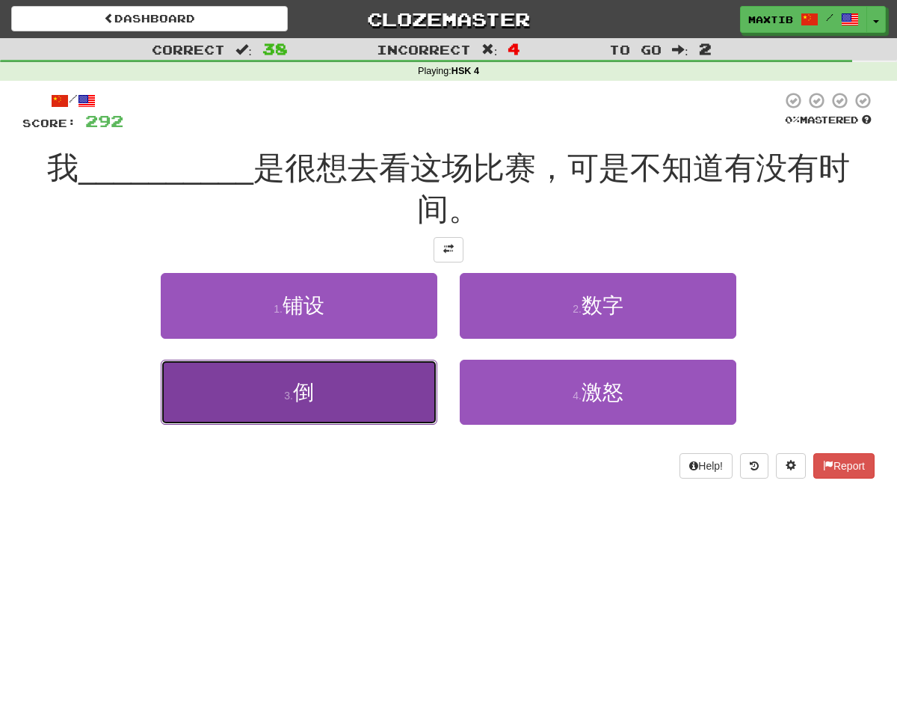
click at [386, 419] on button "3 . 倒" at bounding box center [299, 392] width 277 height 65
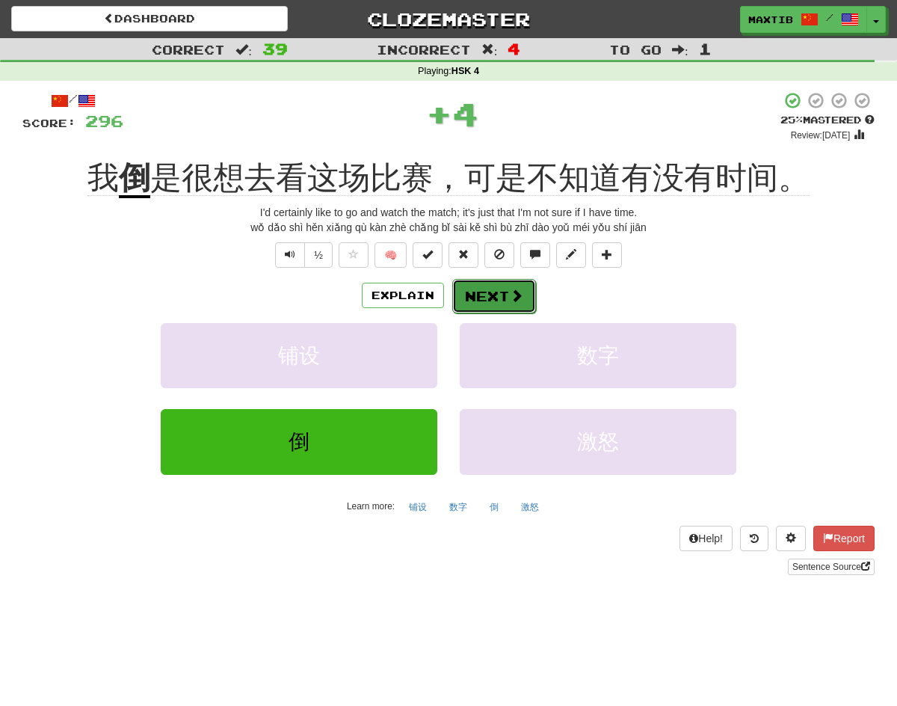
click at [493, 286] on button "Next" at bounding box center [494, 296] width 84 height 34
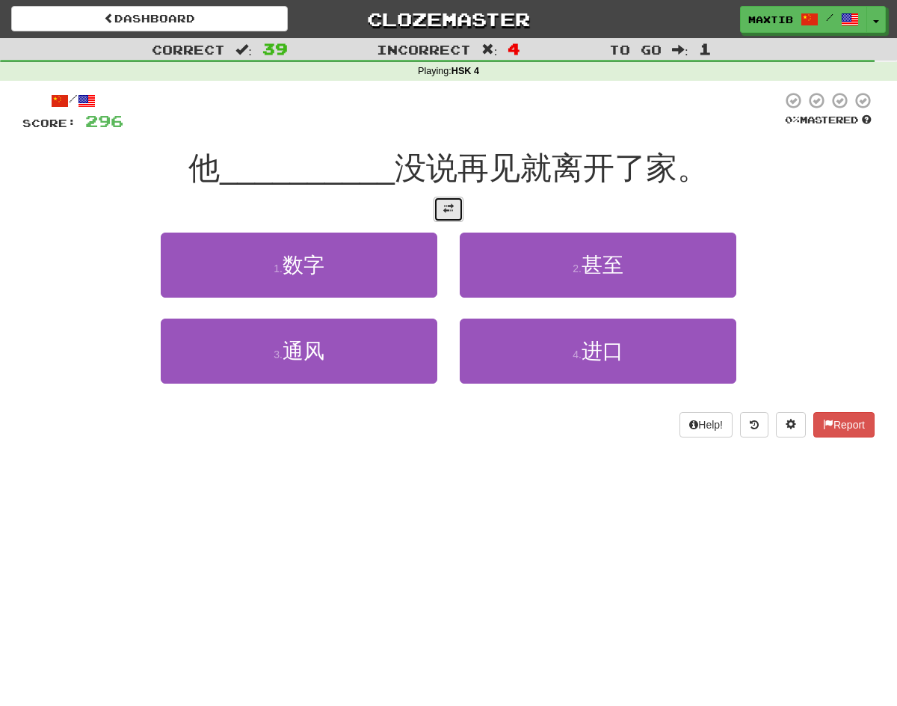
click at [447, 221] on button at bounding box center [449, 209] width 30 height 25
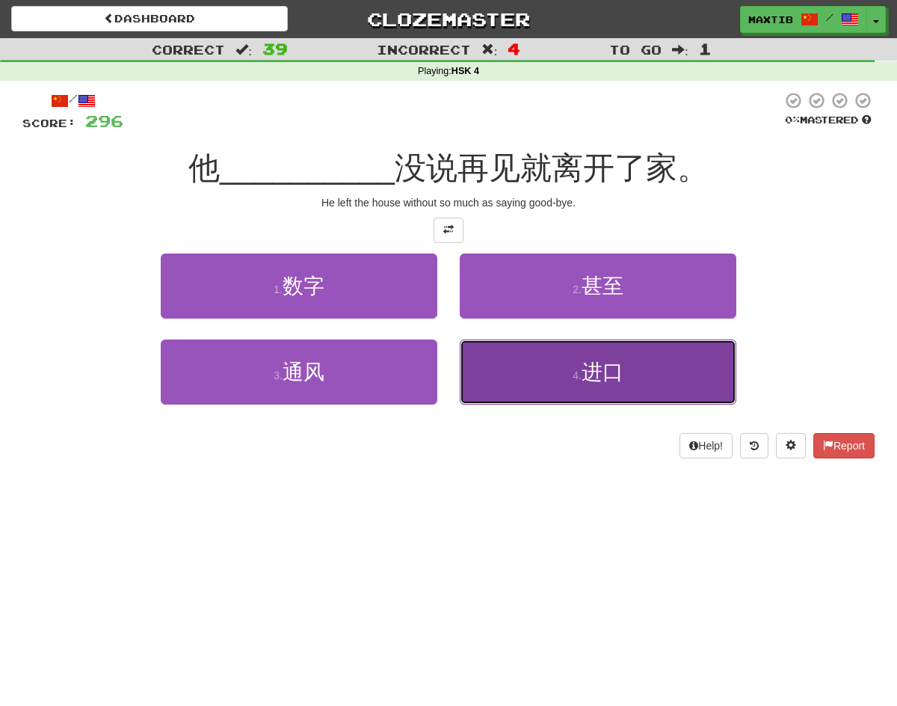
click at [502, 372] on button "4 . 进口" at bounding box center [598, 371] width 277 height 65
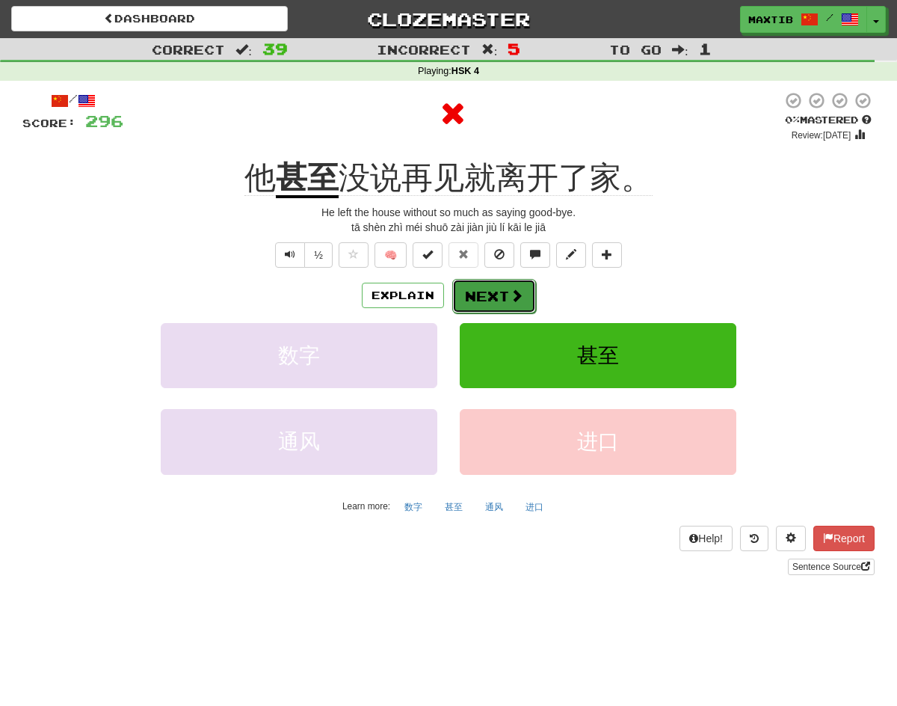
click at [505, 296] on button "Next" at bounding box center [494, 296] width 84 height 34
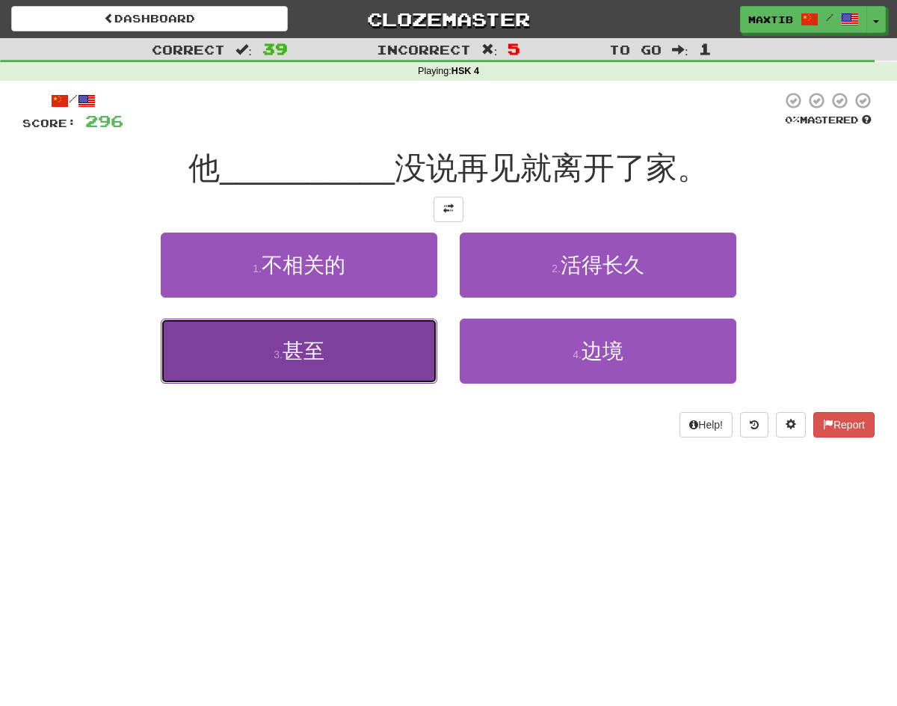
click at [384, 366] on button "3 . 甚至" at bounding box center [299, 350] width 277 height 65
